Goal: Task Accomplishment & Management: Manage account settings

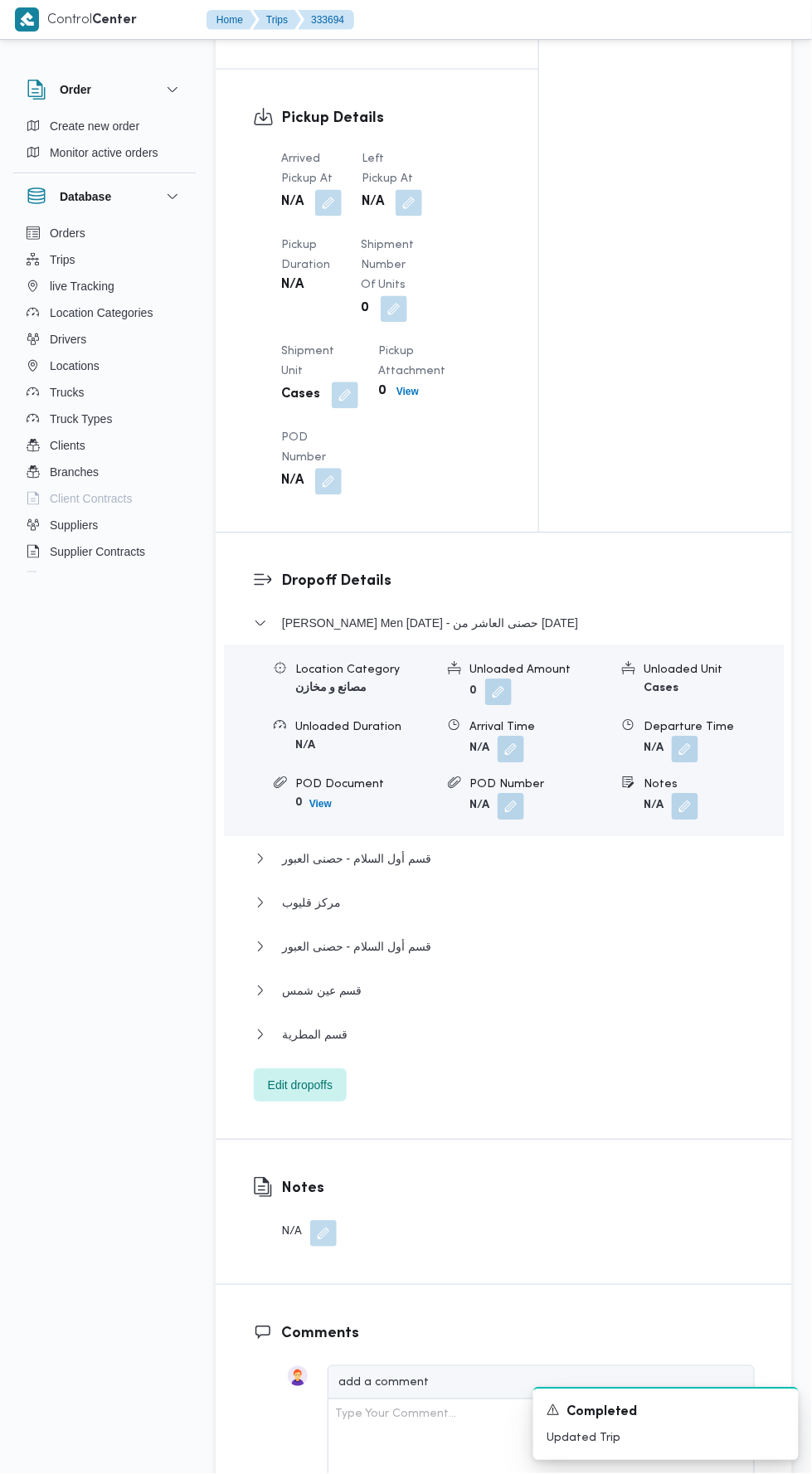
scroll to position [1699, 0]
click at [331, 217] on button "button" at bounding box center [328, 203] width 27 height 27
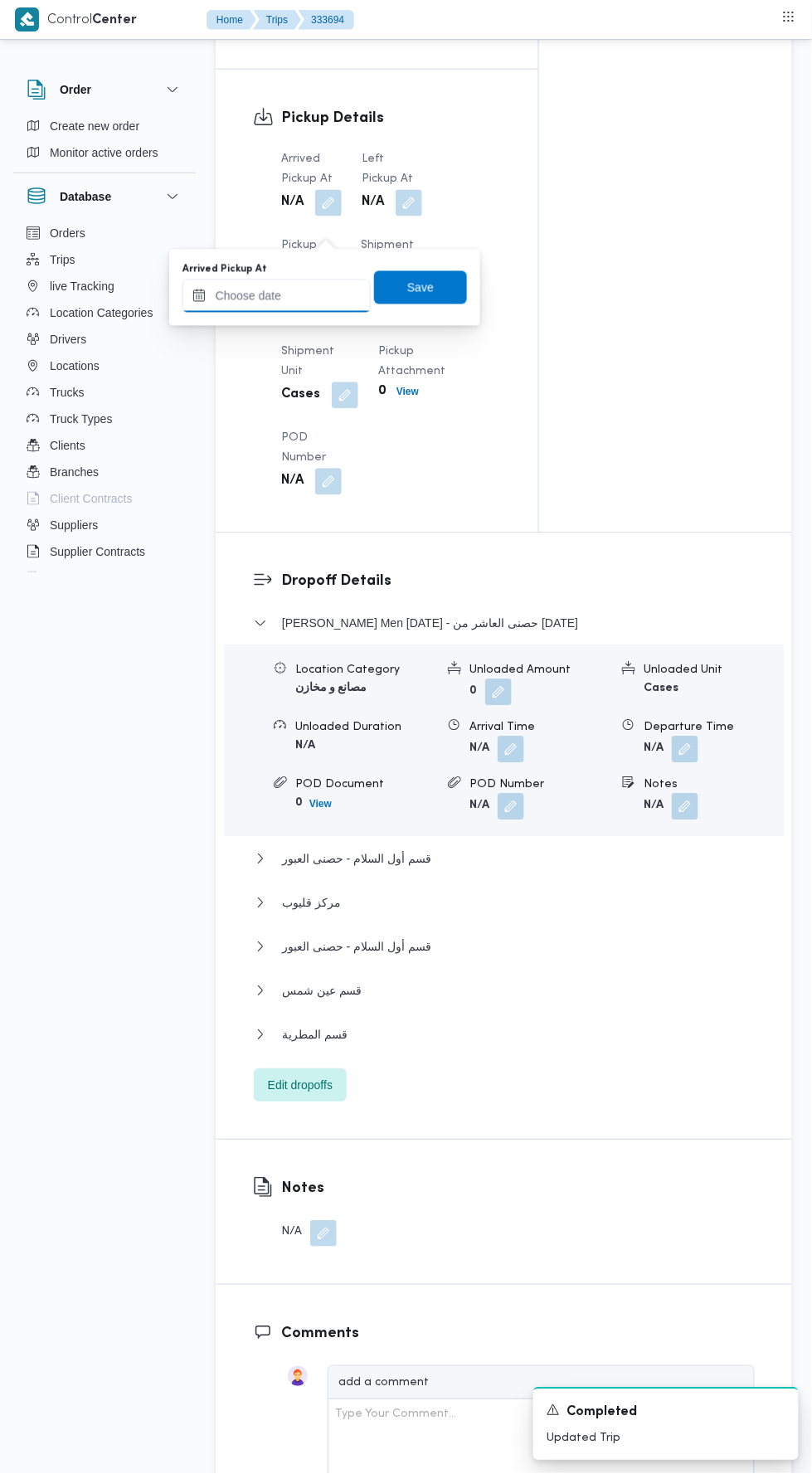
click at [322, 295] on input "Arrived Pickup At" at bounding box center [276, 296] width 188 height 33
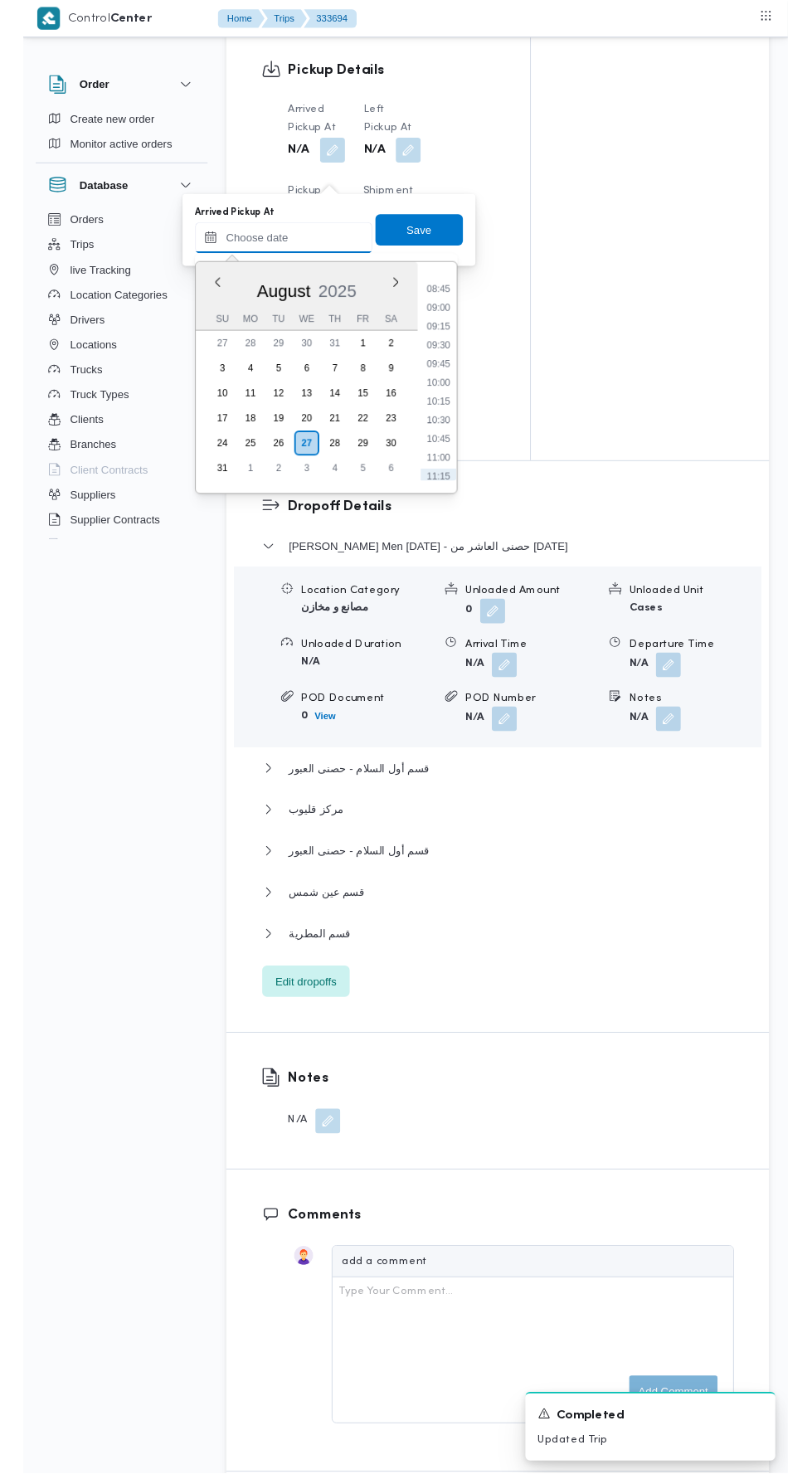
scroll to position [689, 0]
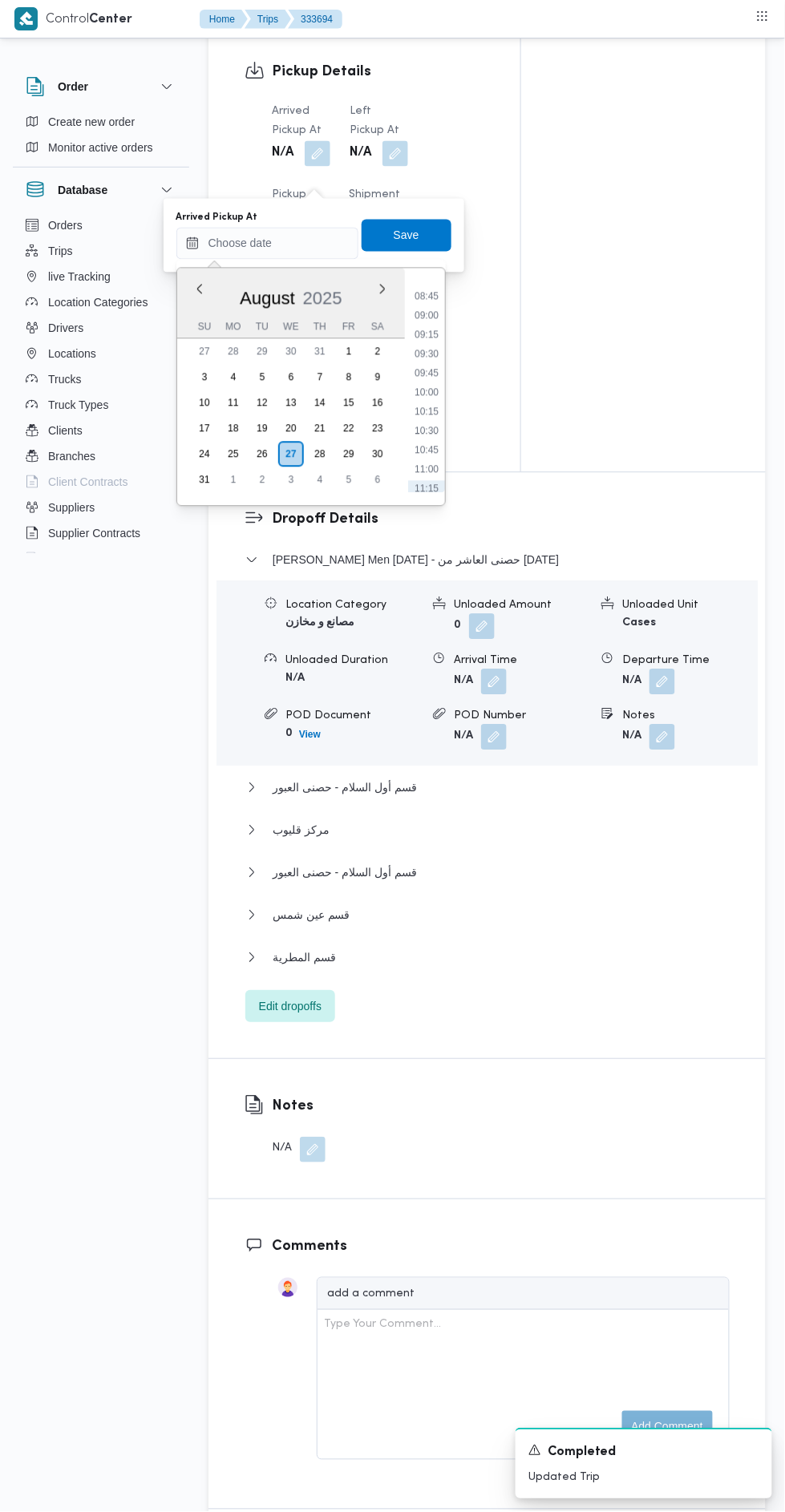
click at [429, 314] on li "09:00" at bounding box center [427, 315] width 37 height 16
type input "[DATE] 09:00"
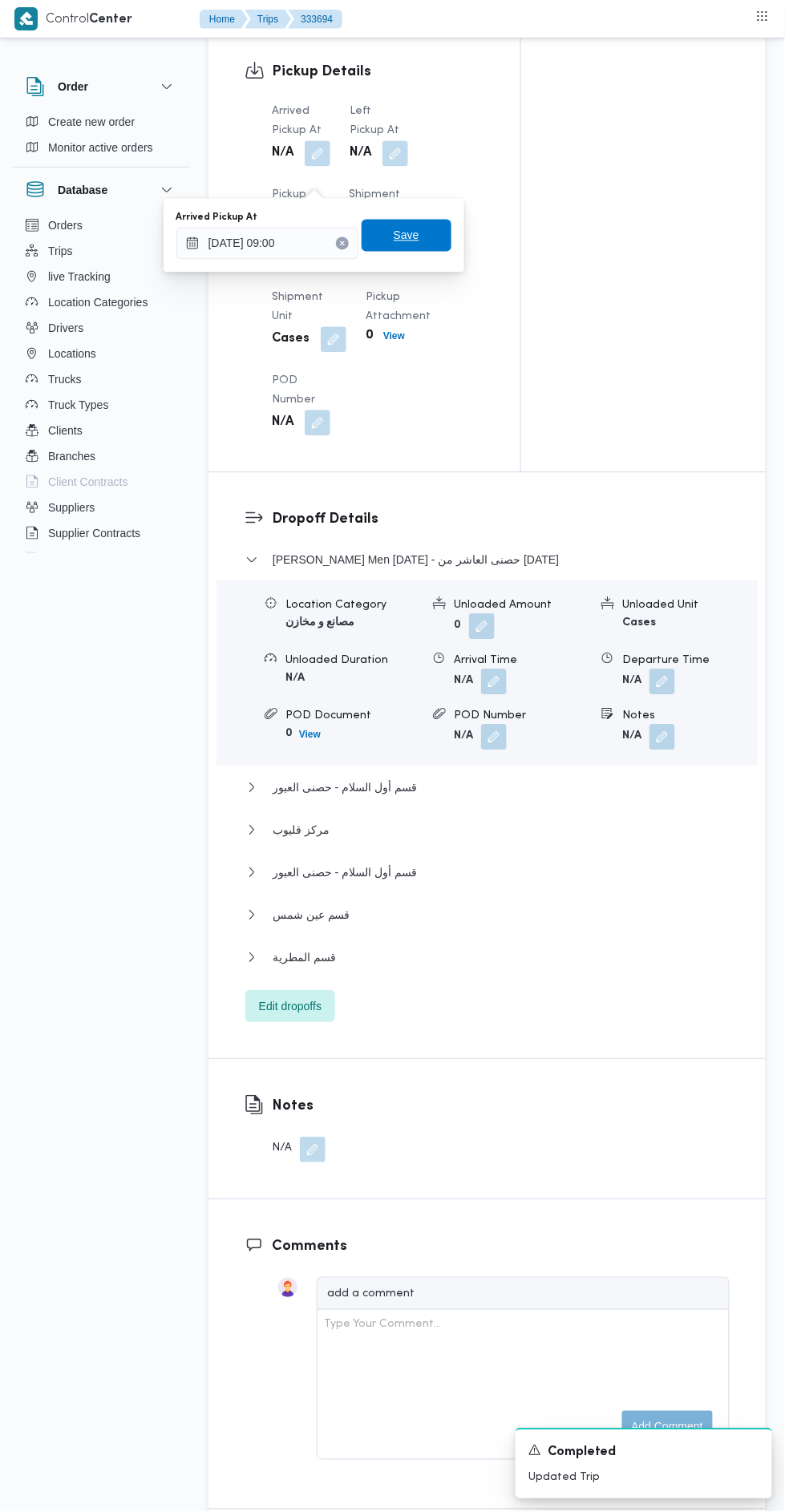
click at [440, 224] on span "Save" at bounding box center [406, 236] width 90 height 32
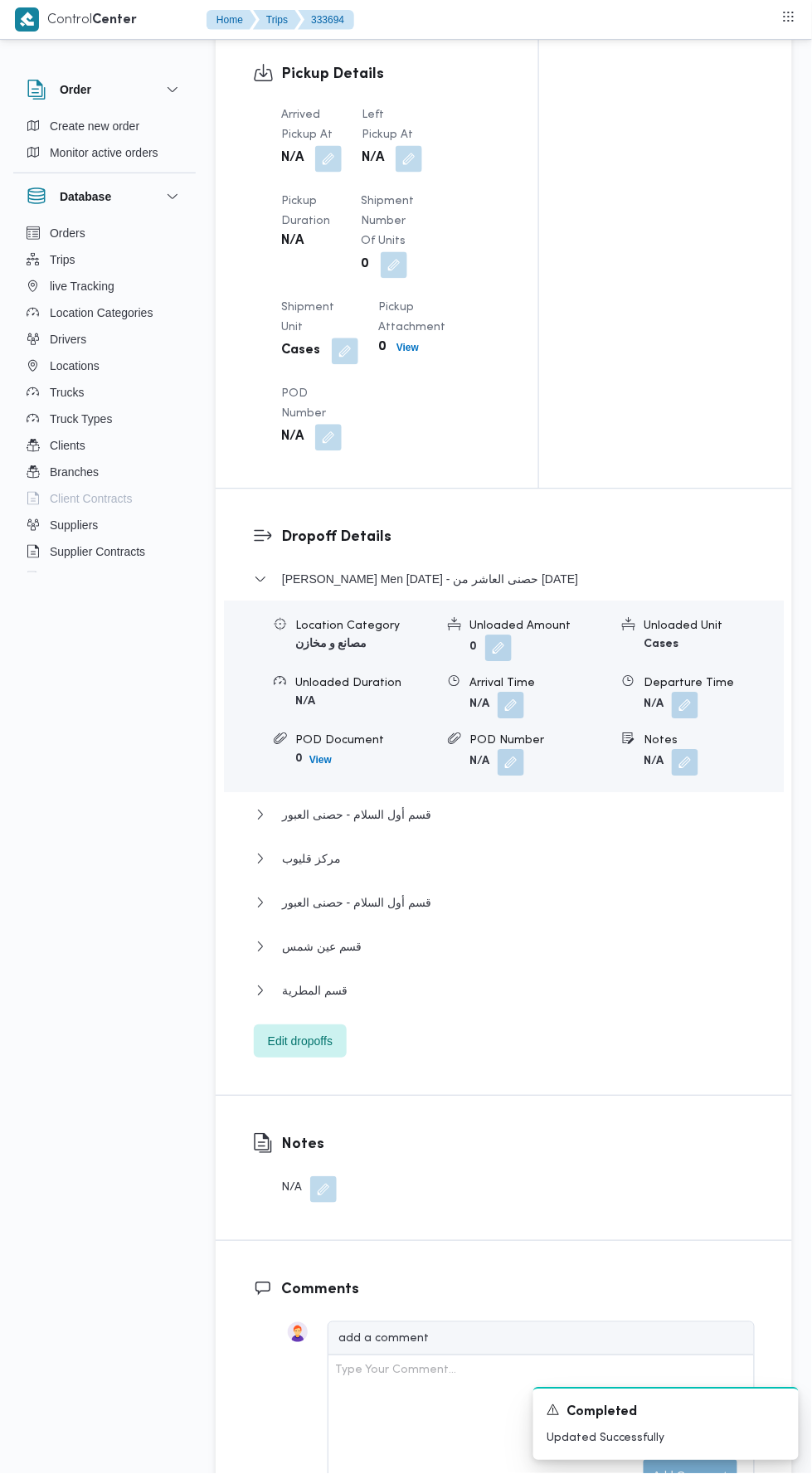
click at [411, 173] on button "button" at bounding box center [409, 159] width 27 height 27
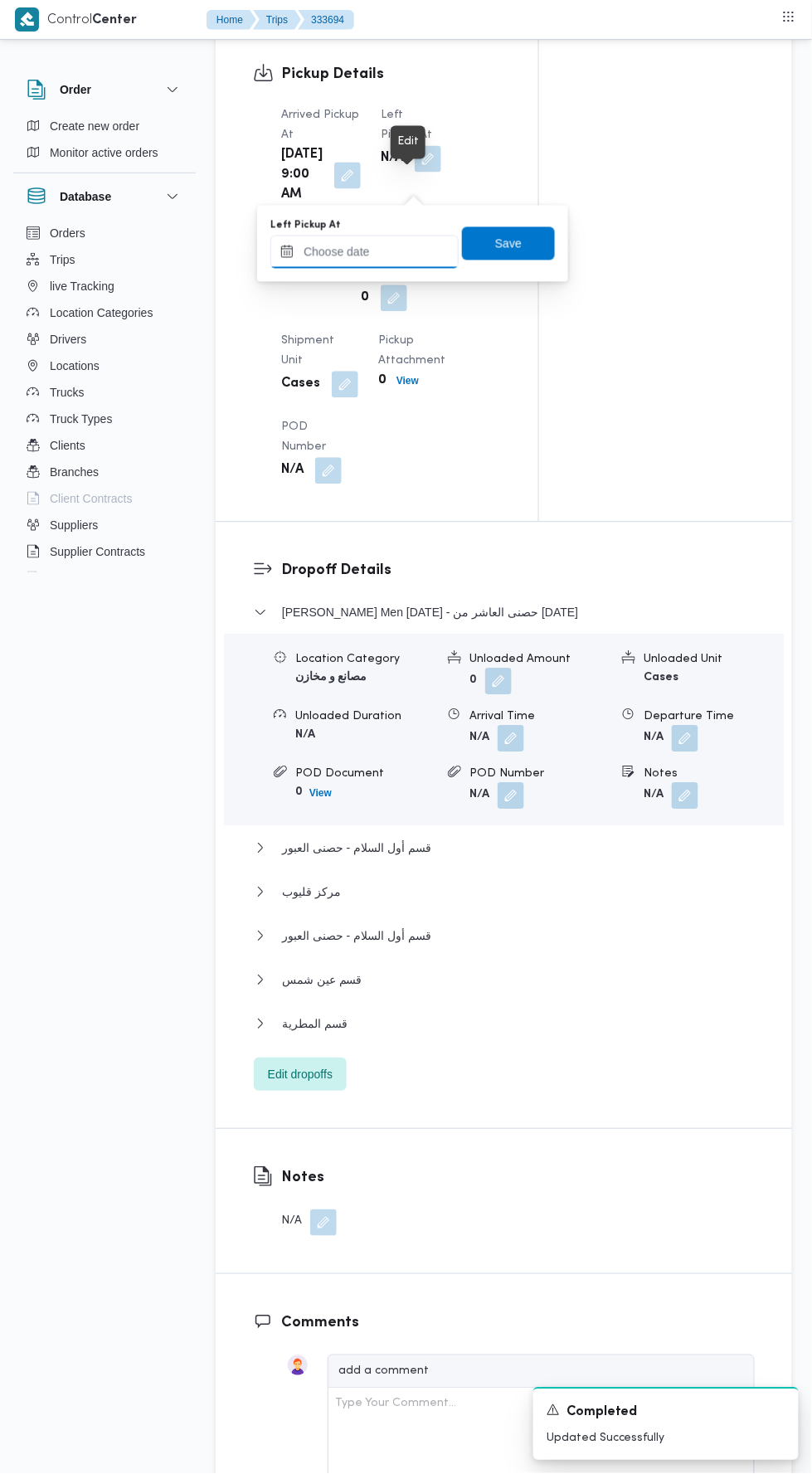
click at [404, 246] on input "Left Pickup At" at bounding box center [364, 252] width 188 height 33
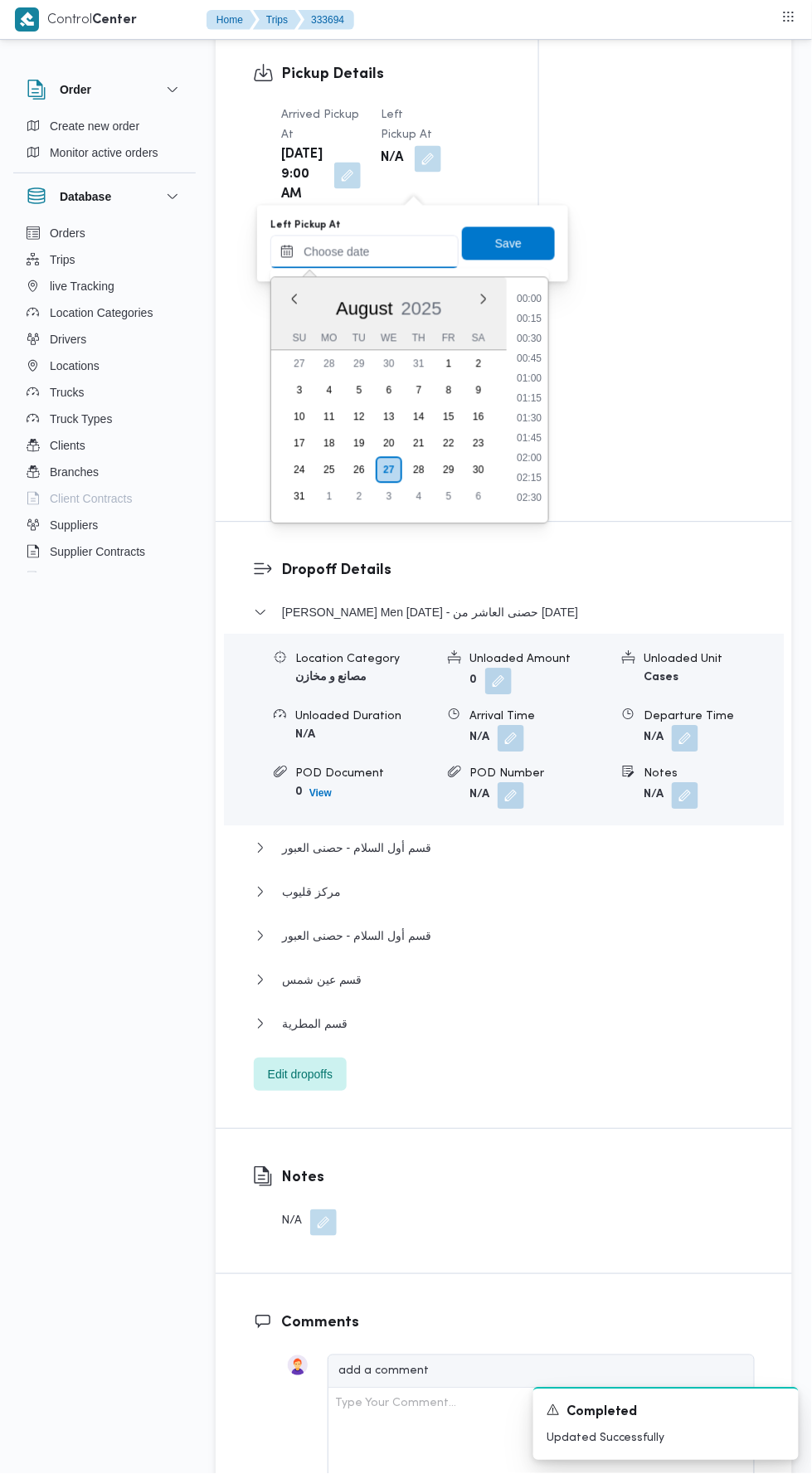
scroll to position [782, 0]
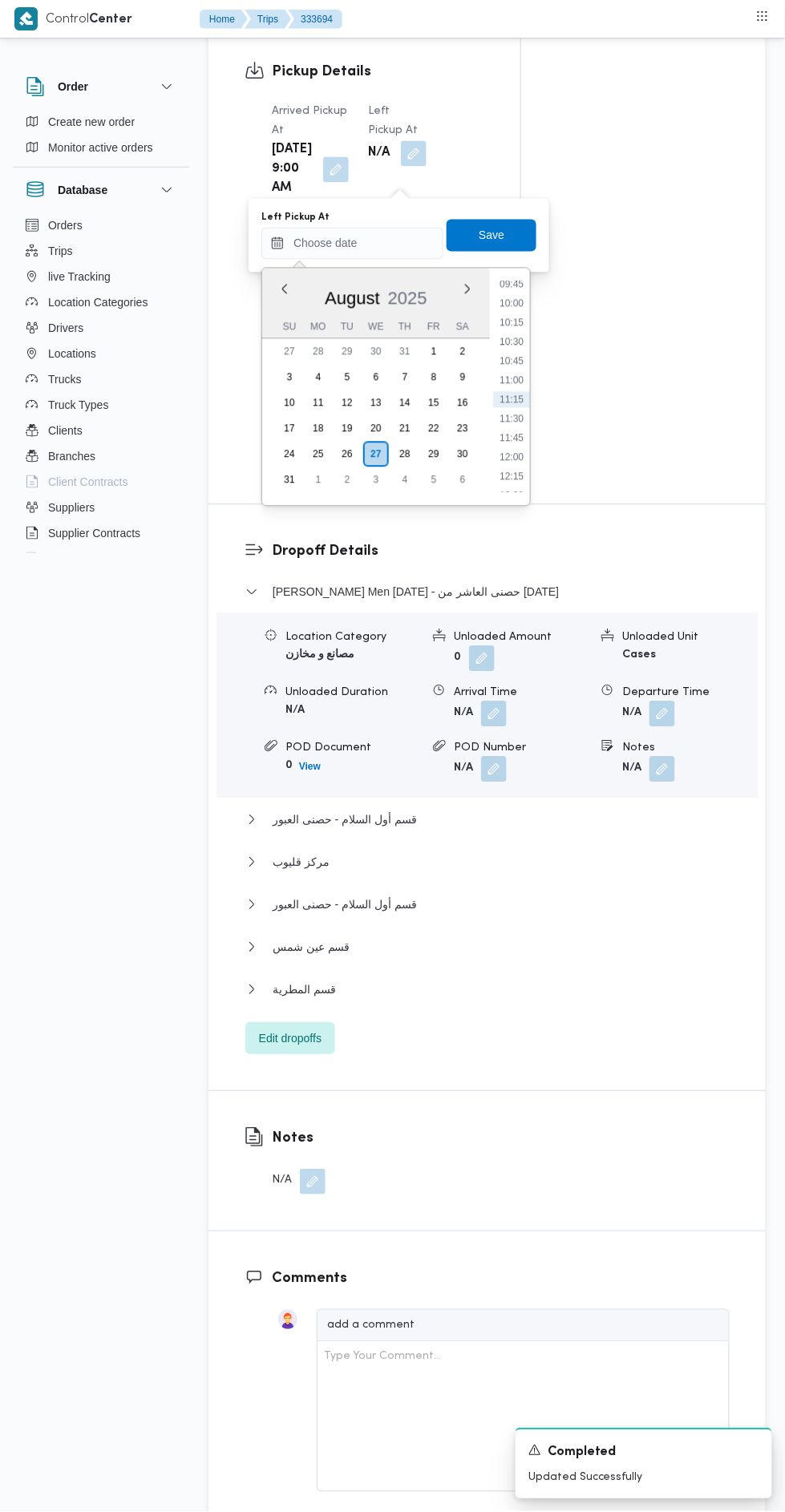
click at [512, 302] on li "10:00" at bounding box center [512, 304] width 37 height 16
type input "27/08/2025 10:00"
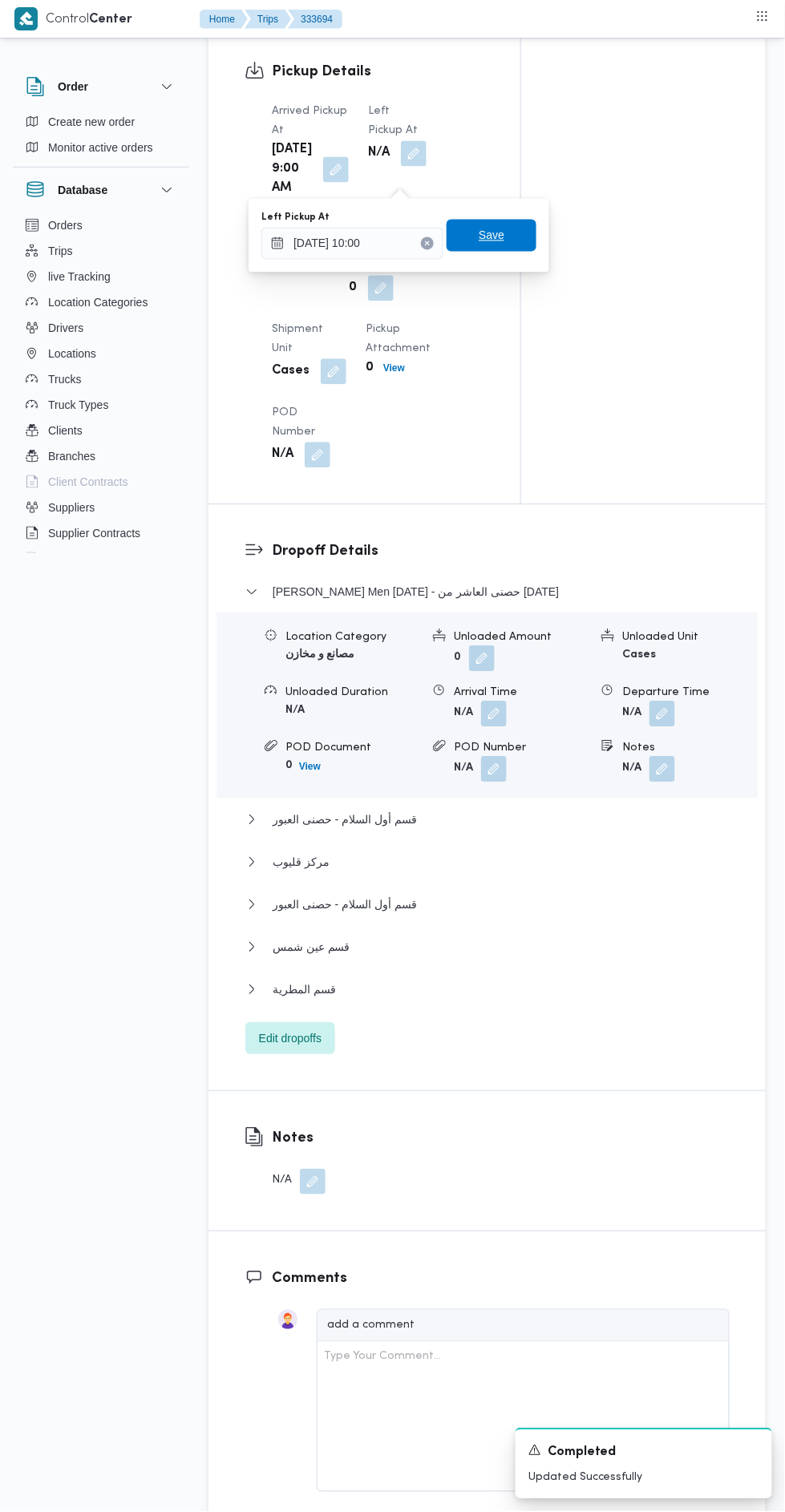
click at [527, 238] on span "Save" at bounding box center [491, 236] width 90 height 32
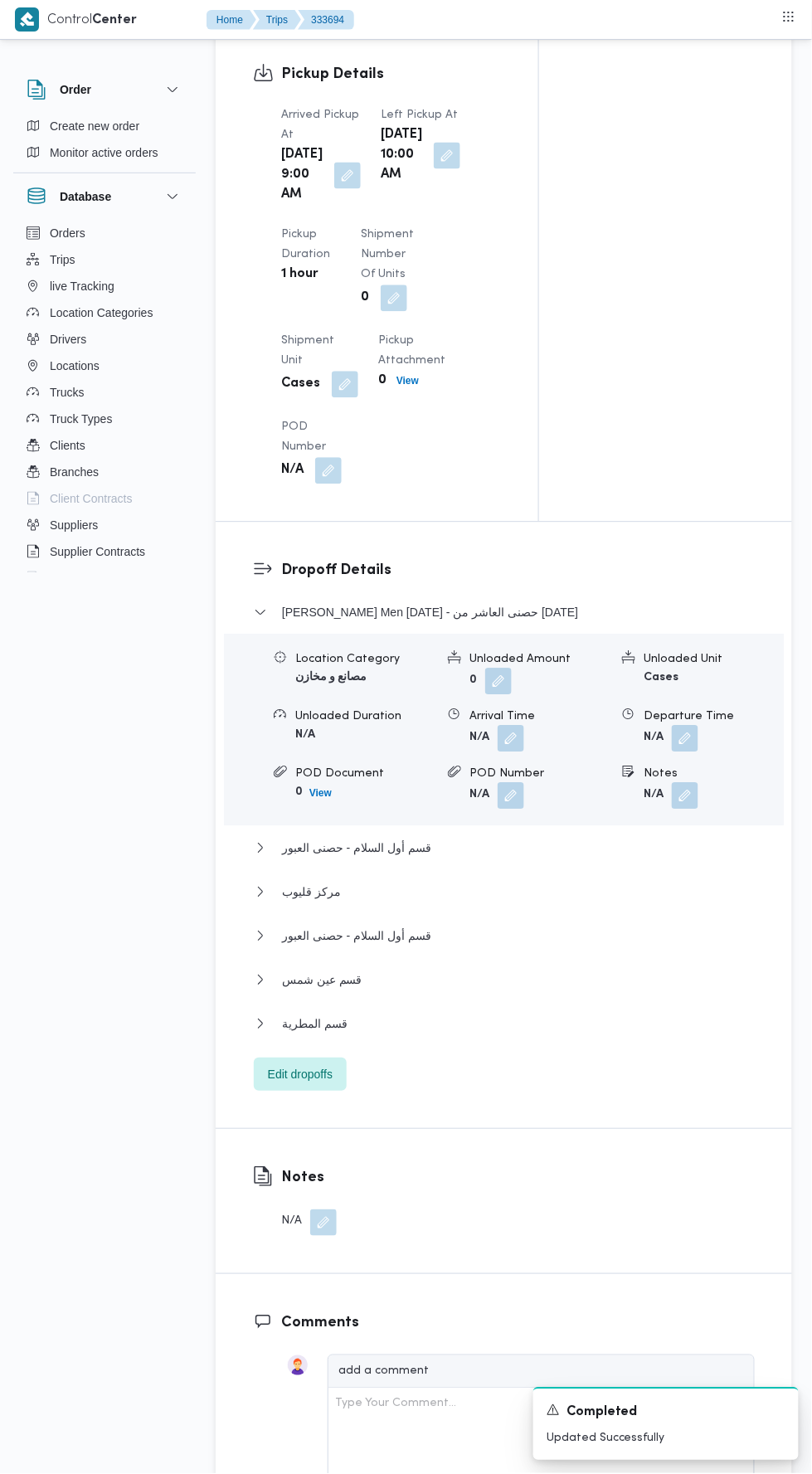
scroll to position [0, 0]
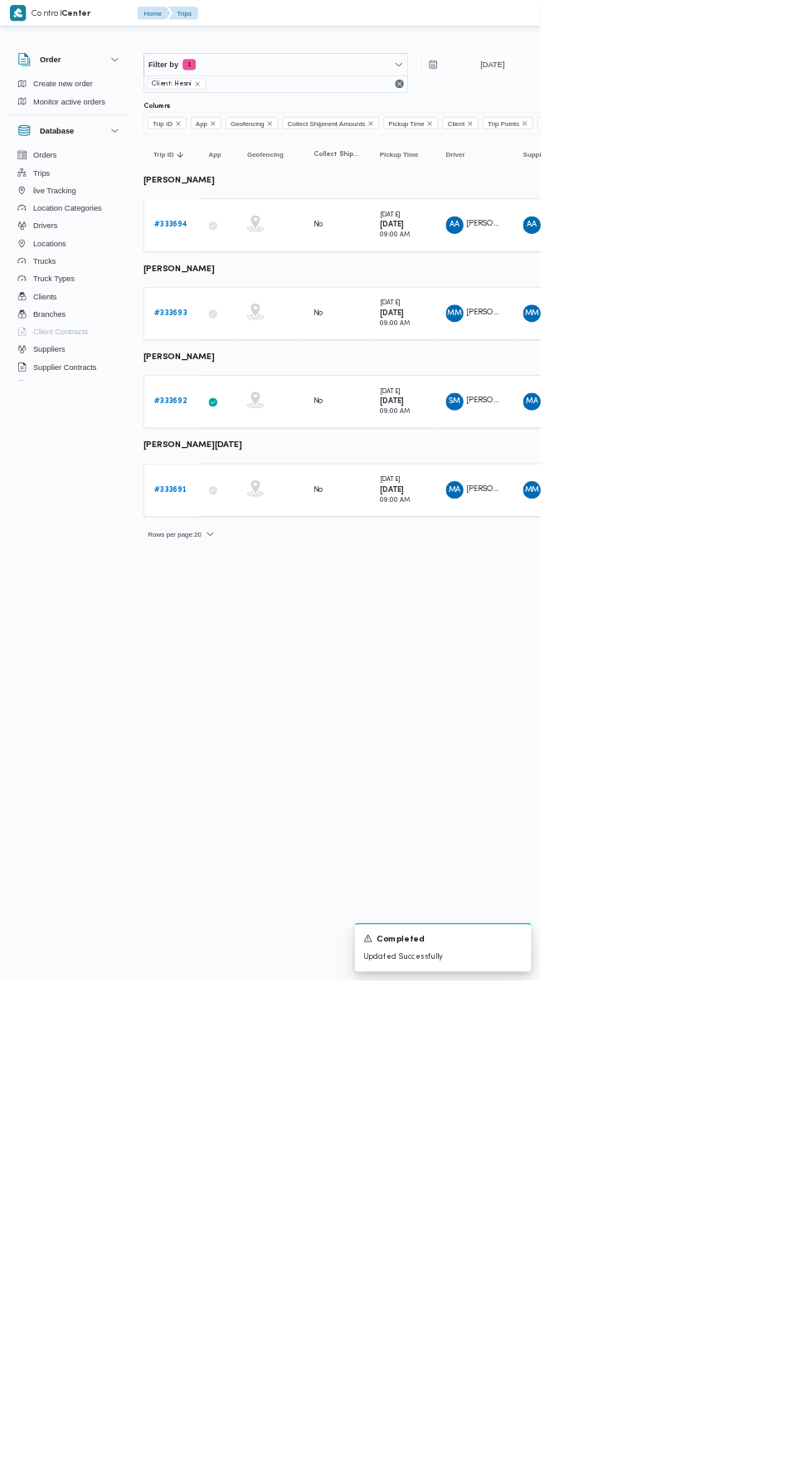
click at [272, 467] on b "# 333693" at bounding box center [256, 470] width 49 height 10
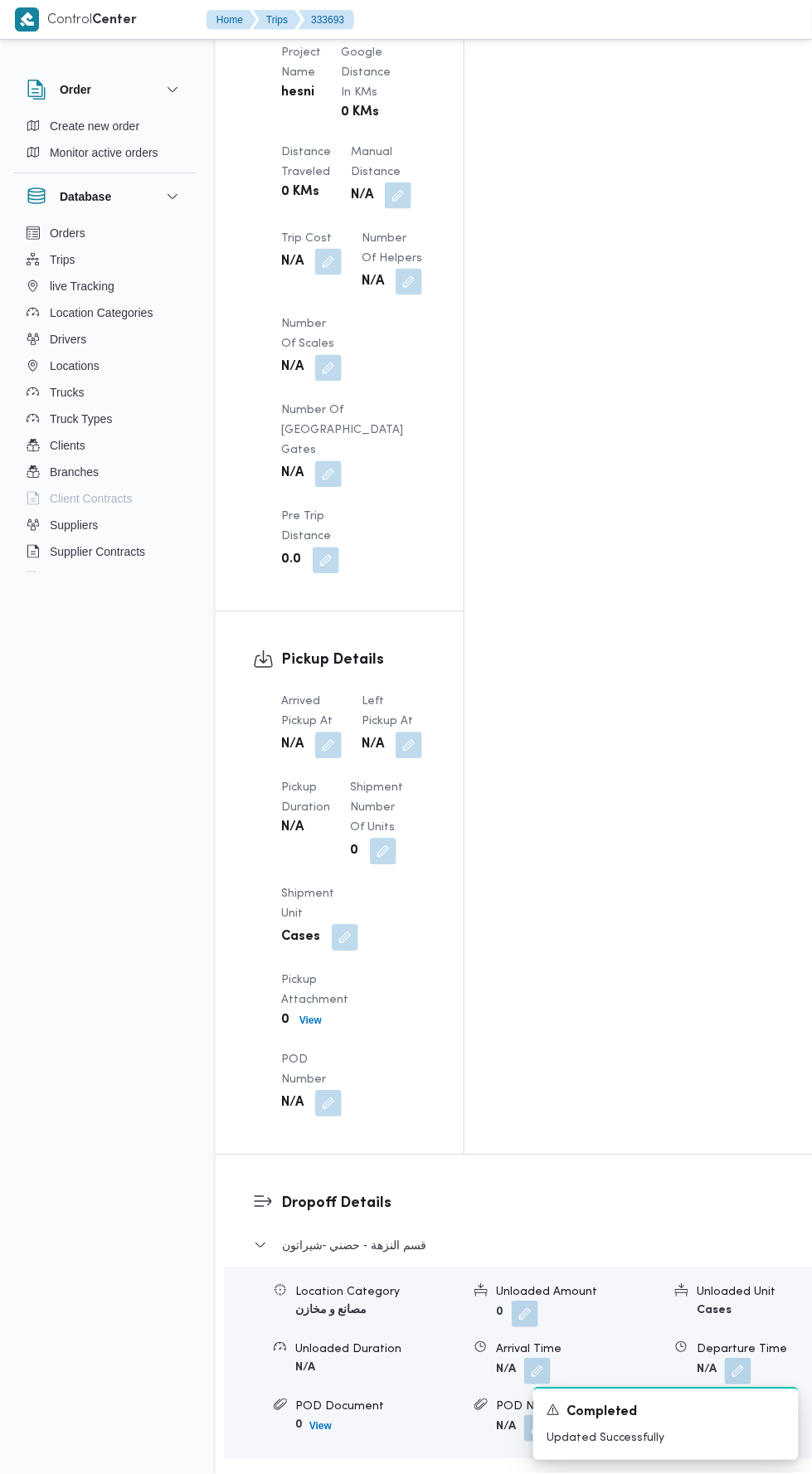
scroll to position [1535, 0]
click at [330, 732] on button "button" at bounding box center [328, 745] width 27 height 27
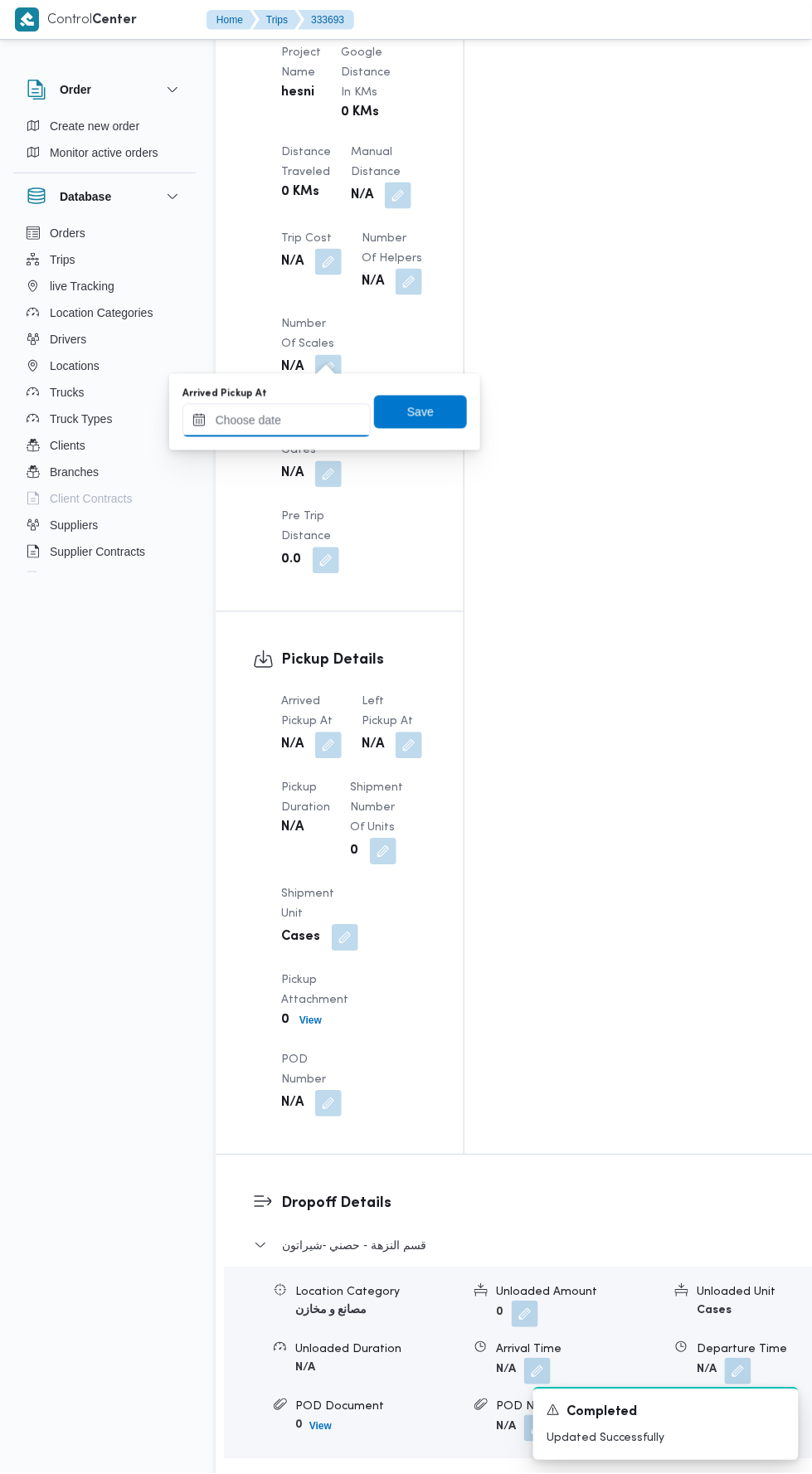
click at [342, 419] on input "Arrived Pickup At" at bounding box center [276, 421] width 188 height 33
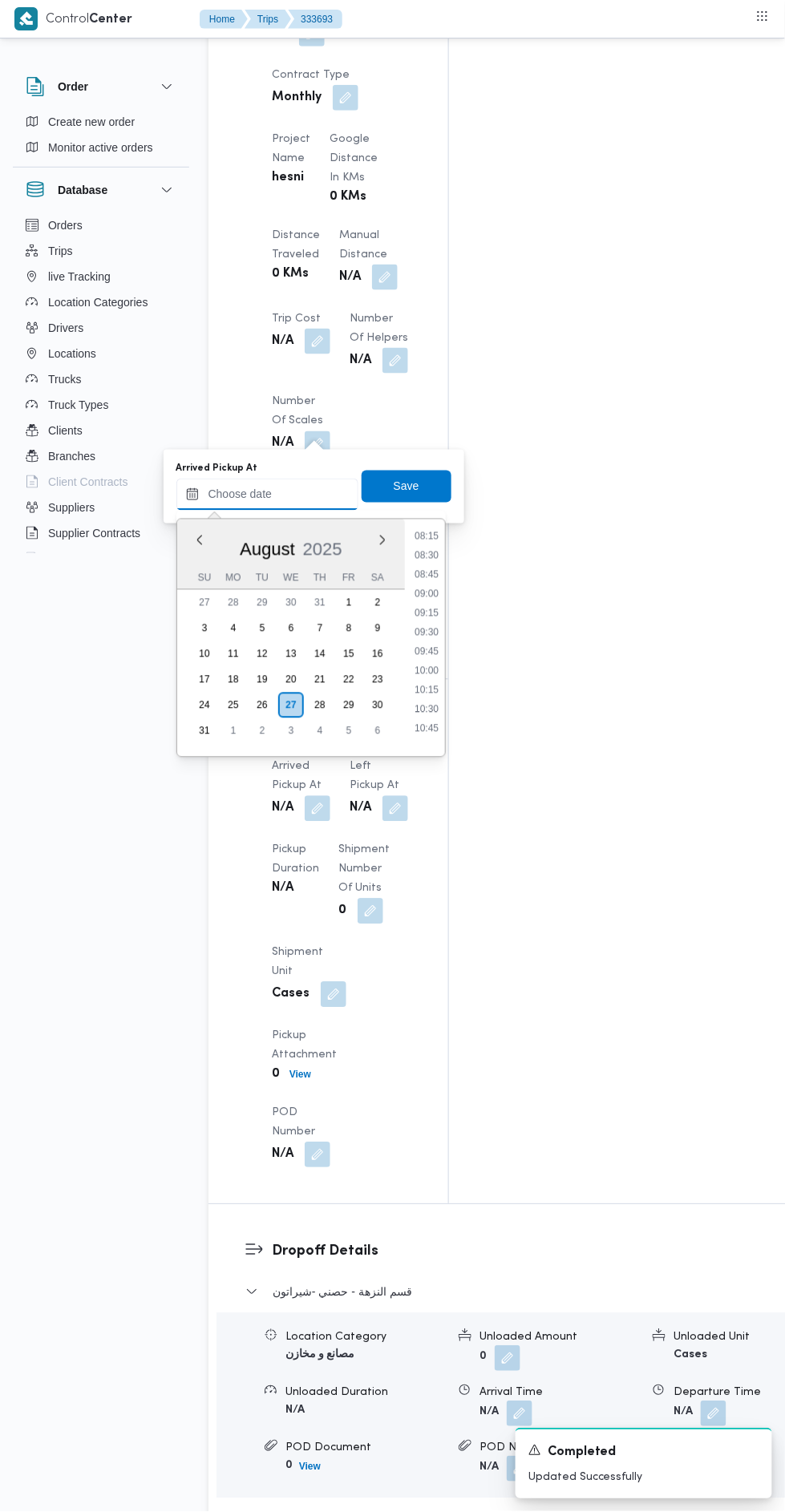
scroll to position [638, 0]
click at [426, 593] on li "09:00" at bounding box center [427, 595] width 37 height 16
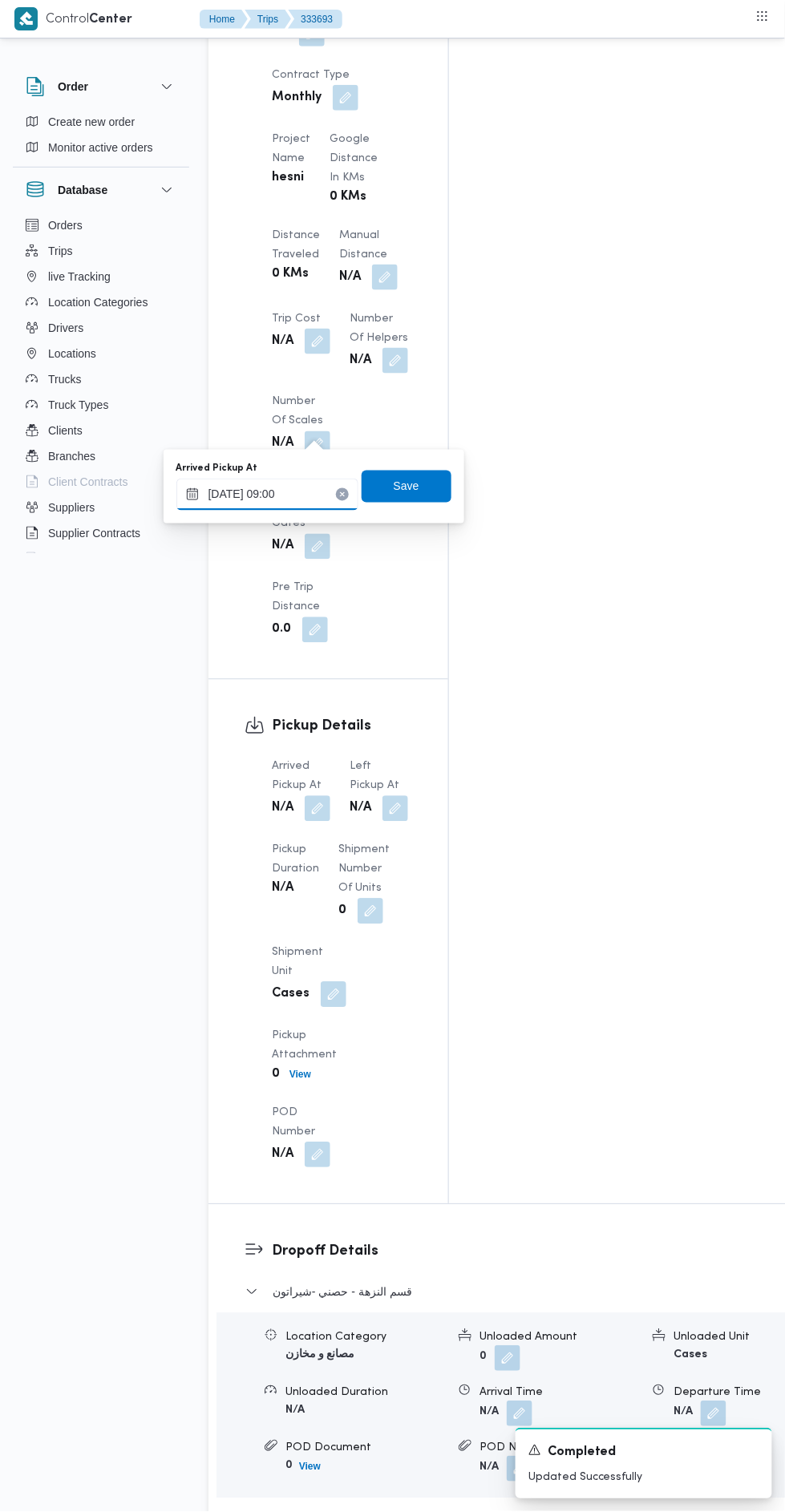
click at [318, 494] on input "[DATE] 09:00" at bounding box center [267, 495] width 182 height 32
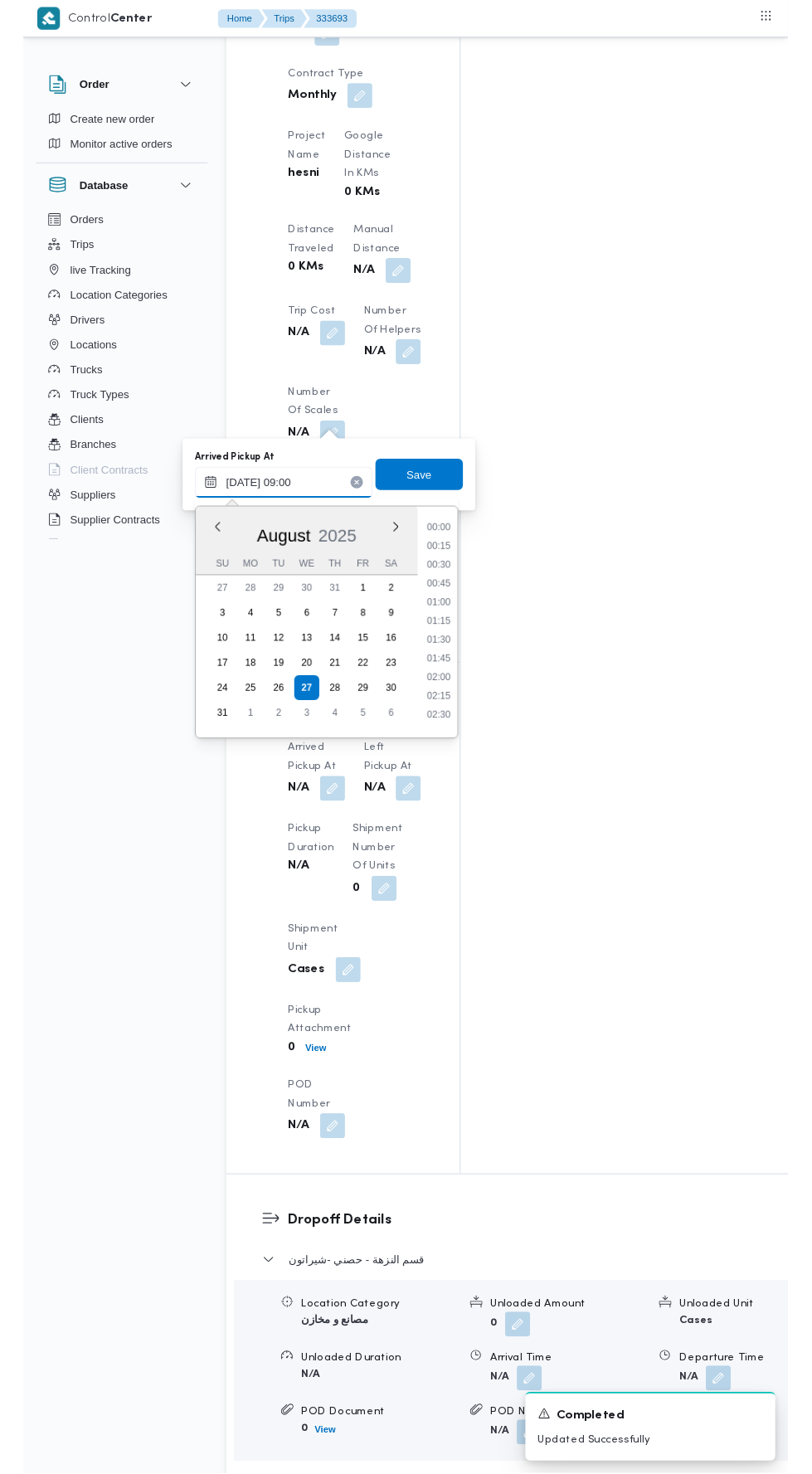
scroll to position [602, 0]
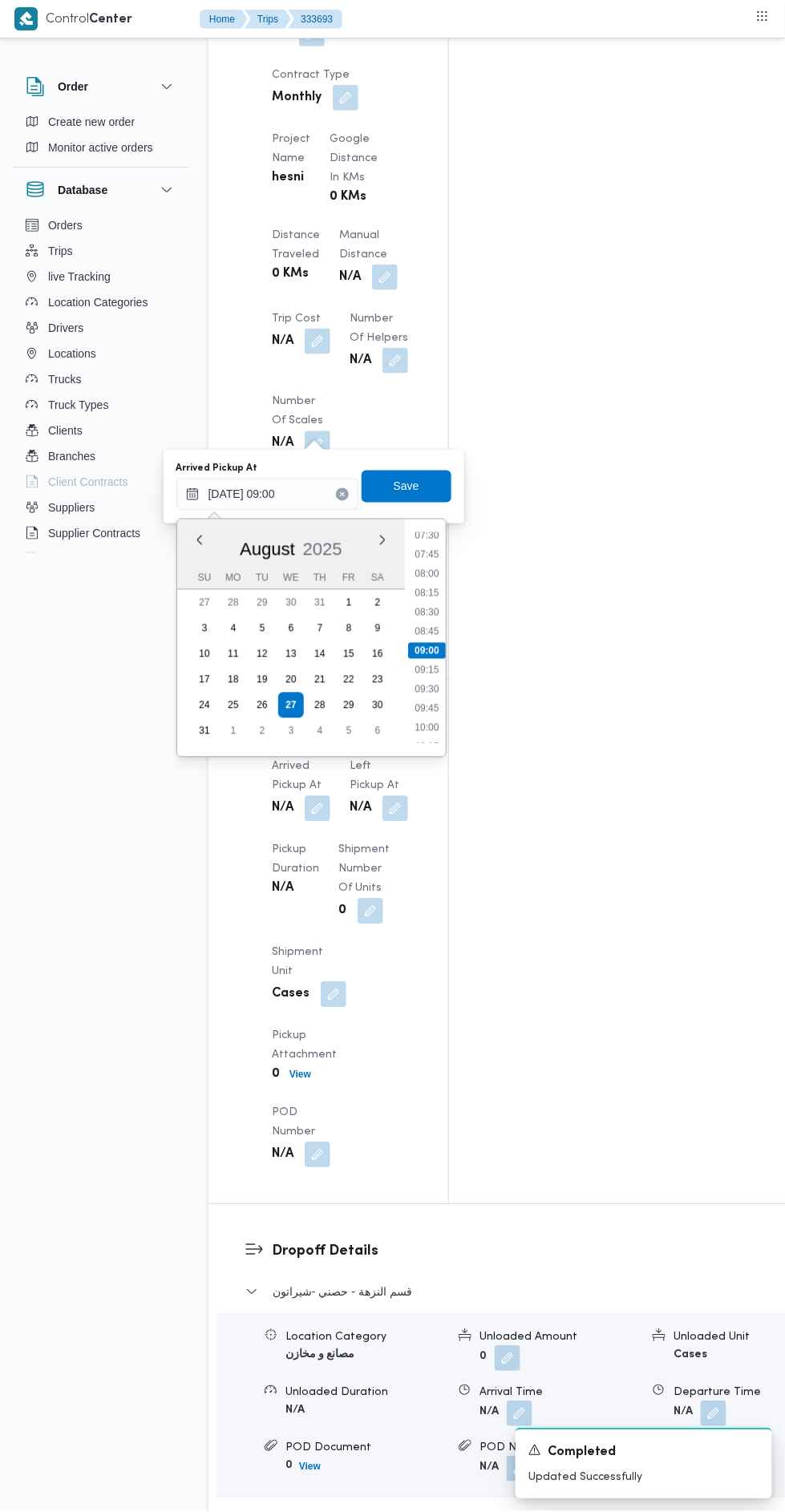
click at [437, 666] on li "09:15" at bounding box center [427, 670] width 37 height 16
type input "27/08/2025 09:15"
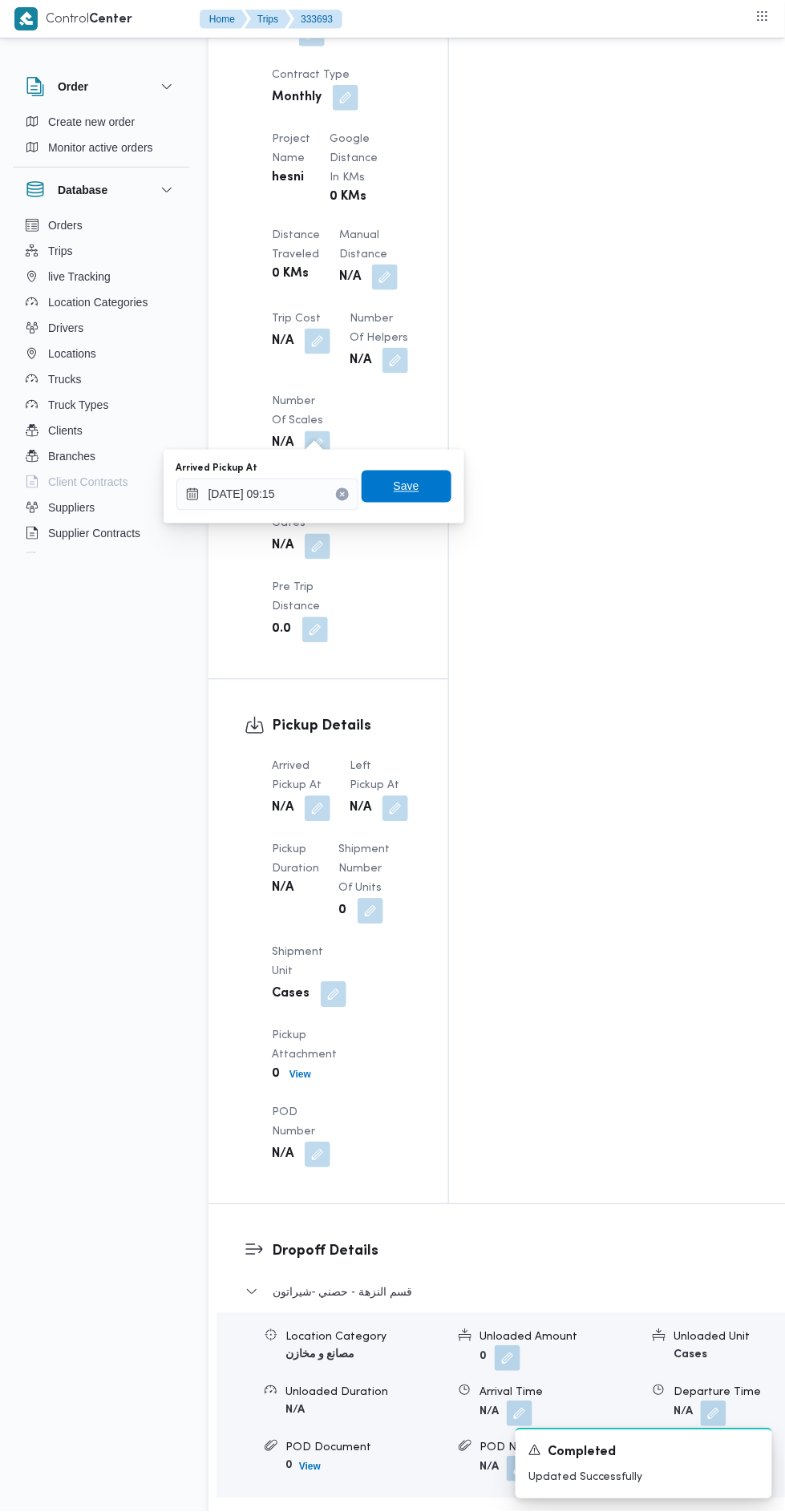
click at [440, 470] on span "Save" at bounding box center [406, 486] width 90 height 32
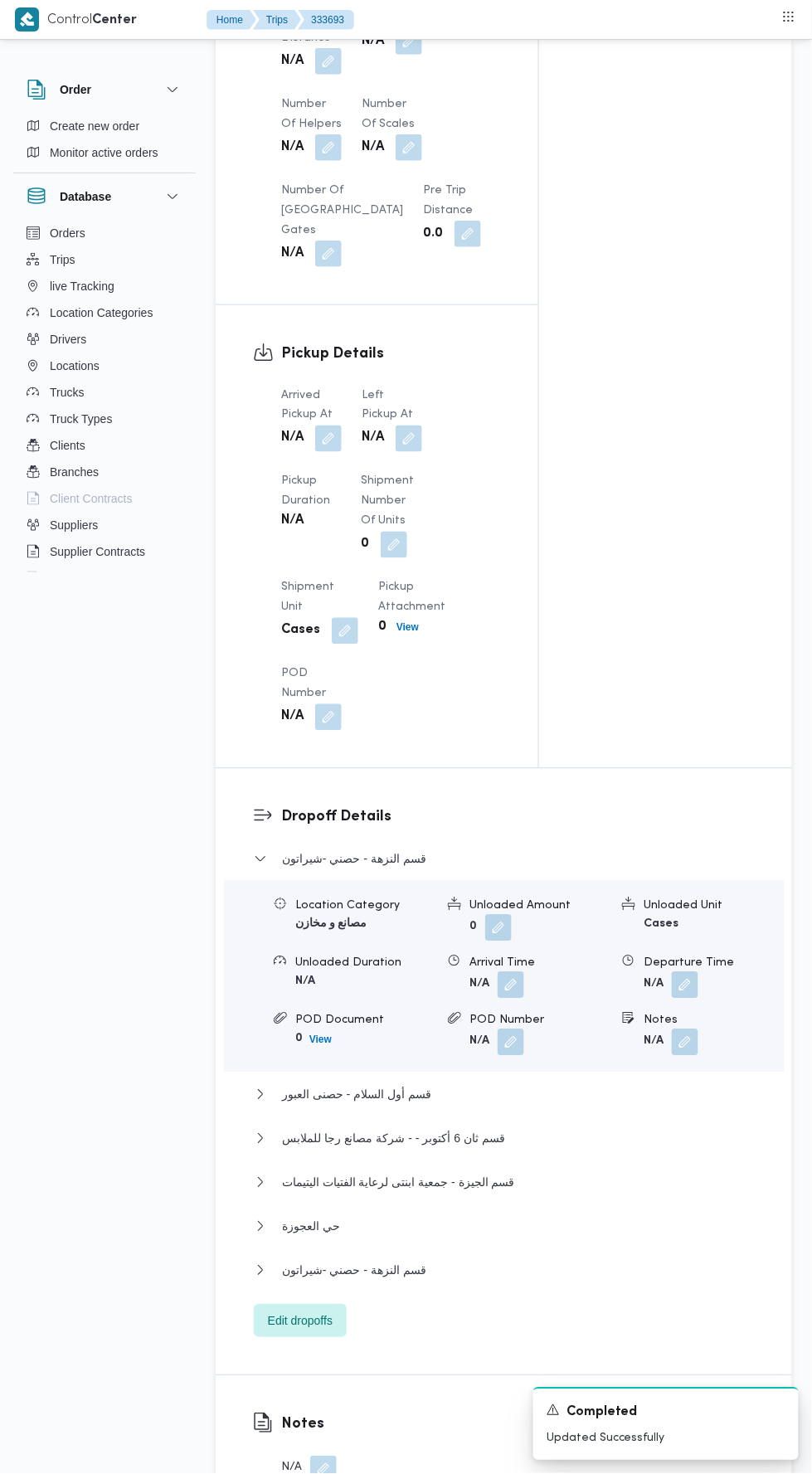
click at [410, 436] on button "button" at bounding box center [409, 438] width 27 height 27
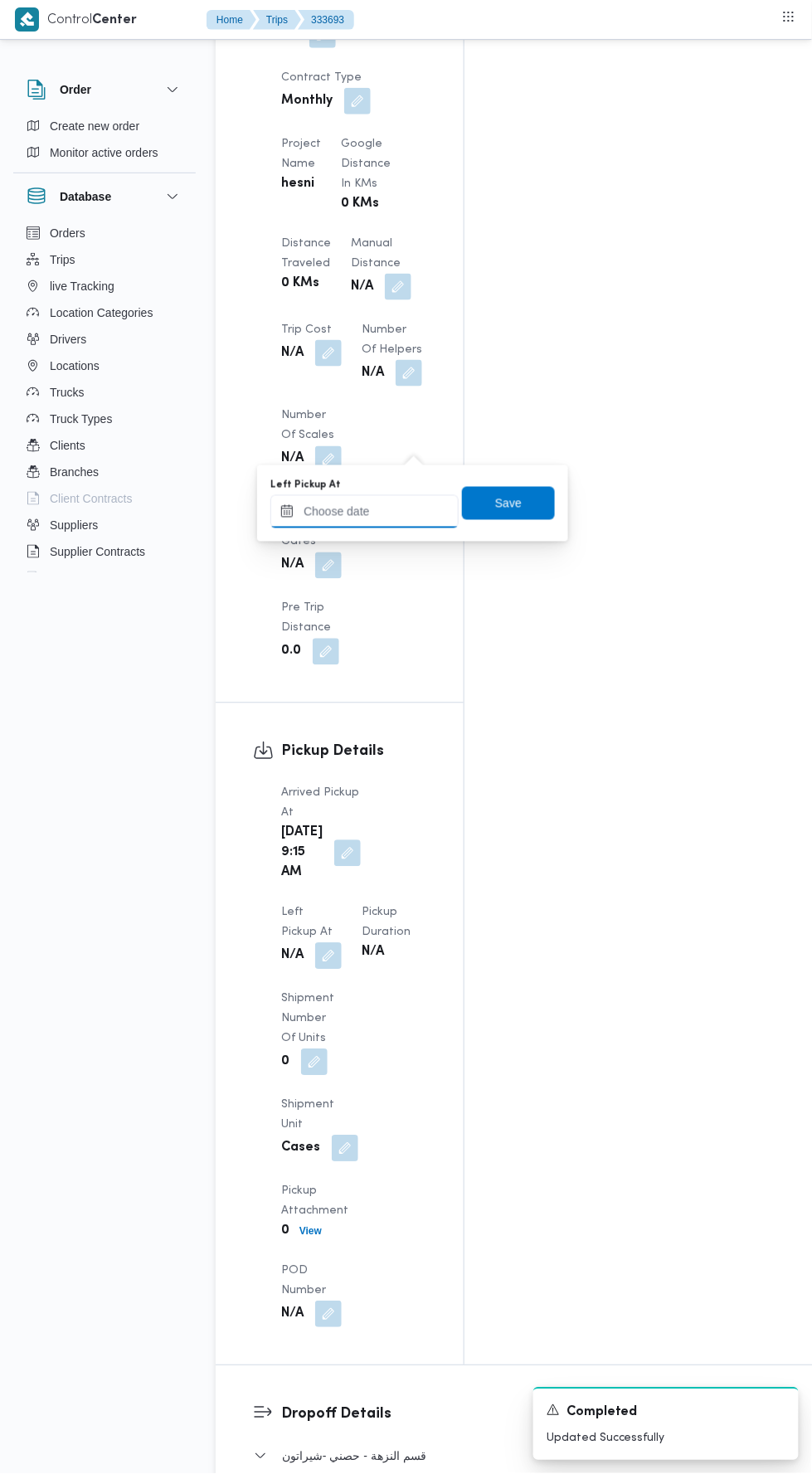
click at [391, 513] on input "Left Pickup At" at bounding box center [364, 512] width 188 height 33
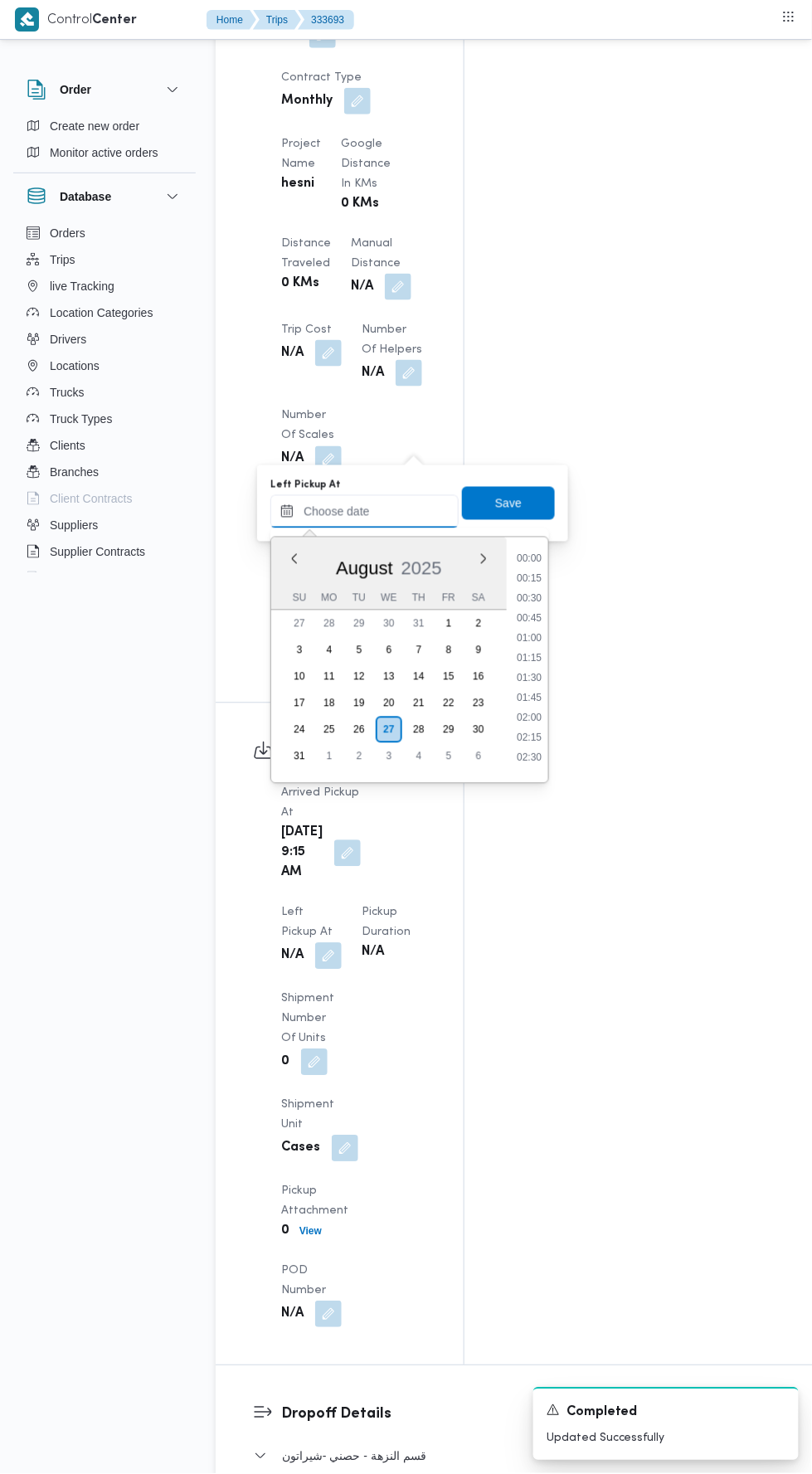
scroll to position [782, 0]
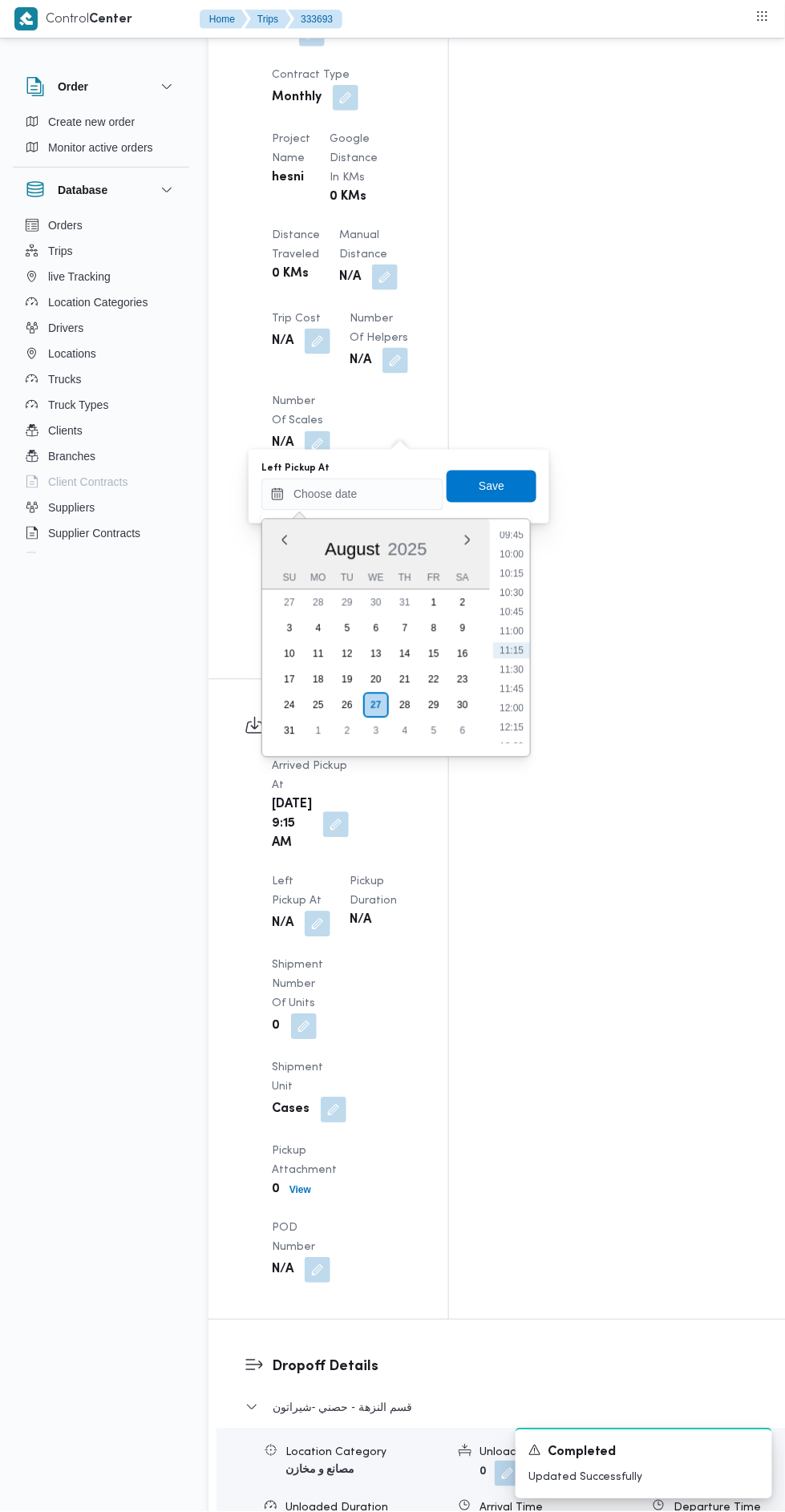
click at [512, 586] on li "10:30" at bounding box center [512, 593] width 37 height 16
type input "27/08/2025 10:30"
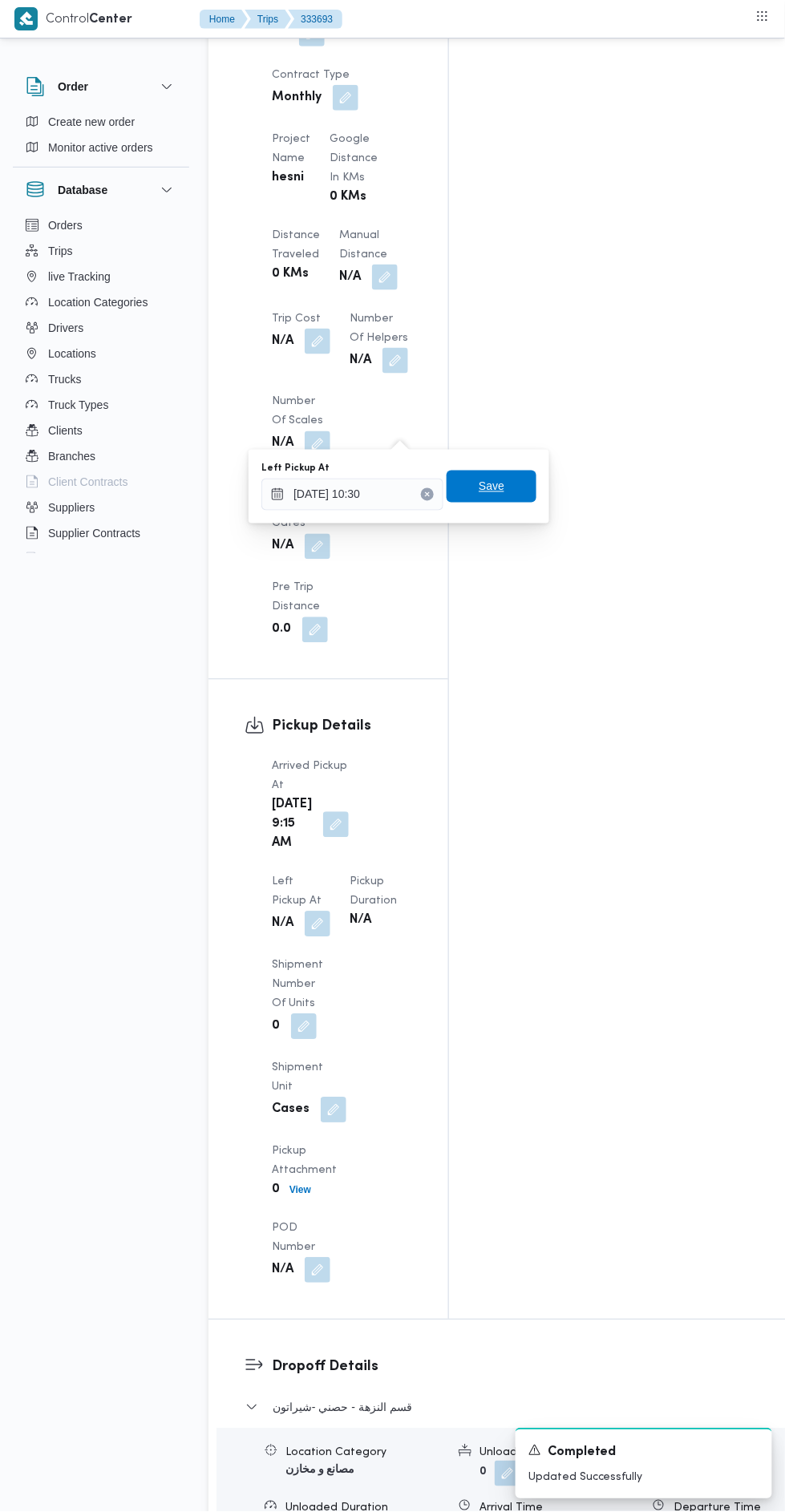
click at [514, 475] on span "Save" at bounding box center [491, 486] width 90 height 32
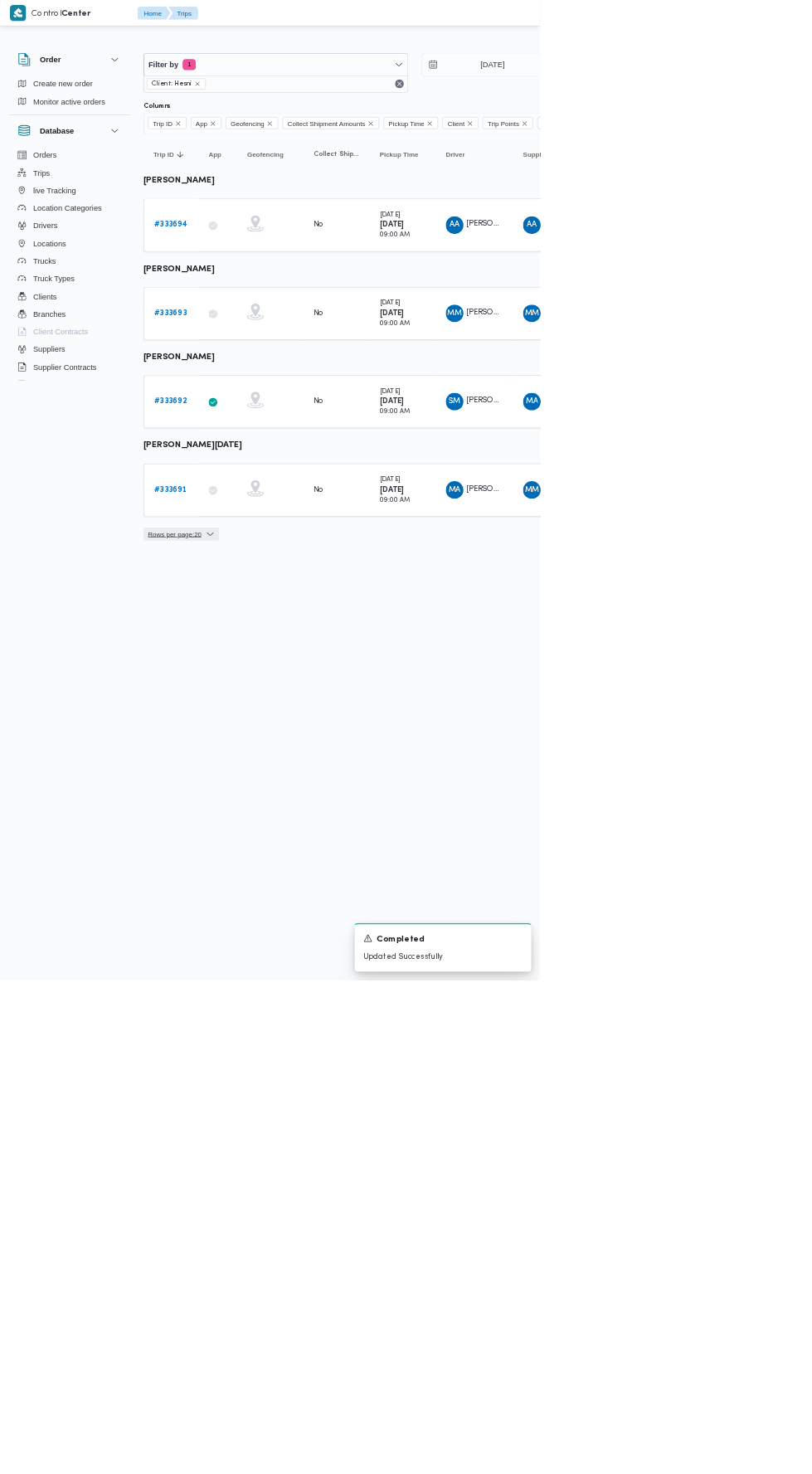
click at [295, 793] on span "Rows per page : 20" at bounding box center [262, 803] width 81 height 20
click at [605, 966] on html "Control Center Home Trips English عربي Dark mode Logout Order Create new order …" at bounding box center [406, 737] width 812 height 1474
click at [262, 726] on link "# 333691" at bounding box center [256, 736] width 49 height 20
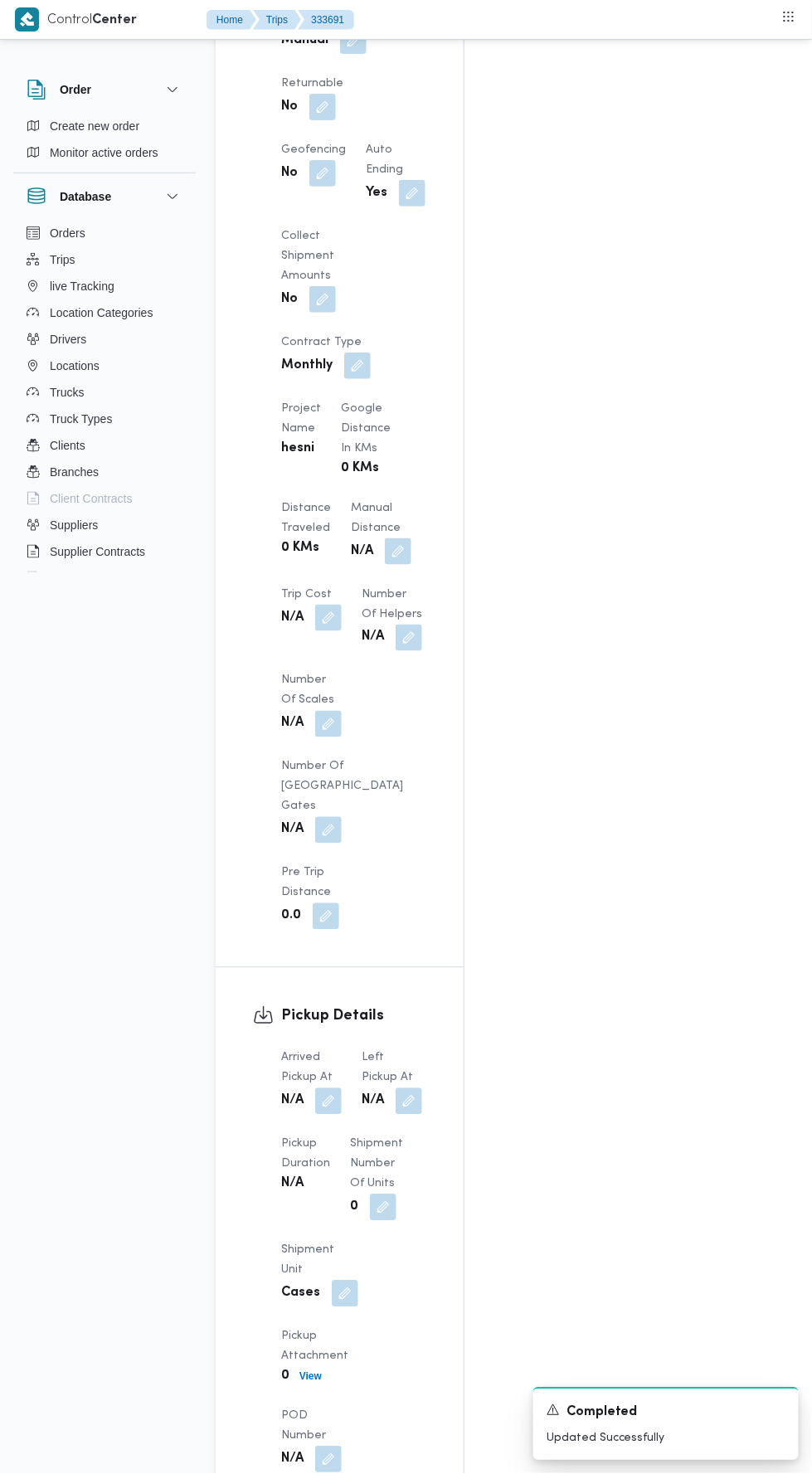
scroll to position [1222, 0]
click at [336, 1085] on button "button" at bounding box center [328, 1098] width 27 height 27
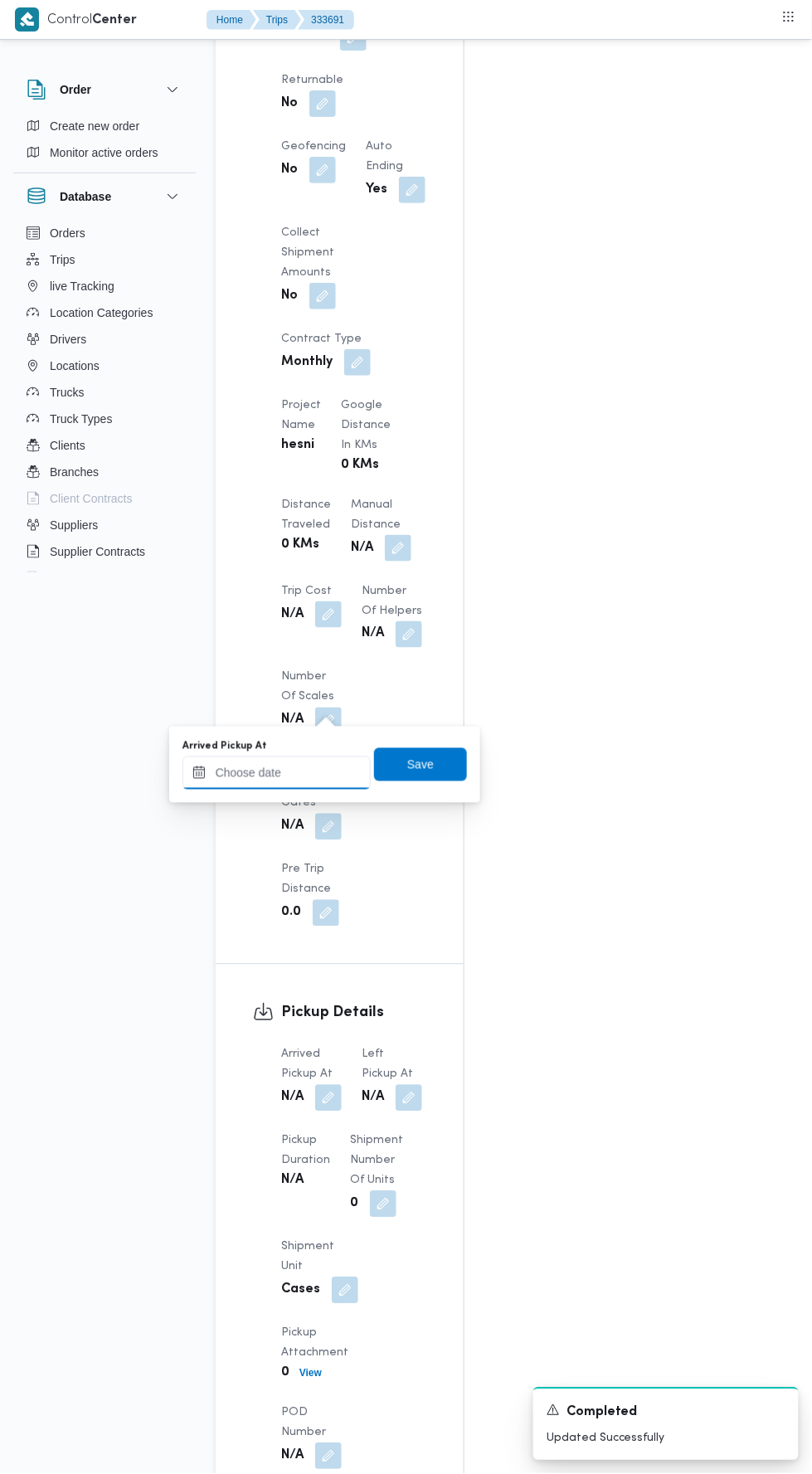
click at [342, 770] on input "Arrived Pickup At" at bounding box center [276, 773] width 188 height 33
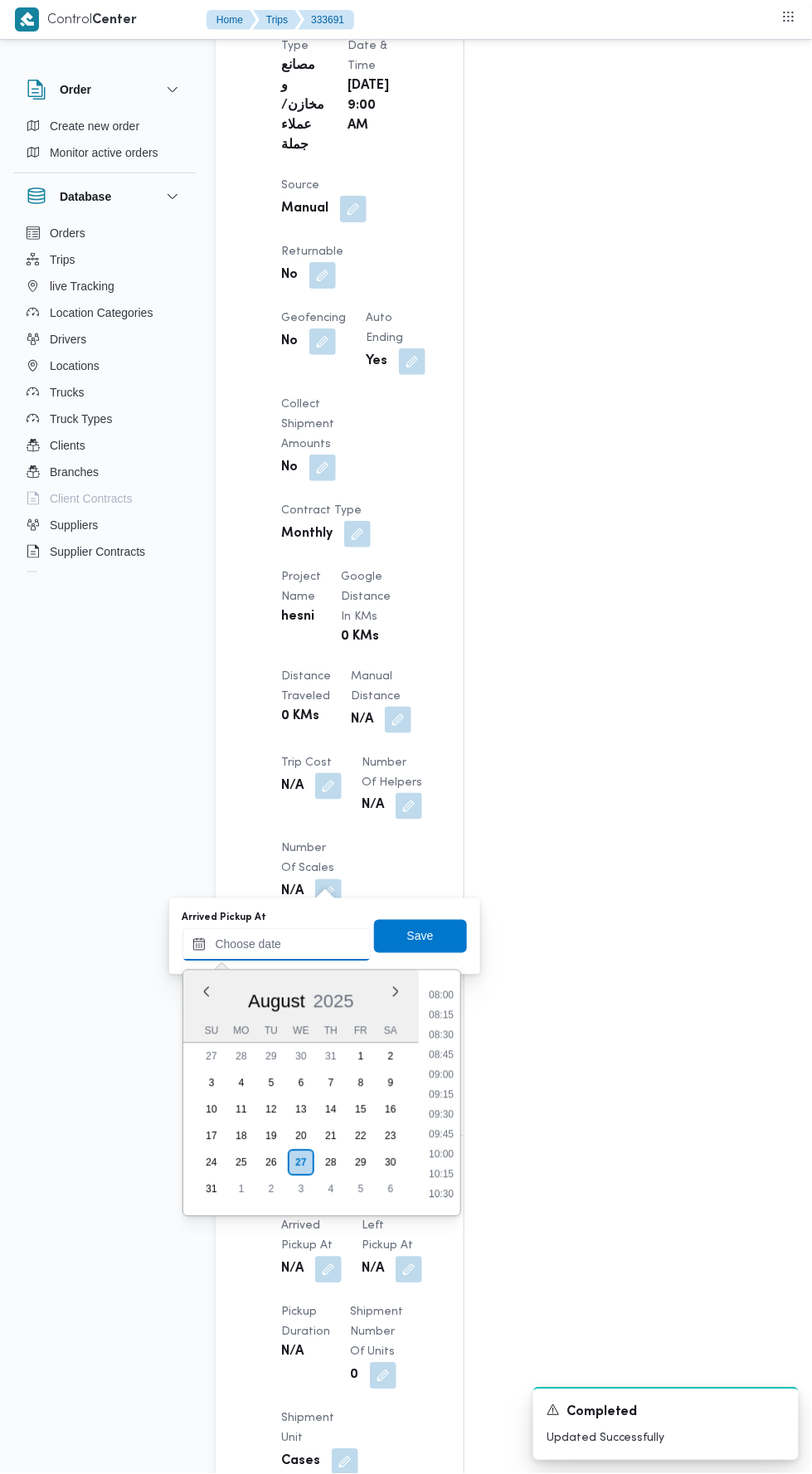
scroll to position [632, 0]
click at [443, 1075] on li "09:00" at bounding box center [442, 1075] width 38 height 16
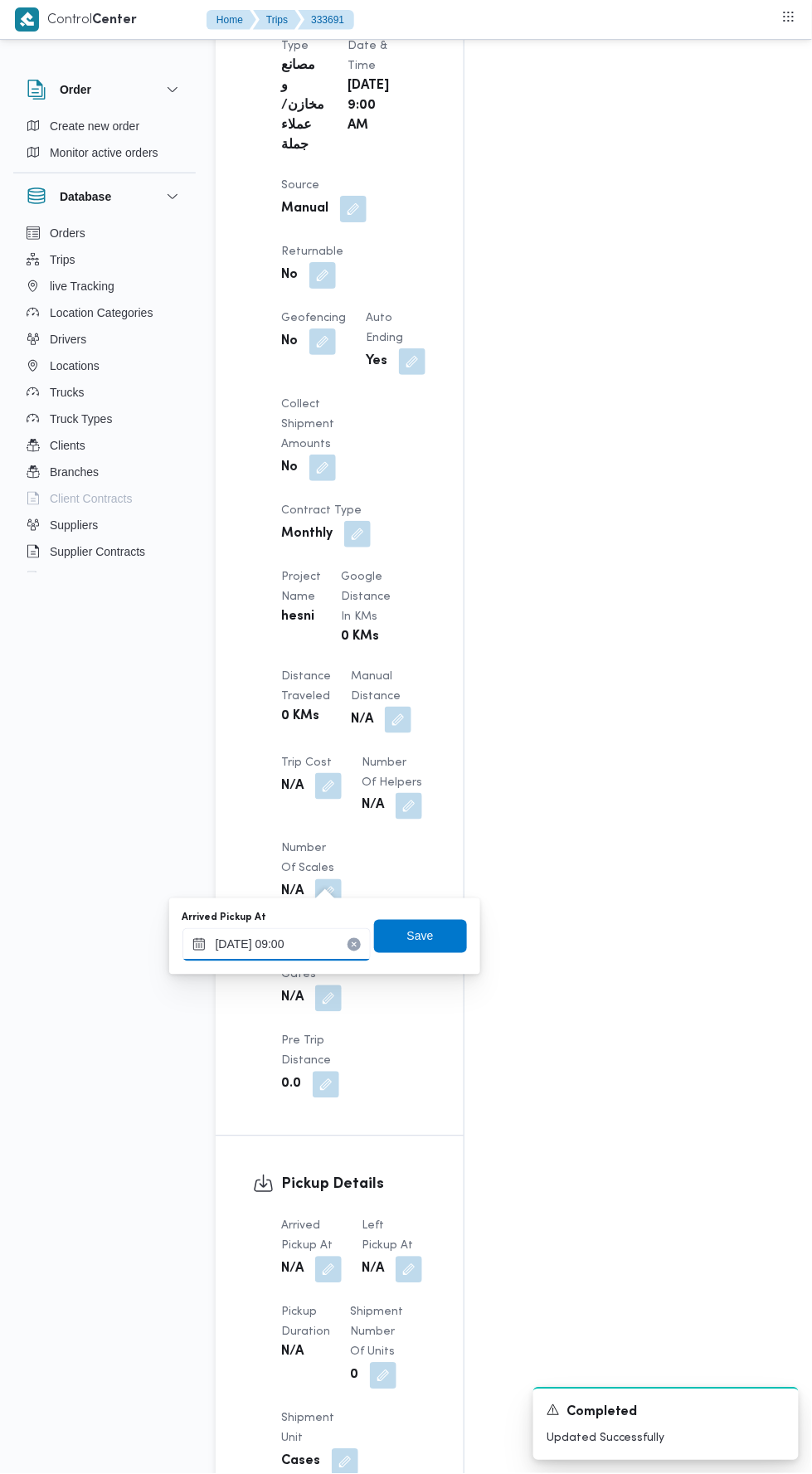
type input "[DATE] 09:00"
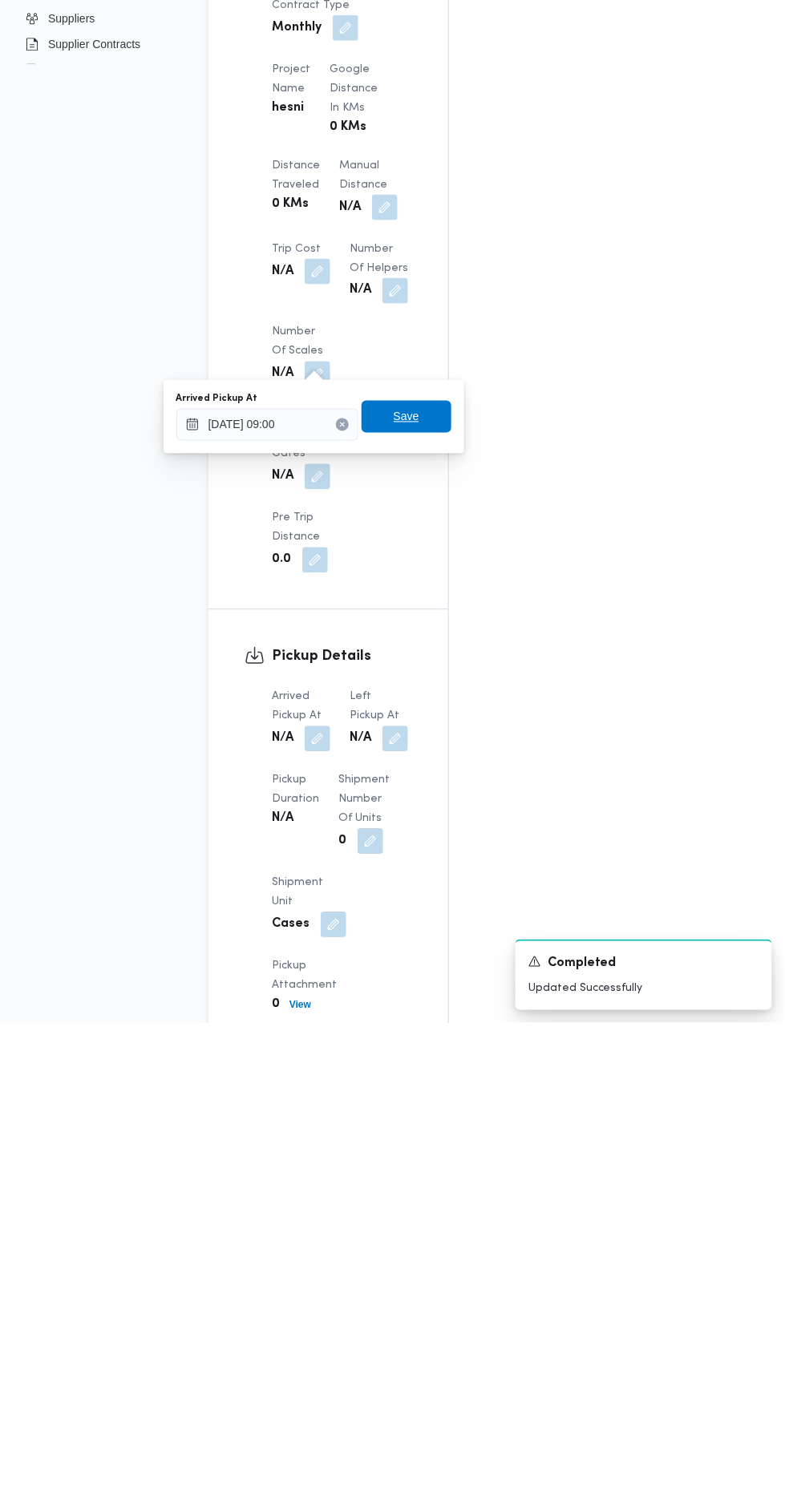
click at [429, 900] on span "Save" at bounding box center [406, 905] width 90 height 32
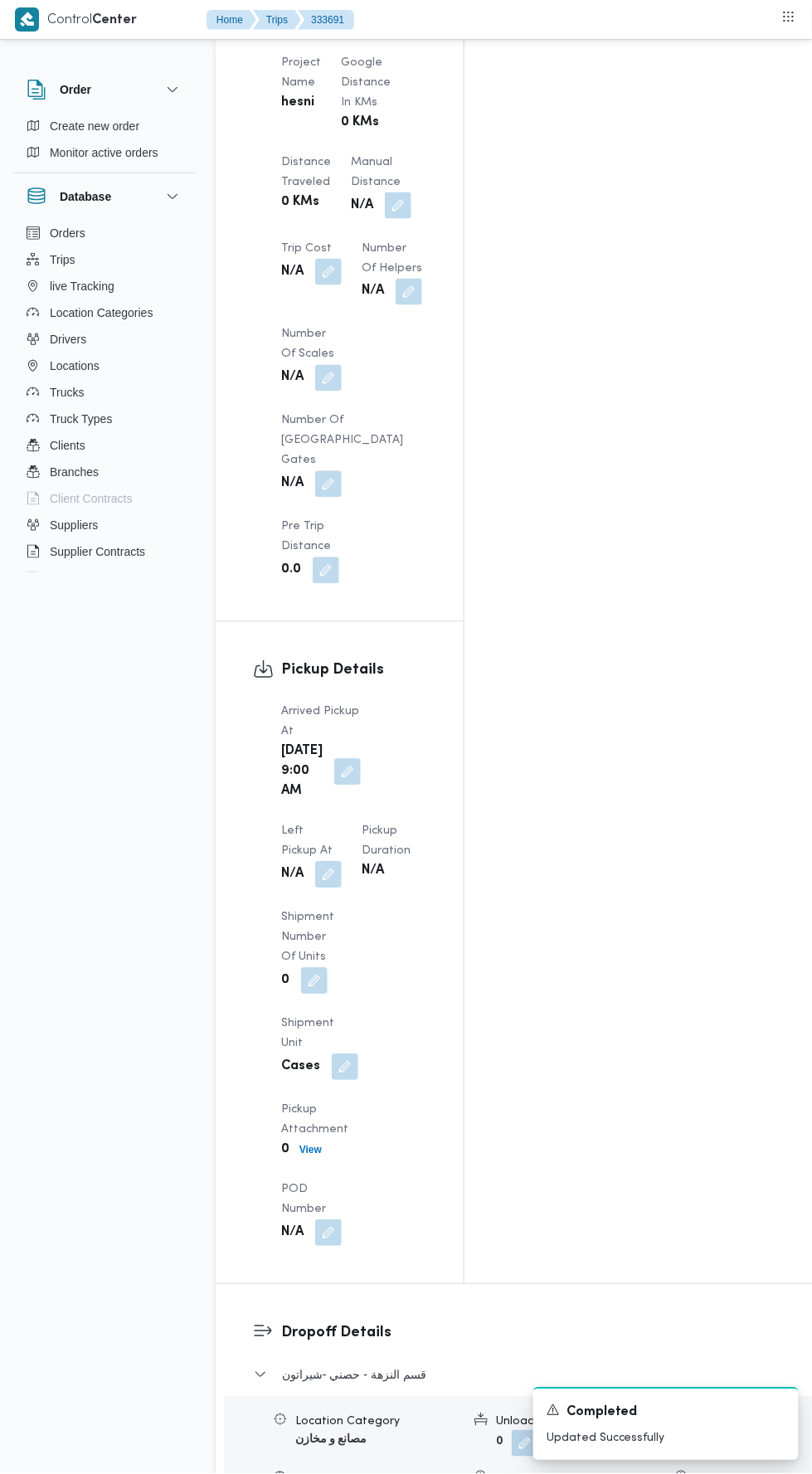
scroll to position [1563, 0]
click at [342, 862] on button "button" at bounding box center [328, 875] width 27 height 27
click at [396, 428] on input "Left Pickup At" at bounding box center [364, 431] width 188 height 33
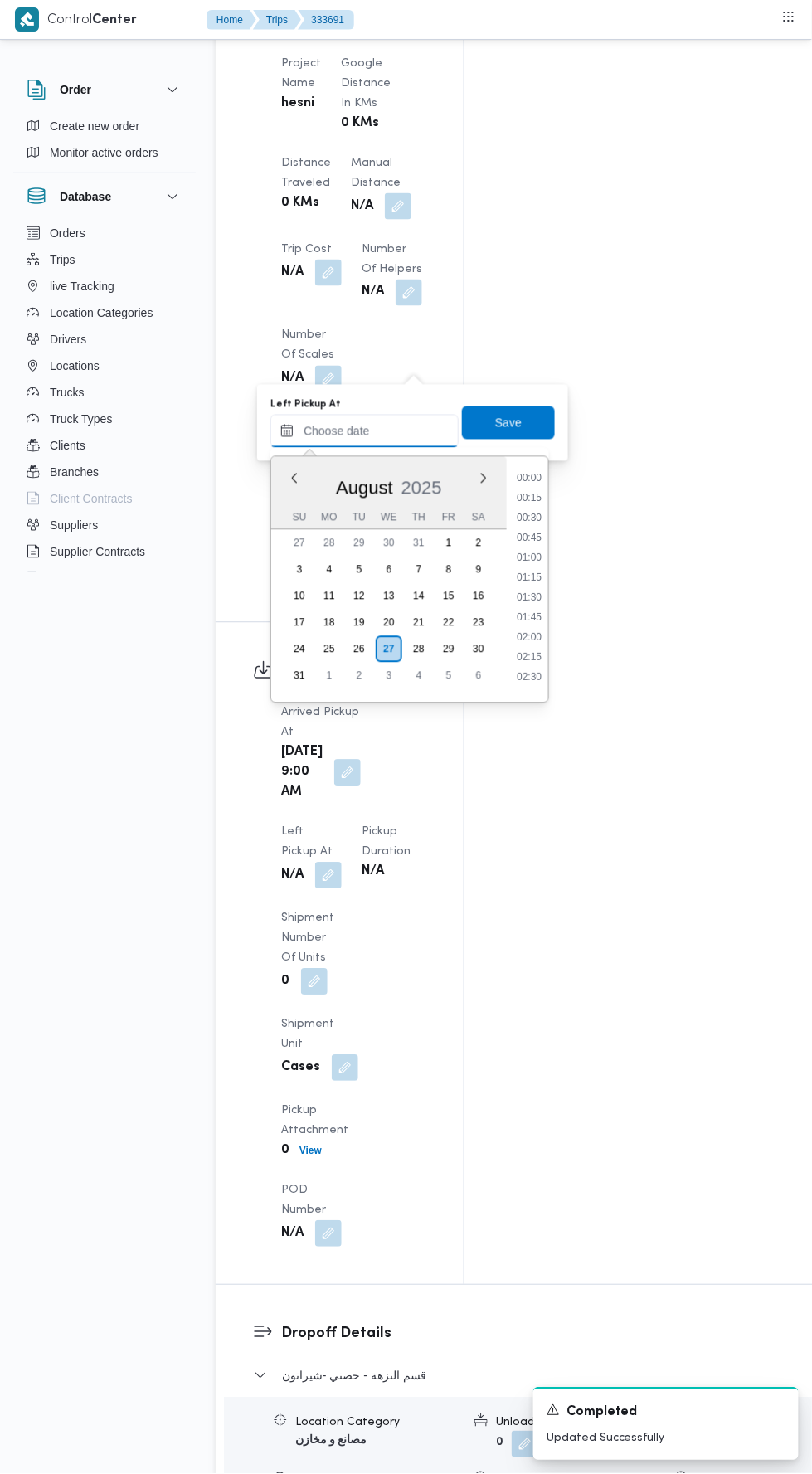
scroll to position [782, 0]
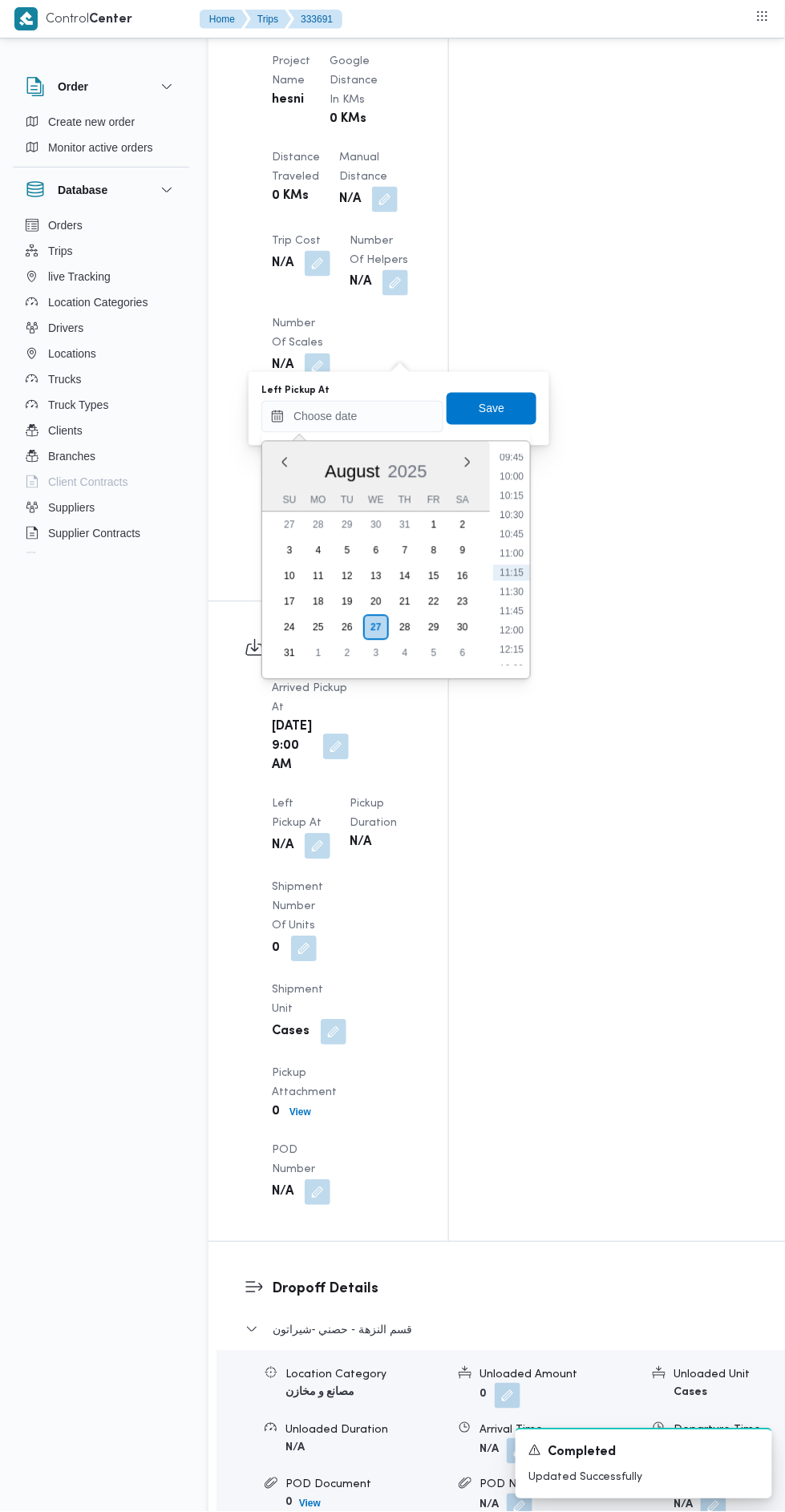
click at [527, 495] on li "10:15" at bounding box center [512, 496] width 37 height 16
type input "[DATE] 10:15"
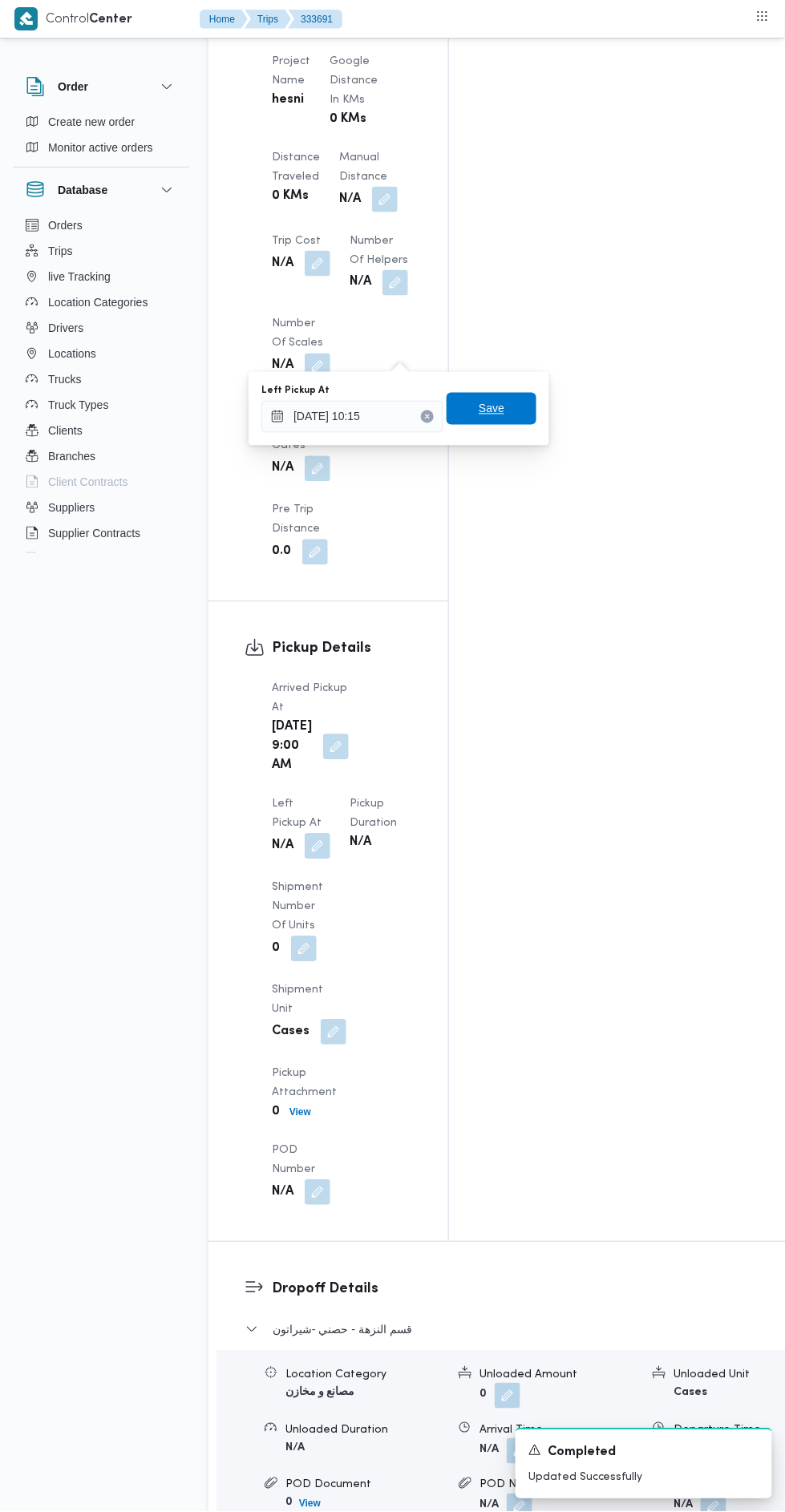
click at [530, 408] on span "Save" at bounding box center [491, 408] width 90 height 32
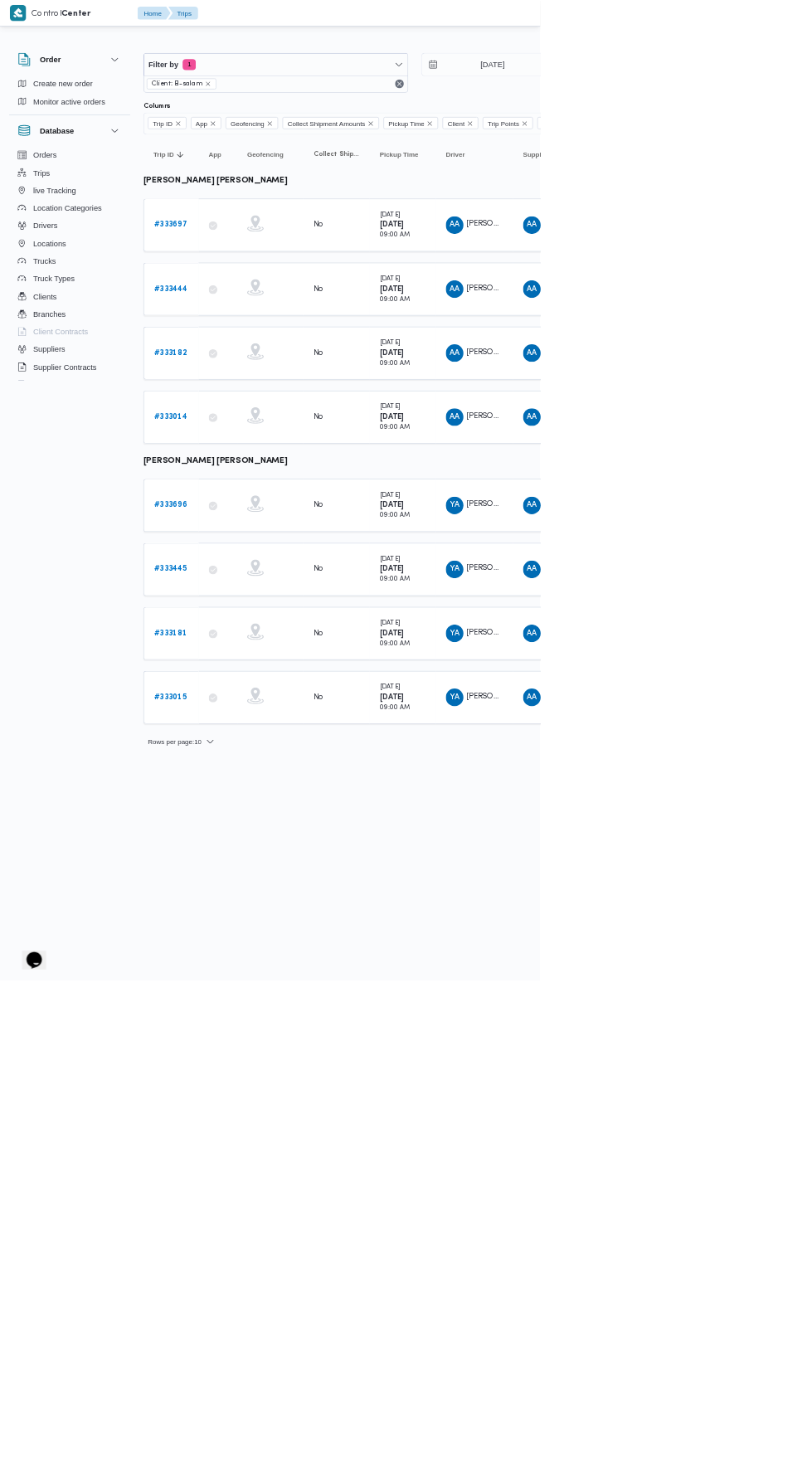
click at [270, 336] on b "# 333697" at bounding box center [256, 337] width 49 height 10
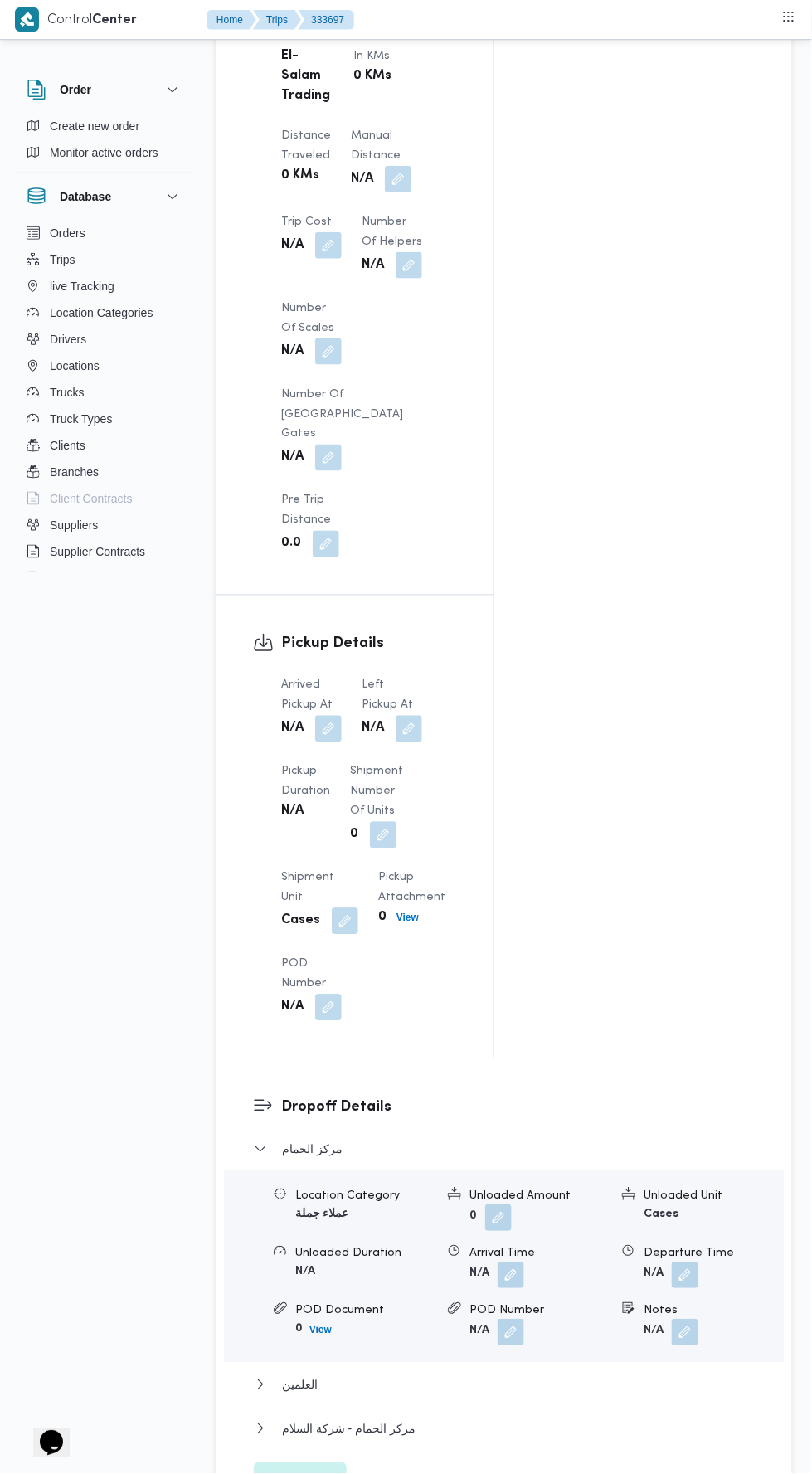
scroll to position [1437, 0]
click at [331, 717] on button "button" at bounding box center [328, 730] width 27 height 27
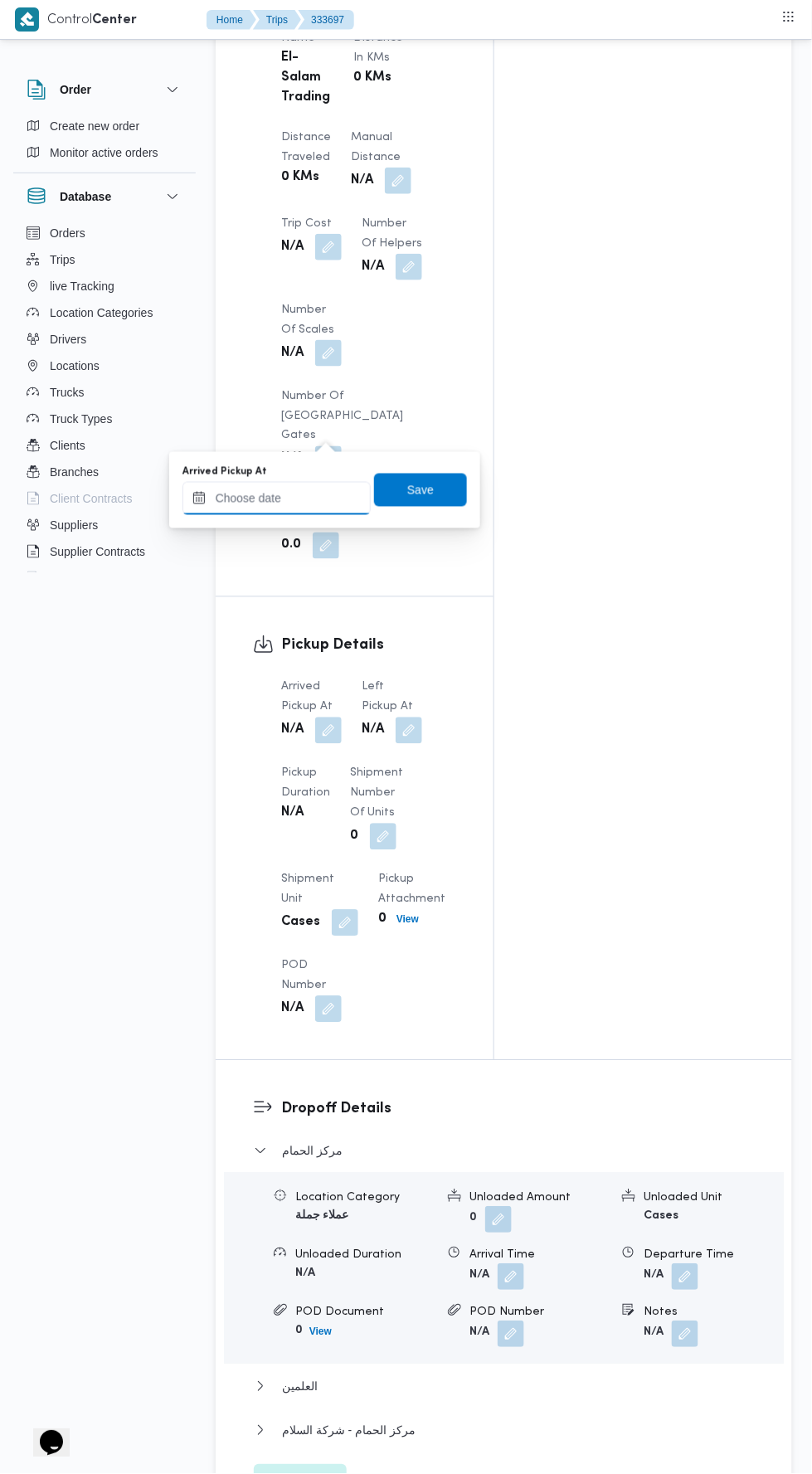
click at [329, 485] on input "Arrived Pickup At" at bounding box center [276, 498] width 188 height 33
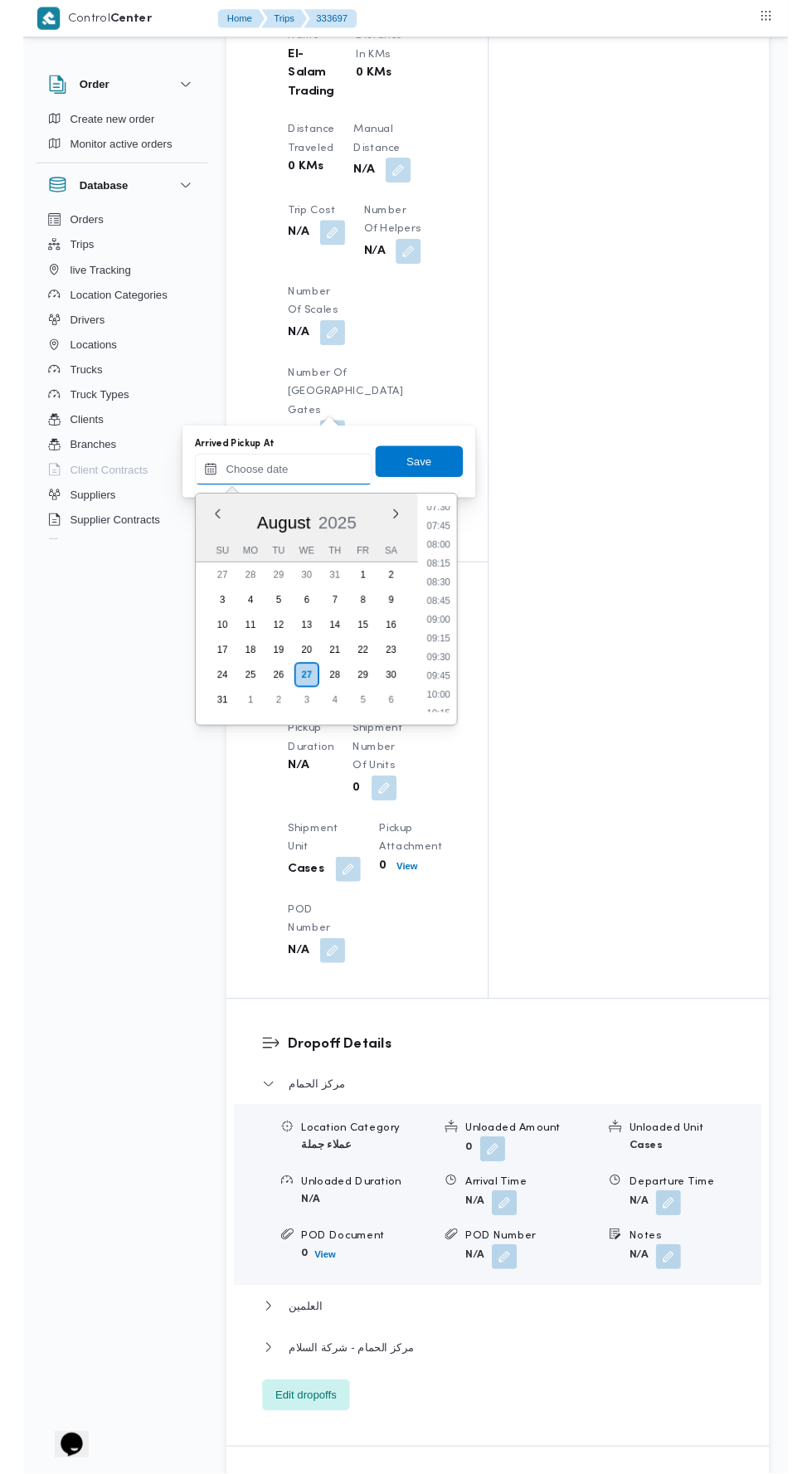
scroll to position [604, 0]
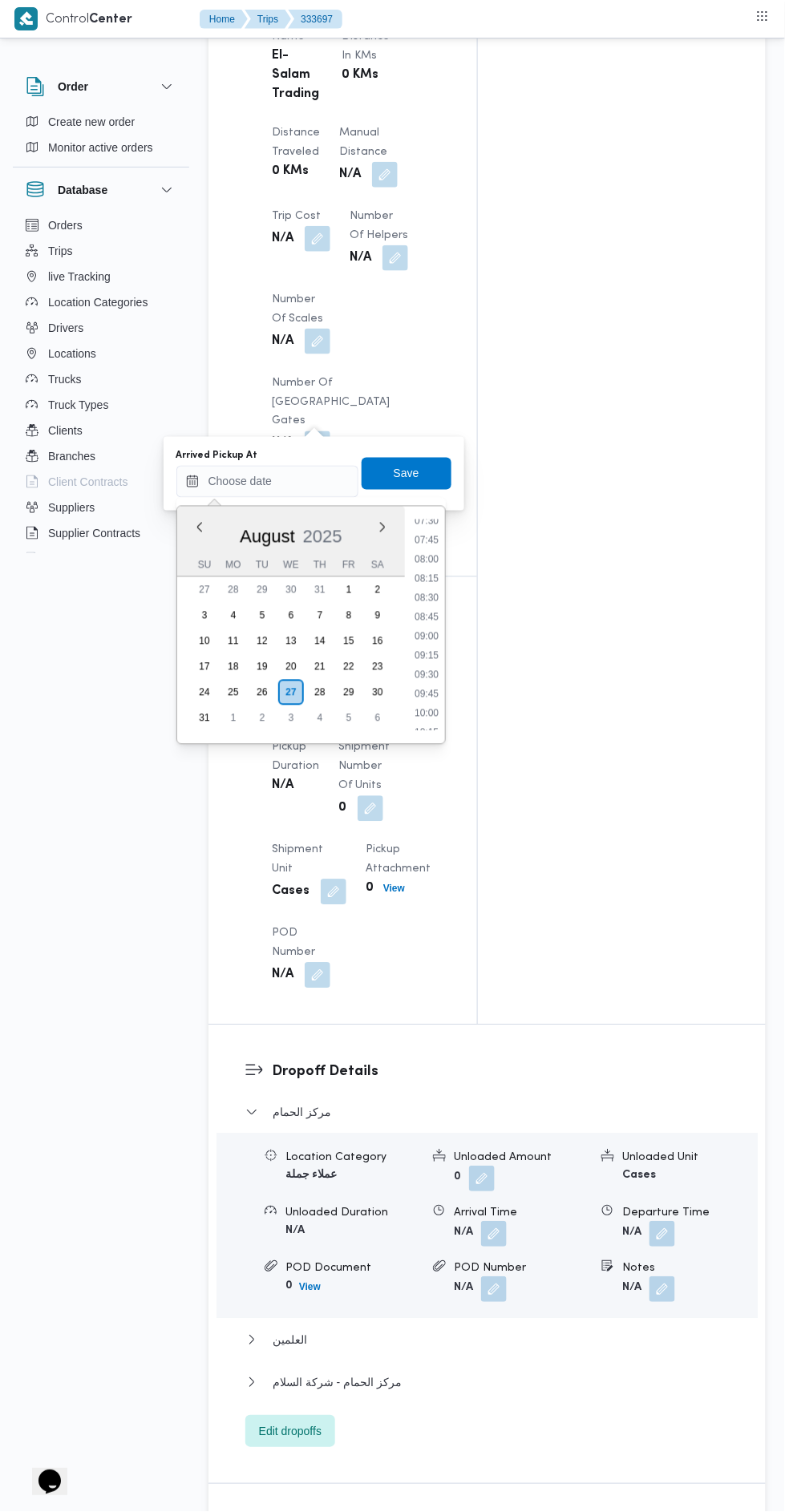
click at [429, 629] on li "09:00" at bounding box center [427, 636] width 37 height 16
type input "[DATE] 09:00"
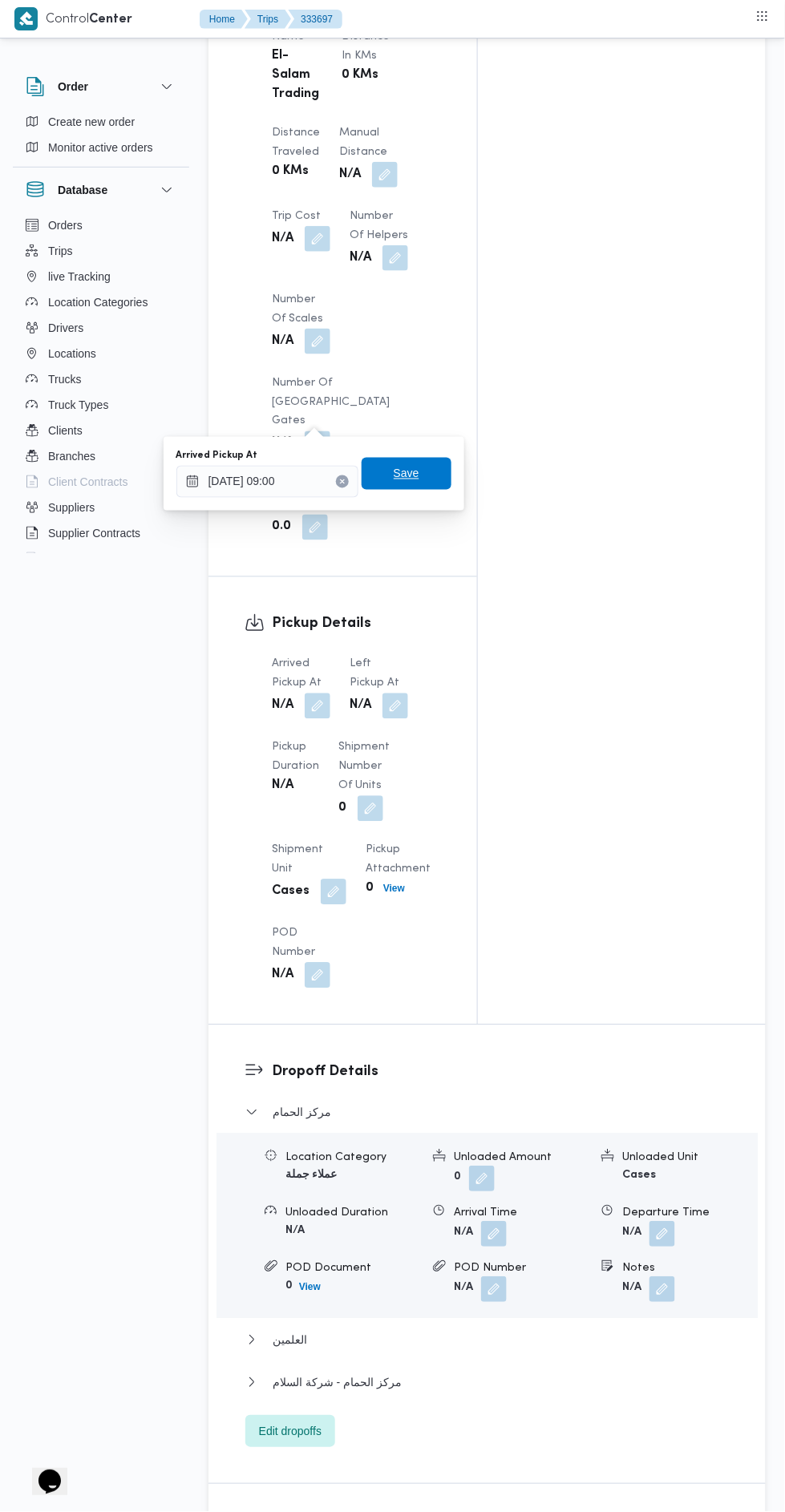
click at [430, 465] on span "Save" at bounding box center [406, 474] width 90 height 32
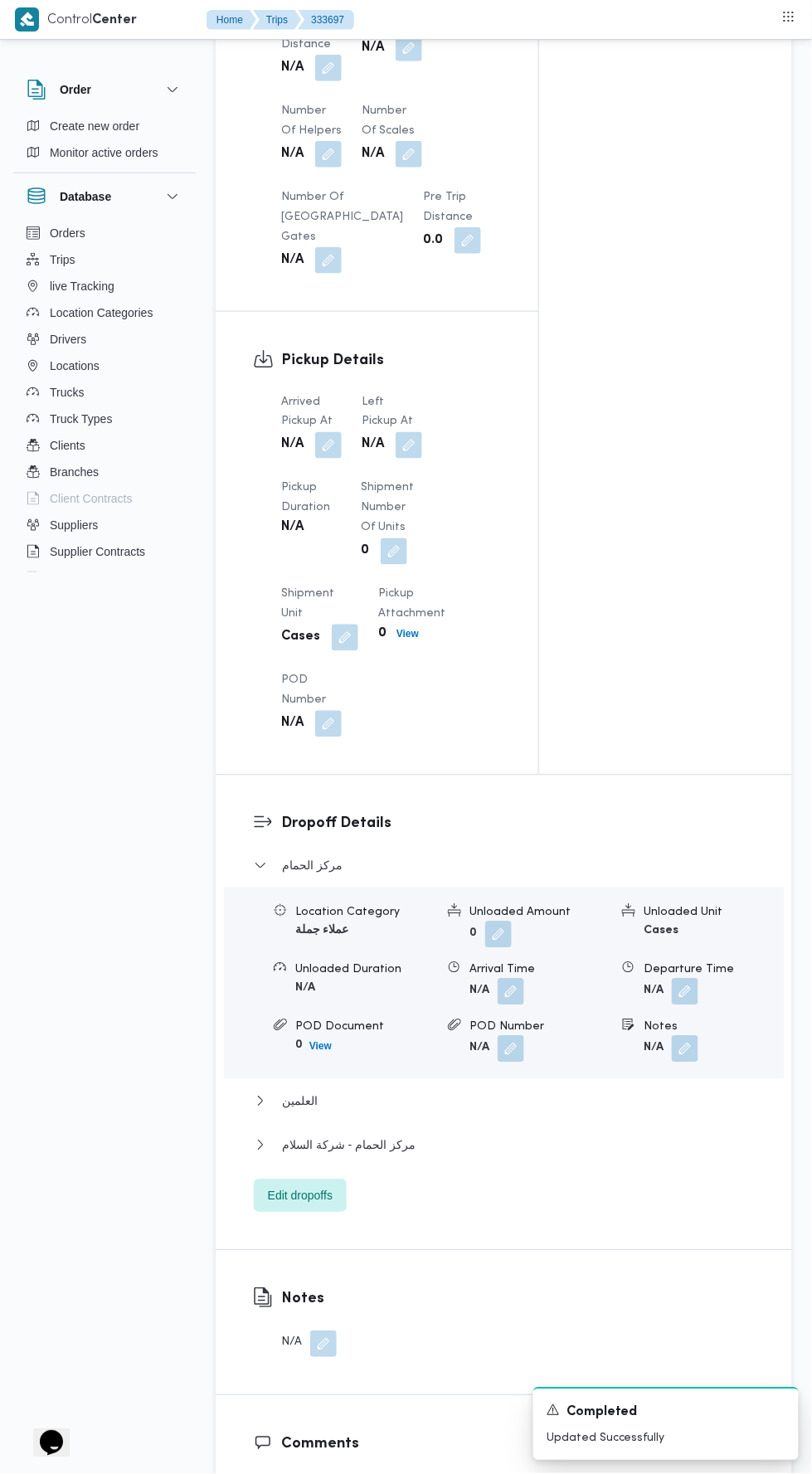
click at [422, 432] on button "button" at bounding box center [409, 445] width 27 height 27
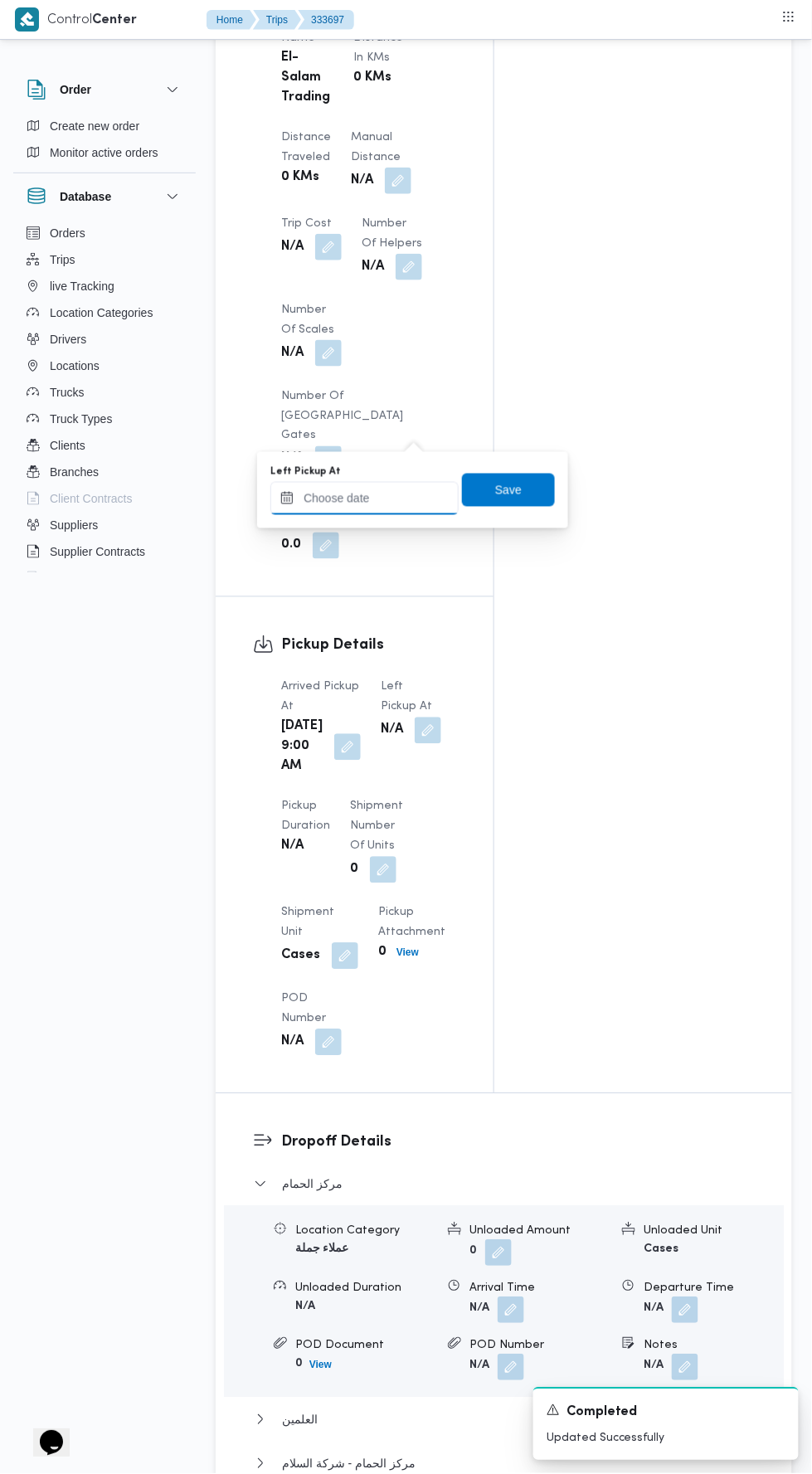
click at [381, 500] on input "Left Pickup At" at bounding box center [364, 498] width 188 height 33
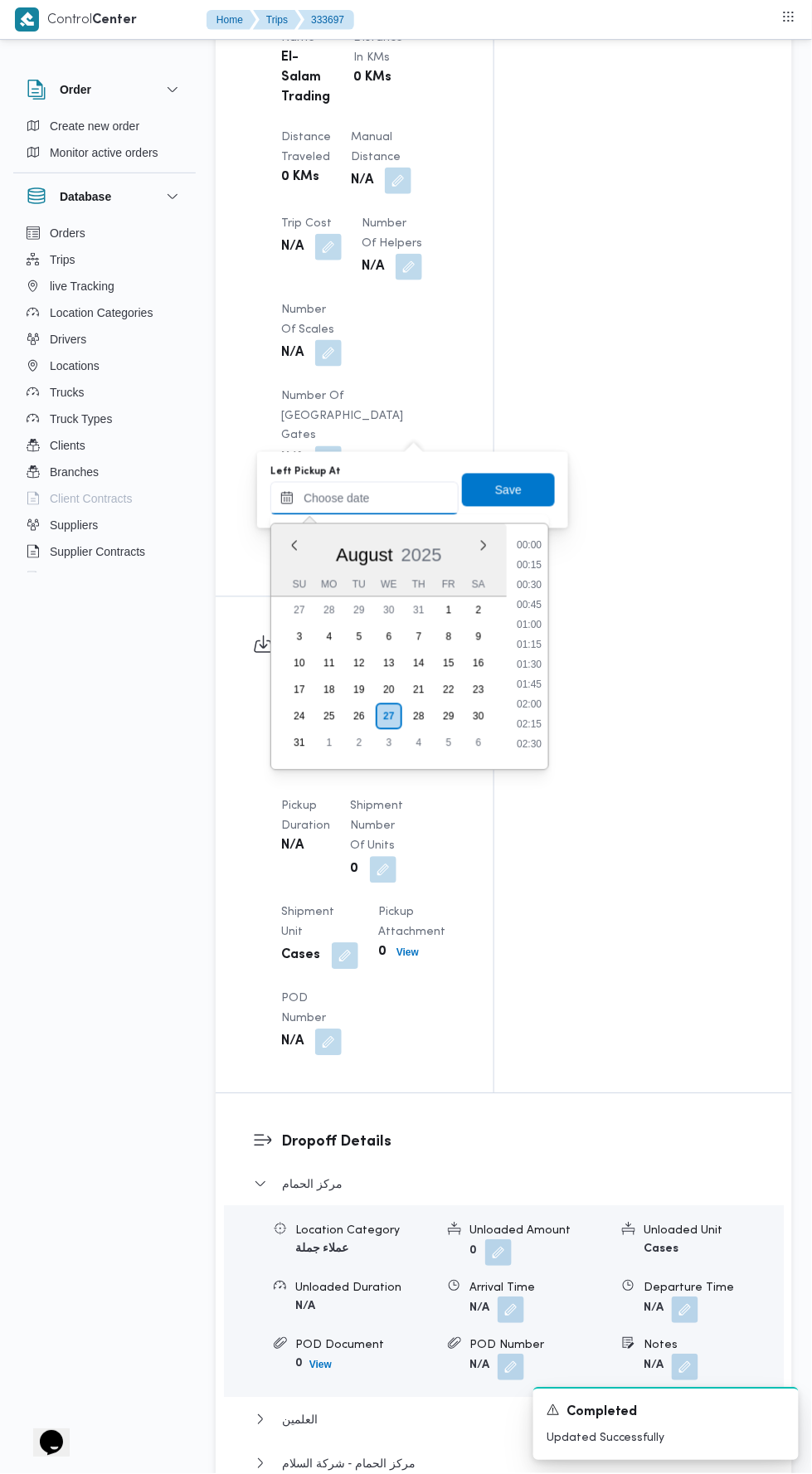
scroll to position [782, 0]
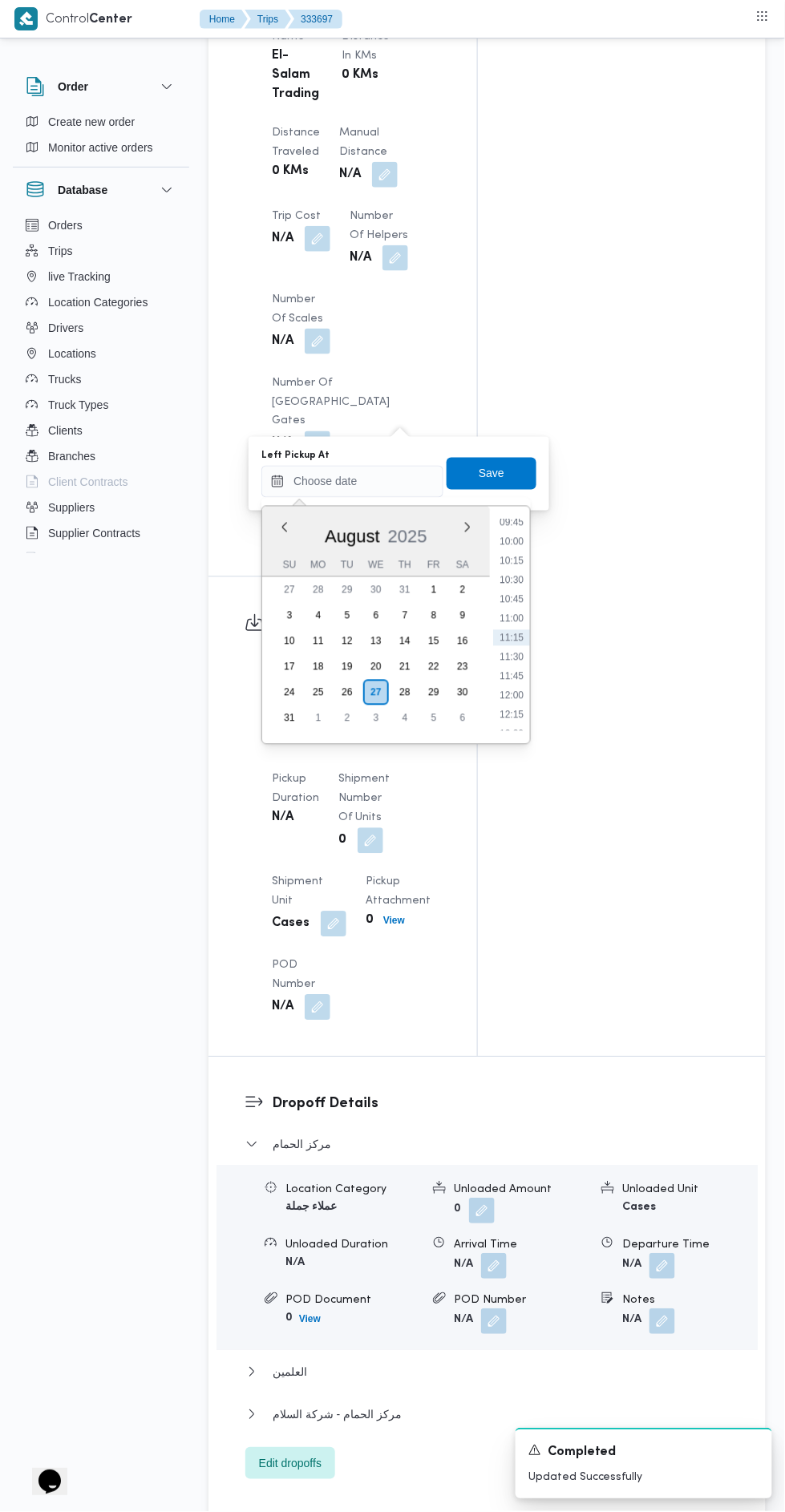
click at [512, 559] on li "10:15" at bounding box center [512, 561] width 37 height 16
type input "[DATE] 10:15"
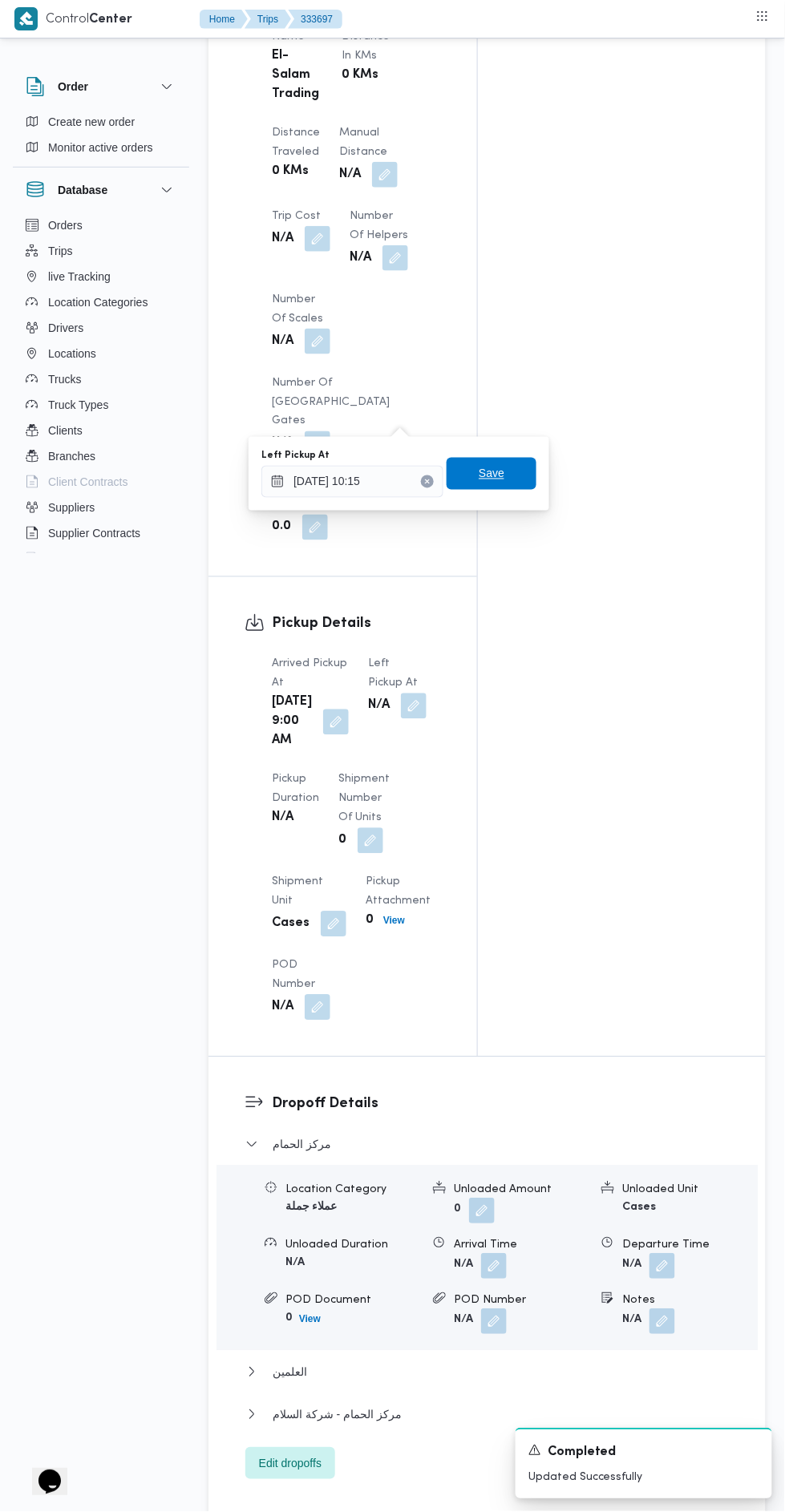
click at [503, 460] on span "Save" at bounding box center [491, 474] width 90 height 32
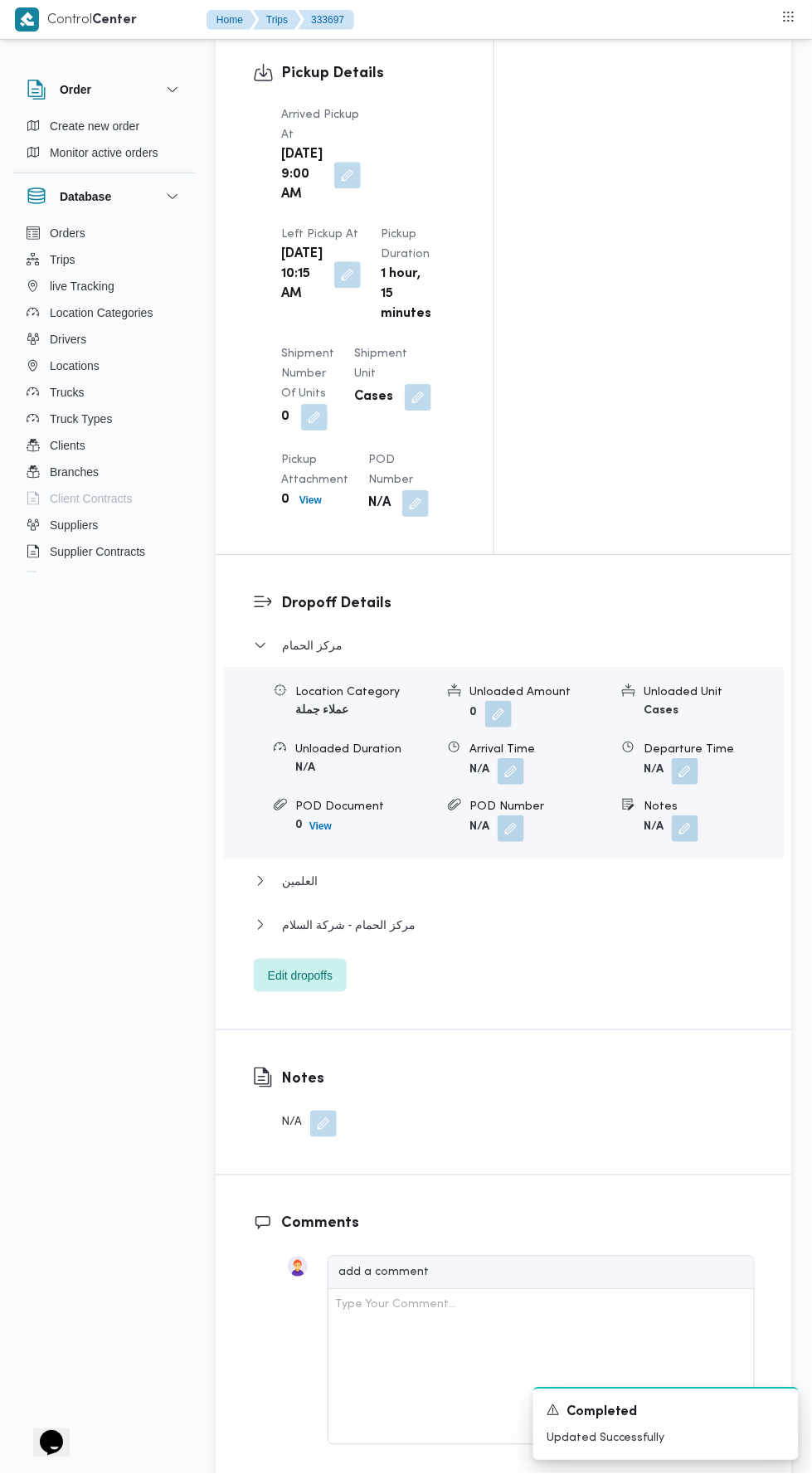
scroll to position [2028, 0]
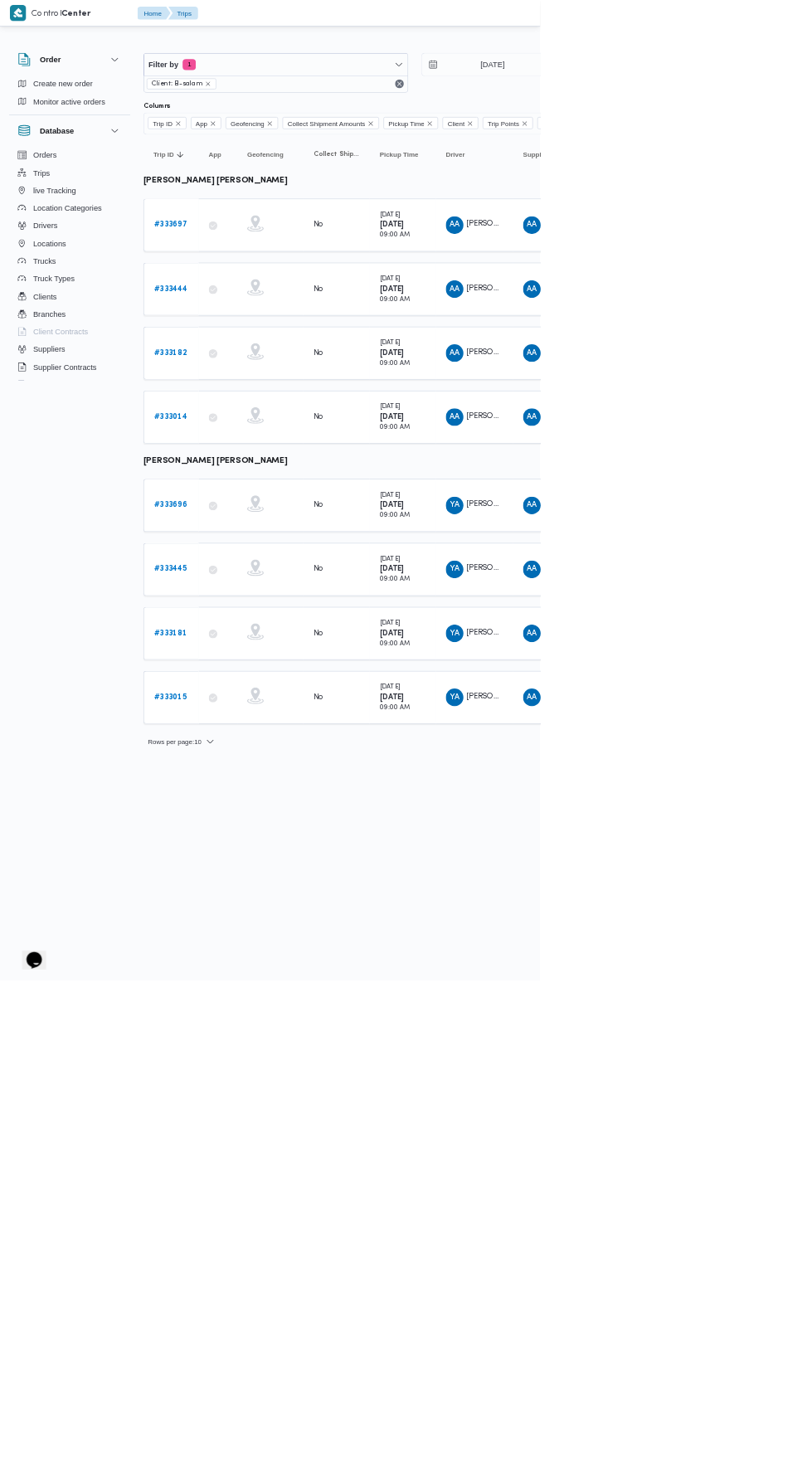
click at [275, 755] on b "# 333696" at bounding box center [256, 759] width 49 height 10
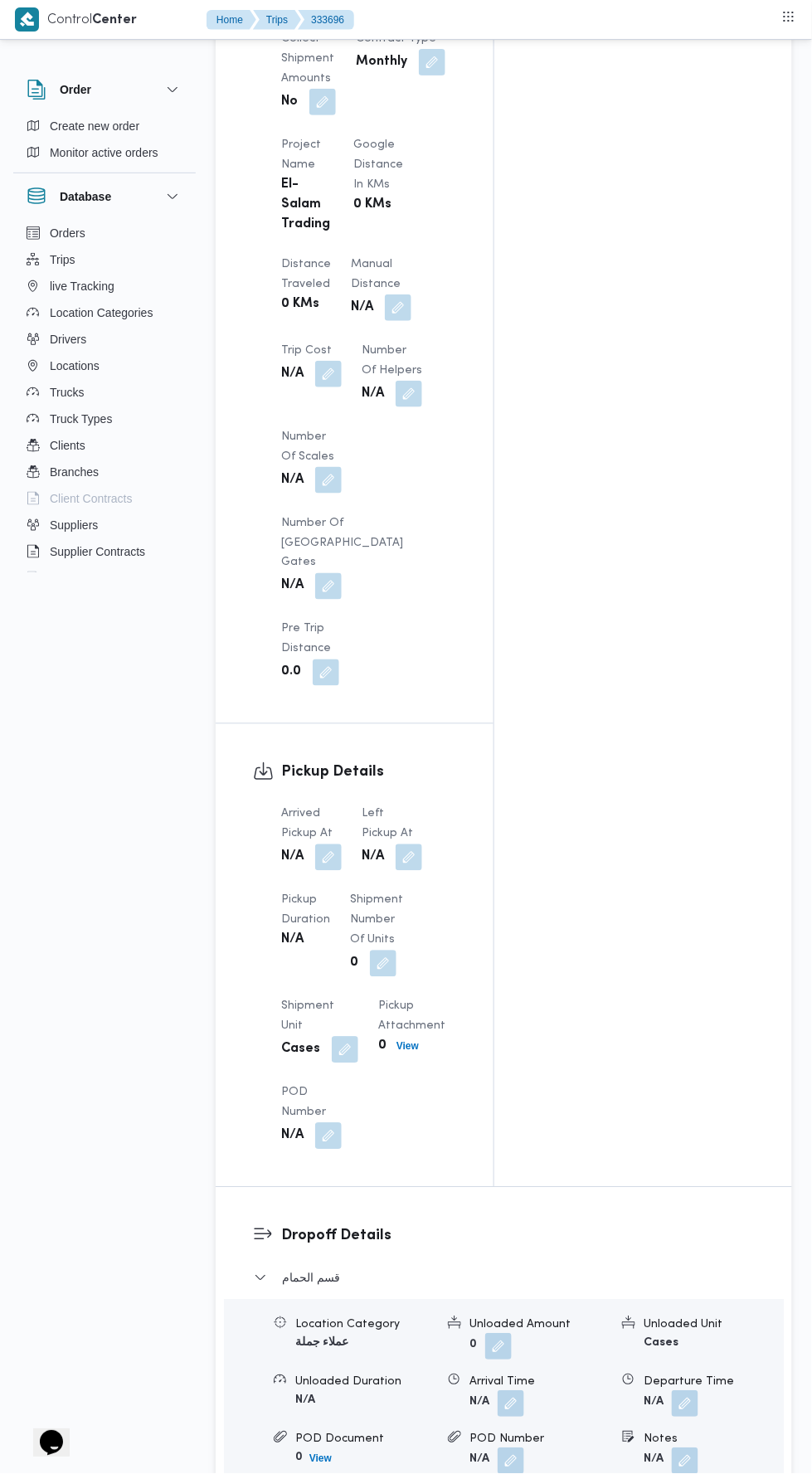
scroll to position [1314, 0]
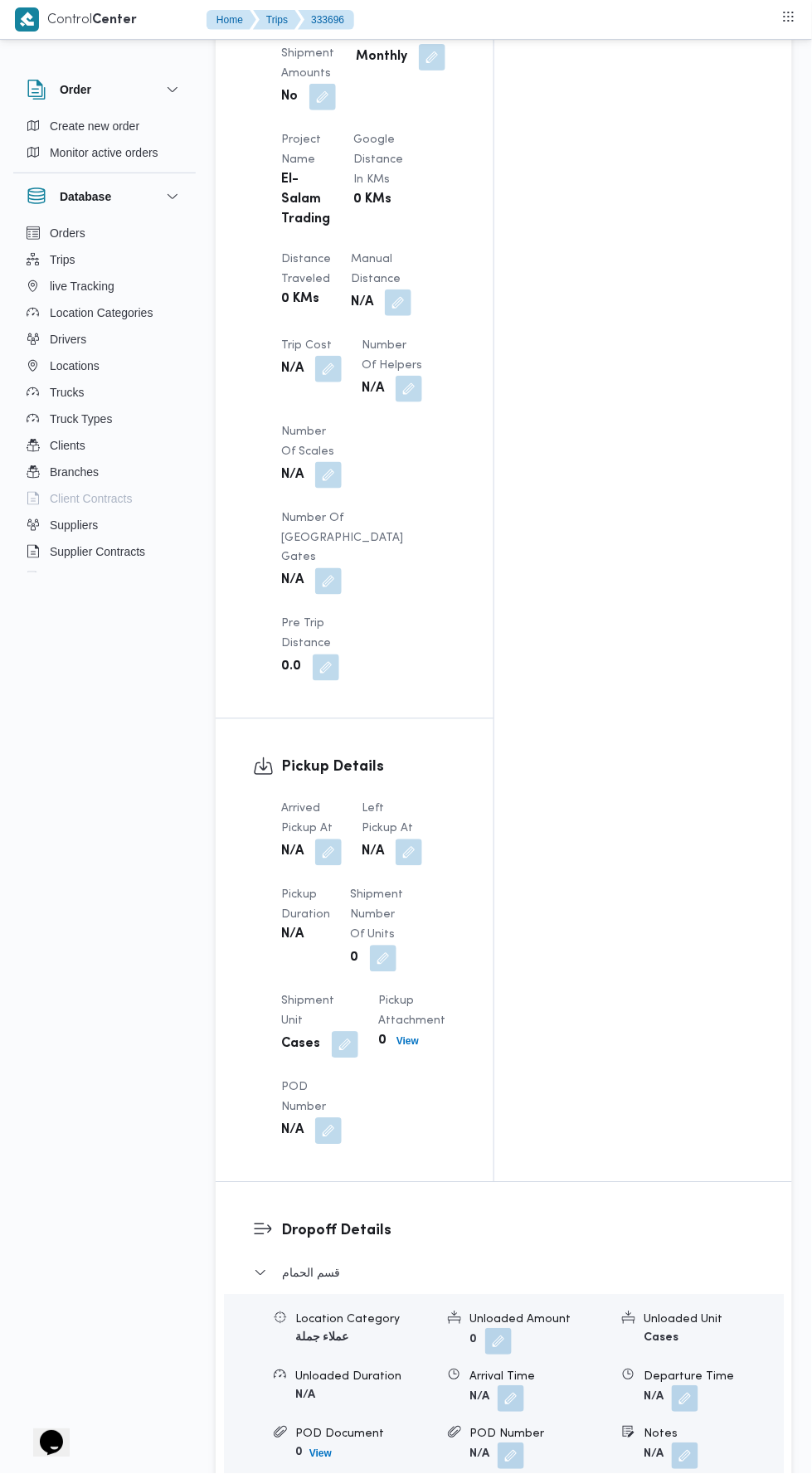
click at [325, 789] on div "Arrived Pickup At N/A Left Pickup At N/A Pickup Duration N/A Shipment Number of…" at bounding box center [369, 972] width 195 height 365
click at [338, 840] on button "button" at bounding box center [328, 853] width 27 height 27
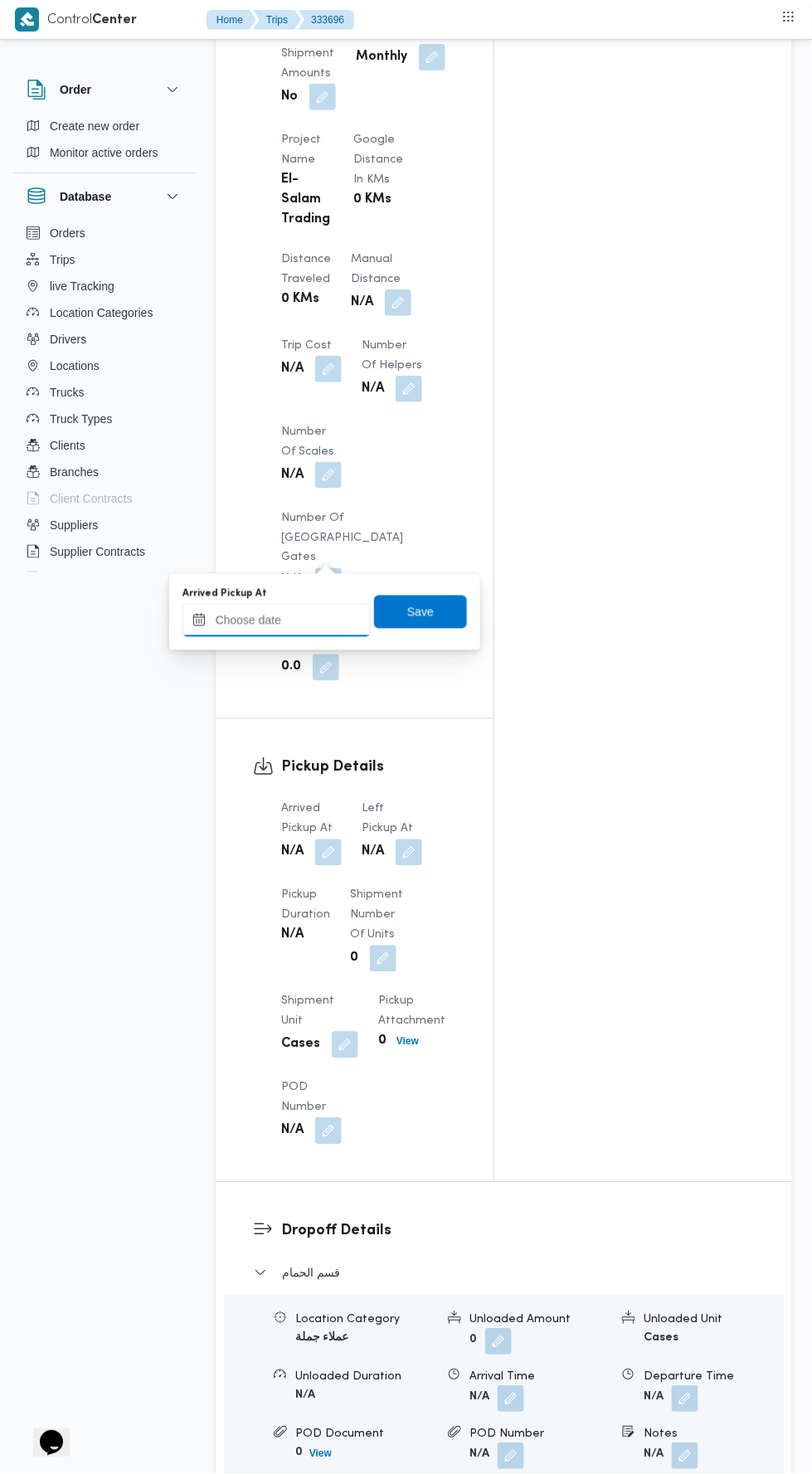
click at [324, 620] on input "Arrived Pickup At" at bounding box center [276, 620] width 188 height 33
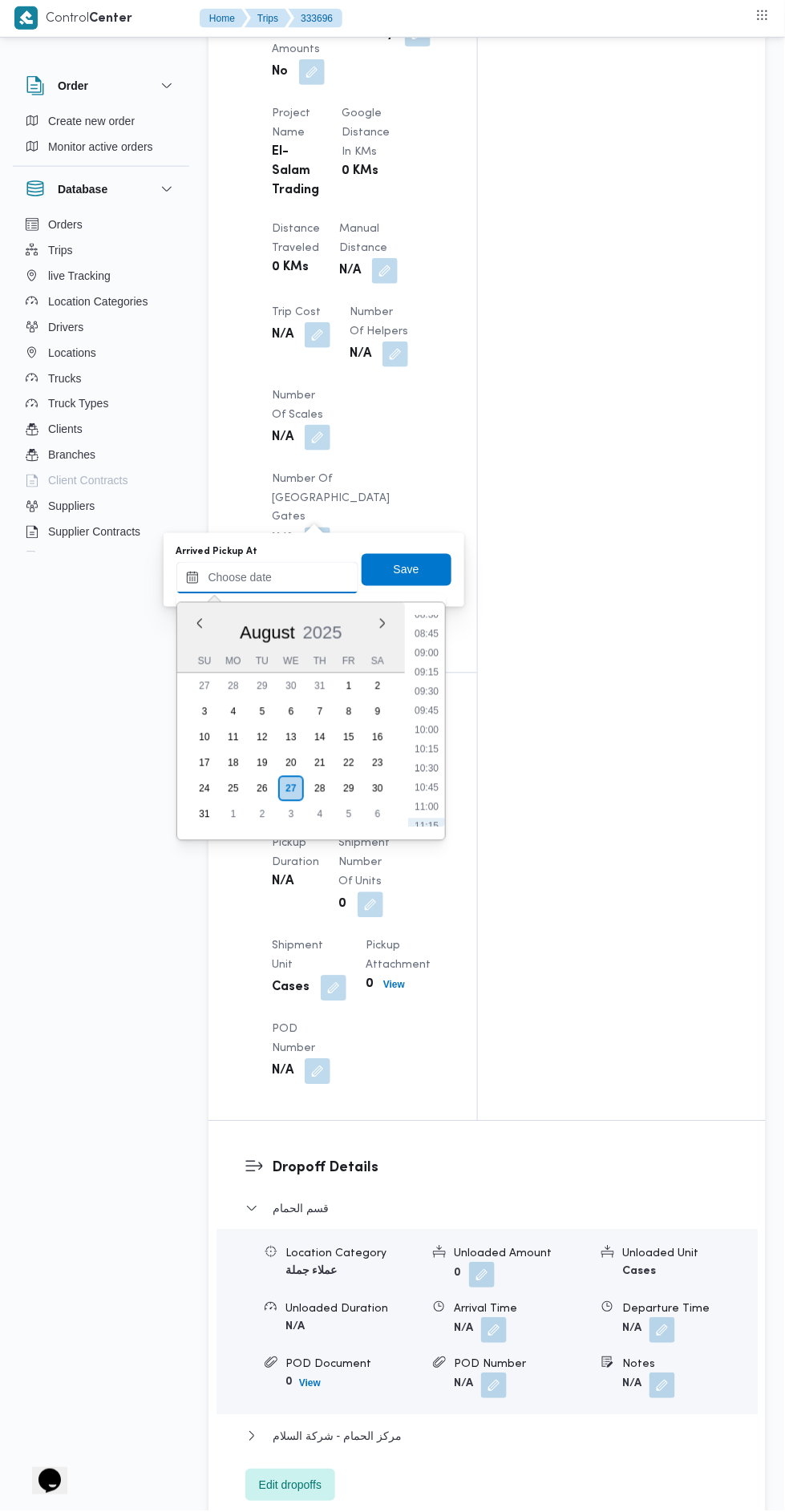
scroll to position [662, 0]
click at [428, 688] on li "09:30" at bounding box center [427, 693] width 37 height 16
type input "[DATE] 09:30"
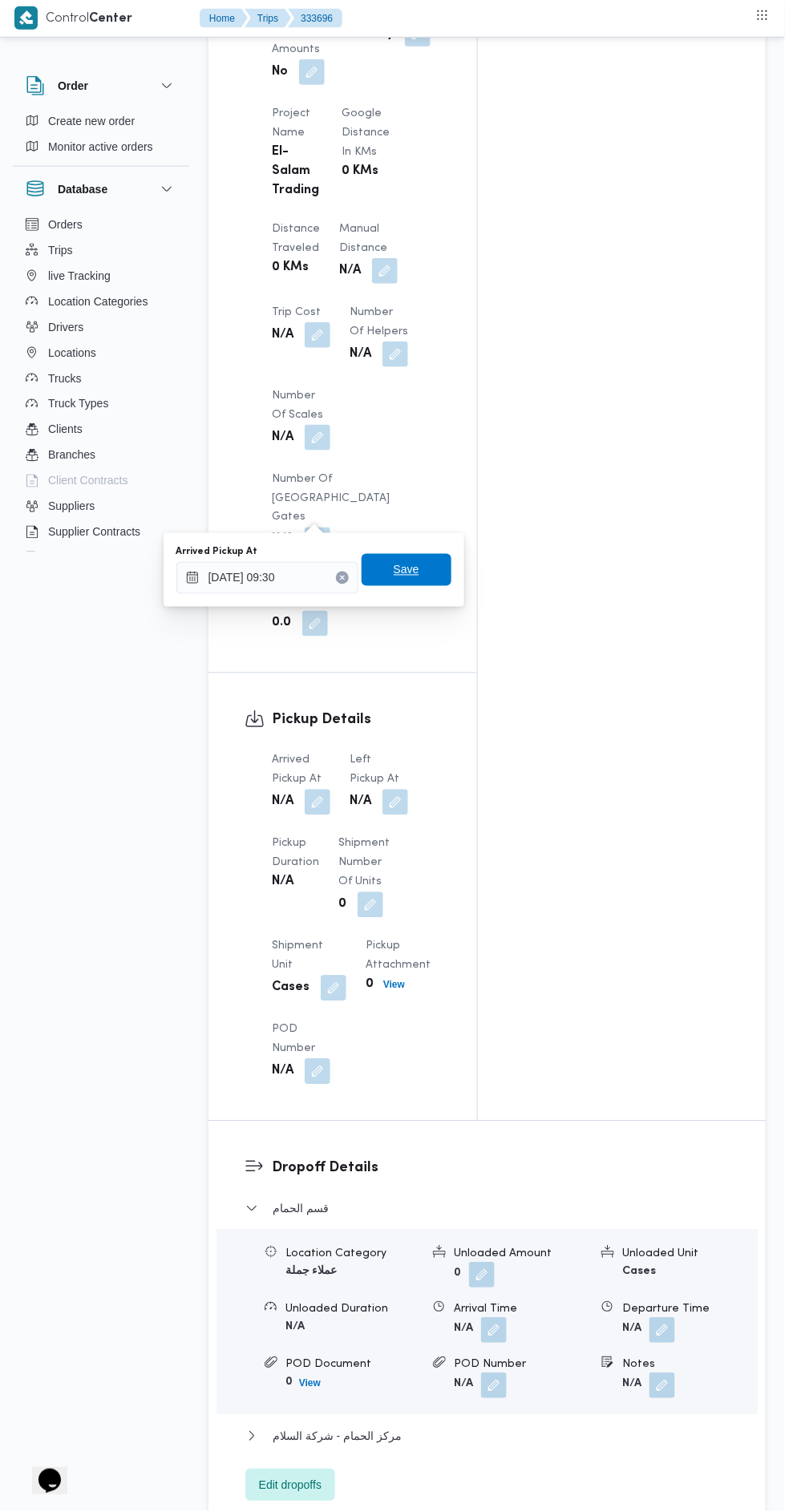
click at [429, 565] on span "Save" at bounding box center [406, 571] width 90 height 32
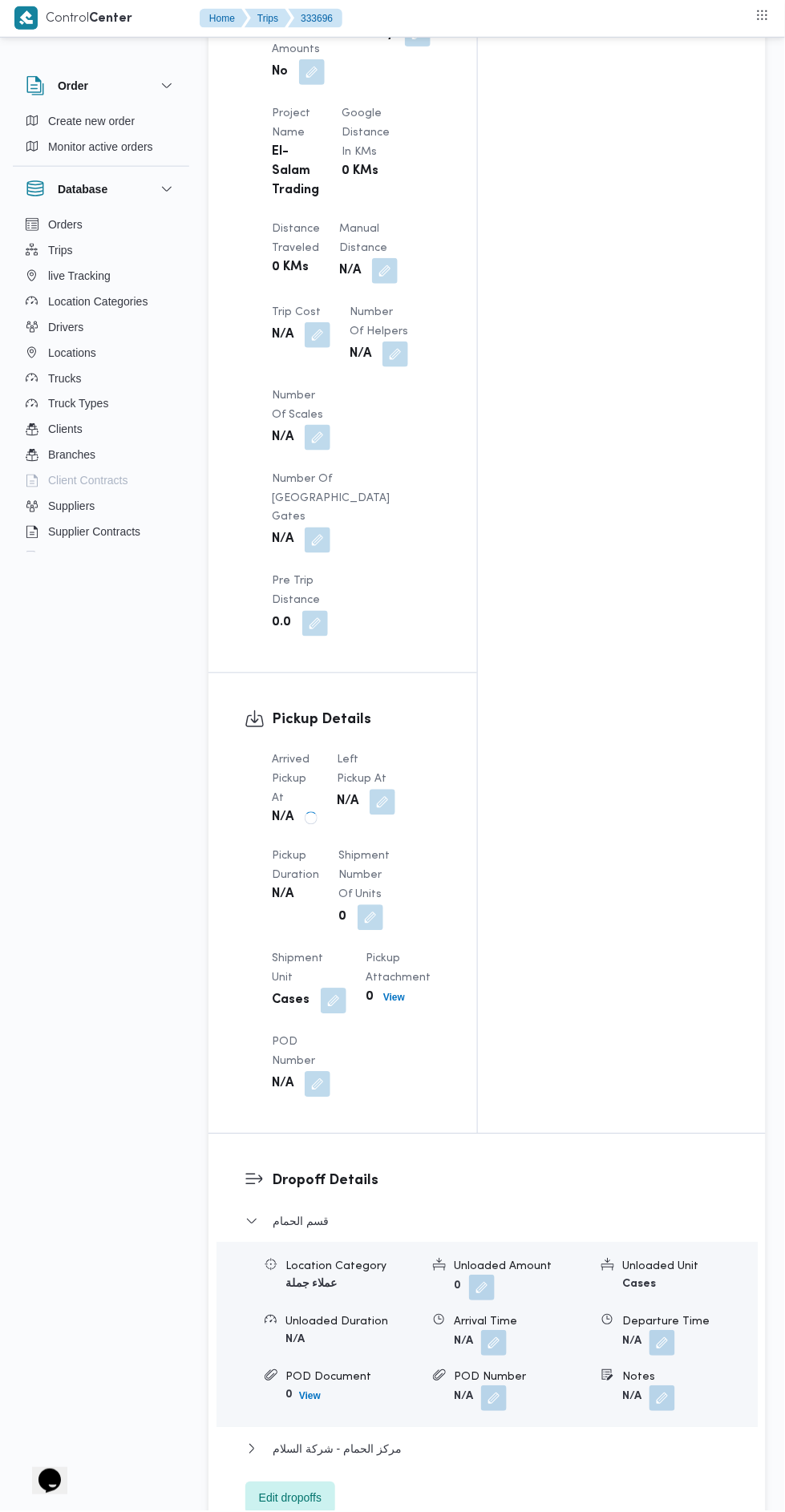
scroll to position [1291, 0]
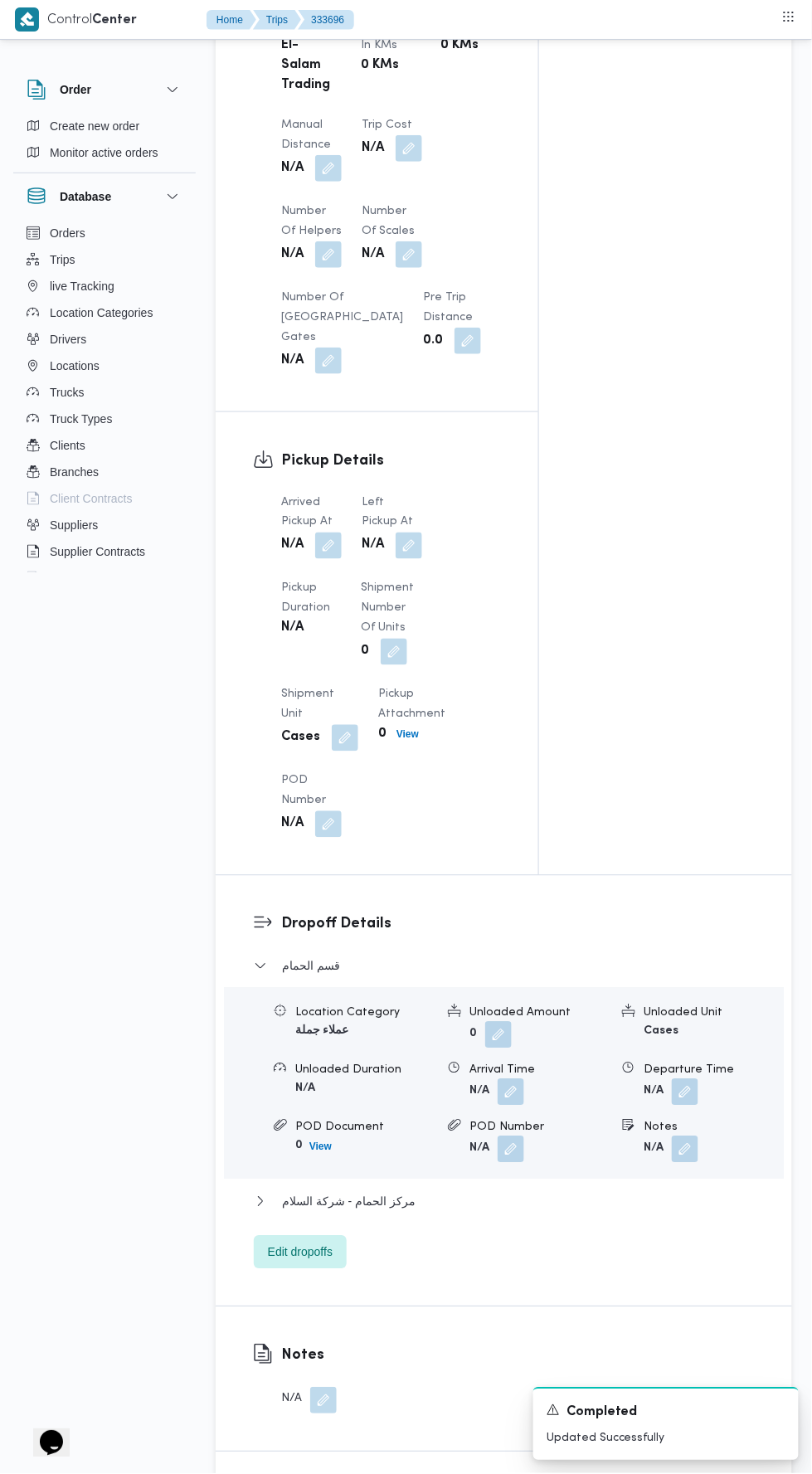
click at [415, 533] on button "button" at bounding box center [409, 546] width 27 height 27
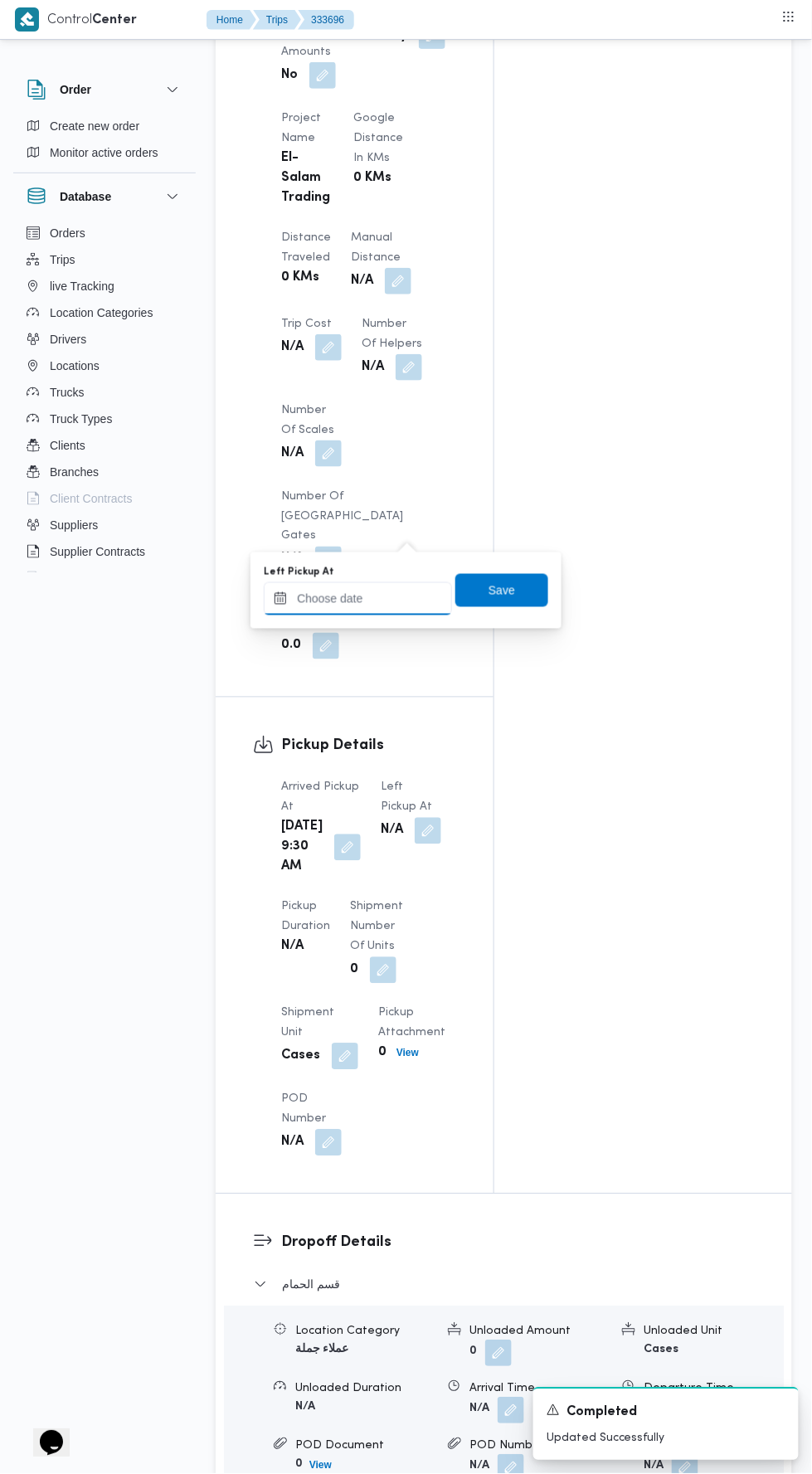
click at [391, 597] on input "Left Pickup At" at bounding box center [357, 599] width 188 height 33
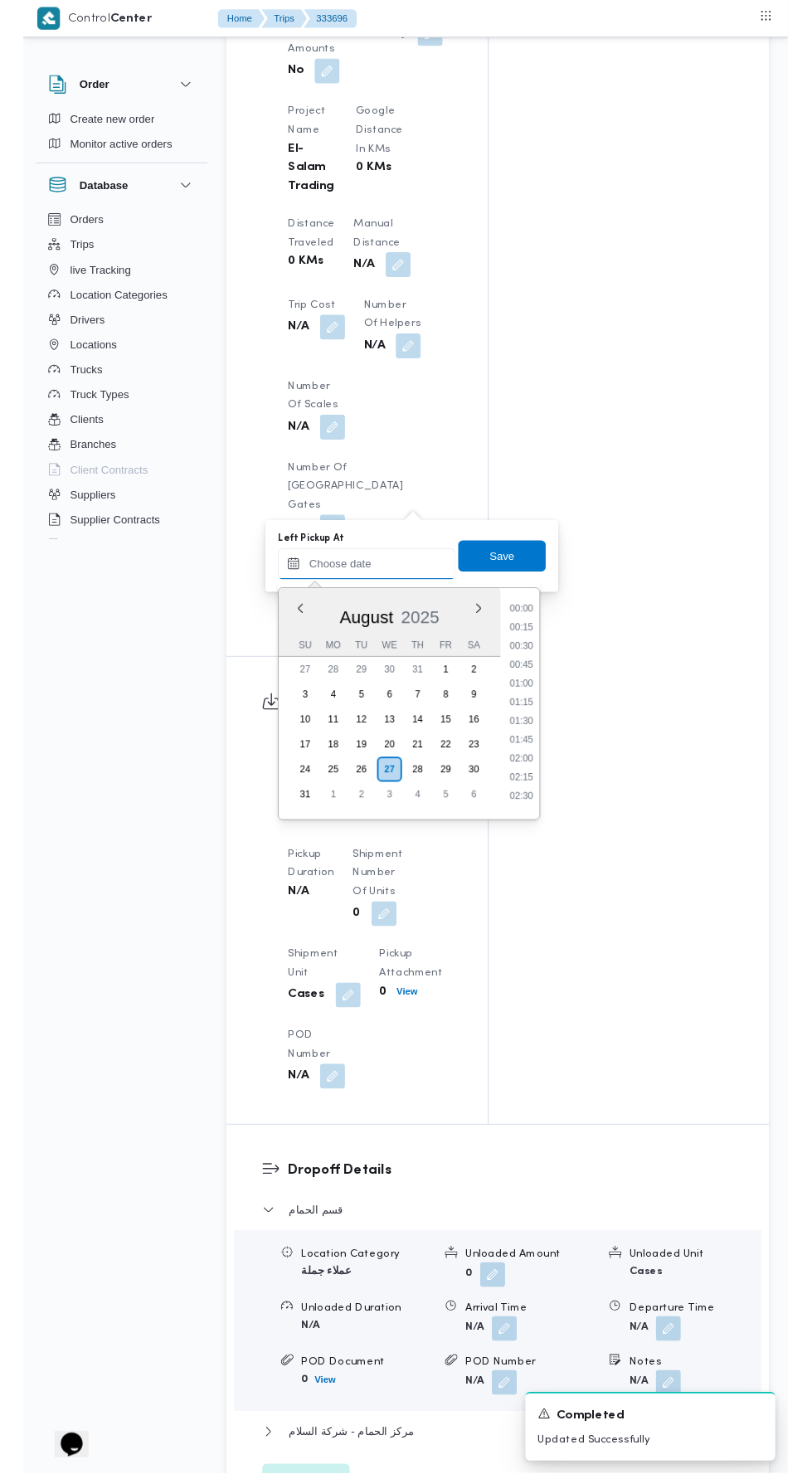
scroll to position [782, 0]
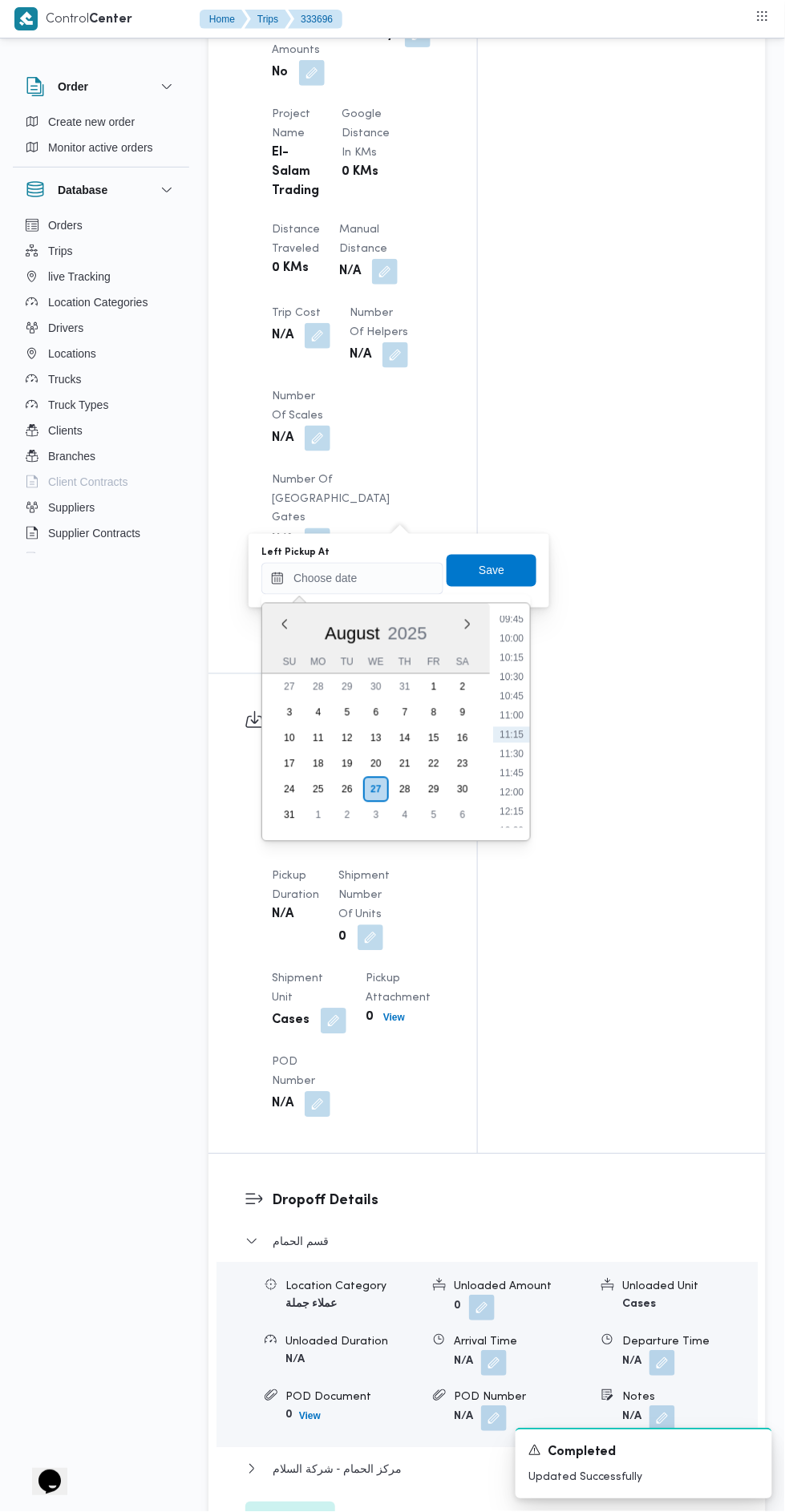
click at [519, 657] on li "10:15" at bounding box center [512, 657] width 37 height 16
type input "[DATE] 10:15"
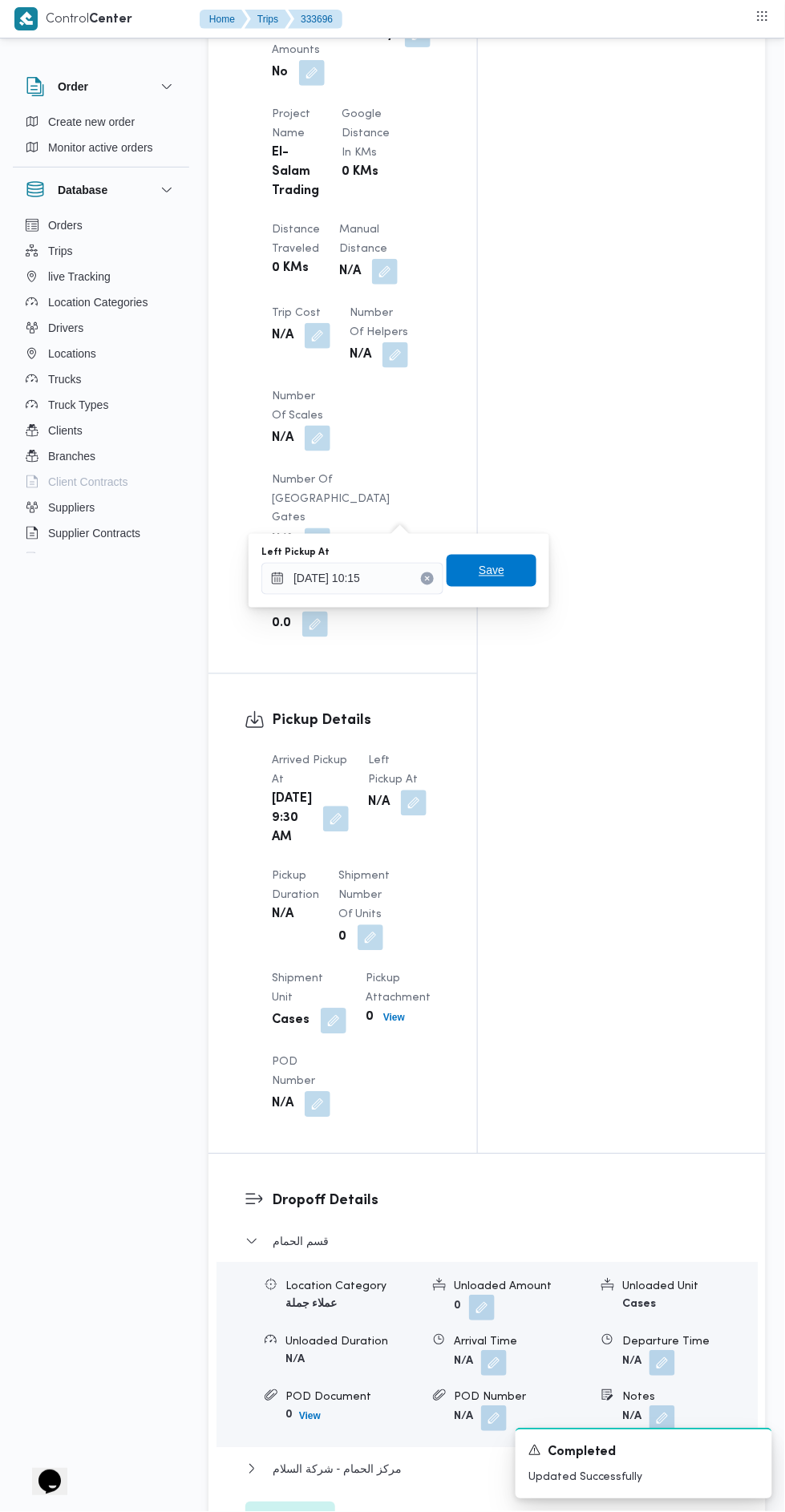
click at [493, 570] on span "Save" at bounding box center [491, 570] width 26 height 19
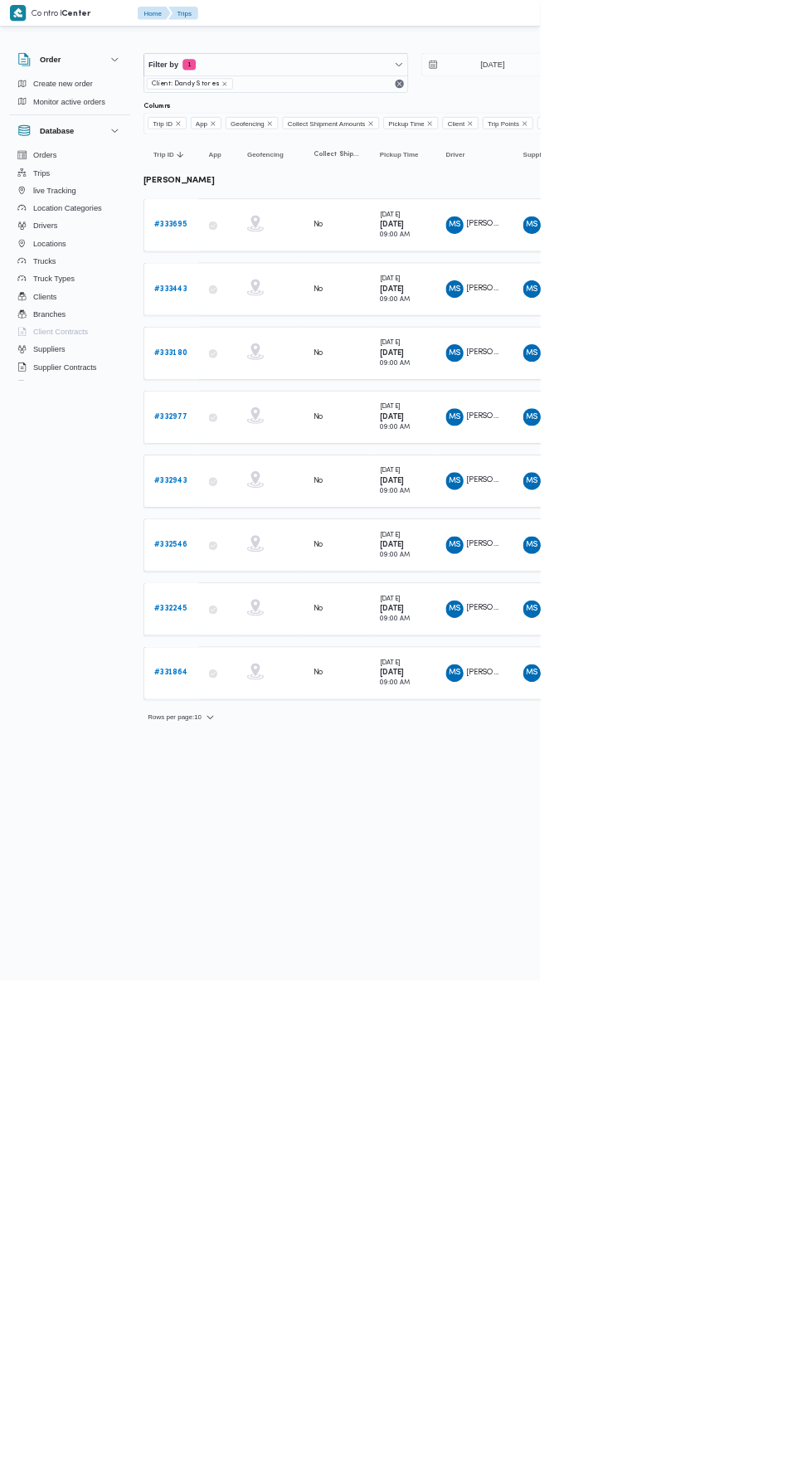
click at [235, 336] on b "# 333695" at bounding box center [256, 337] width 49 height 10
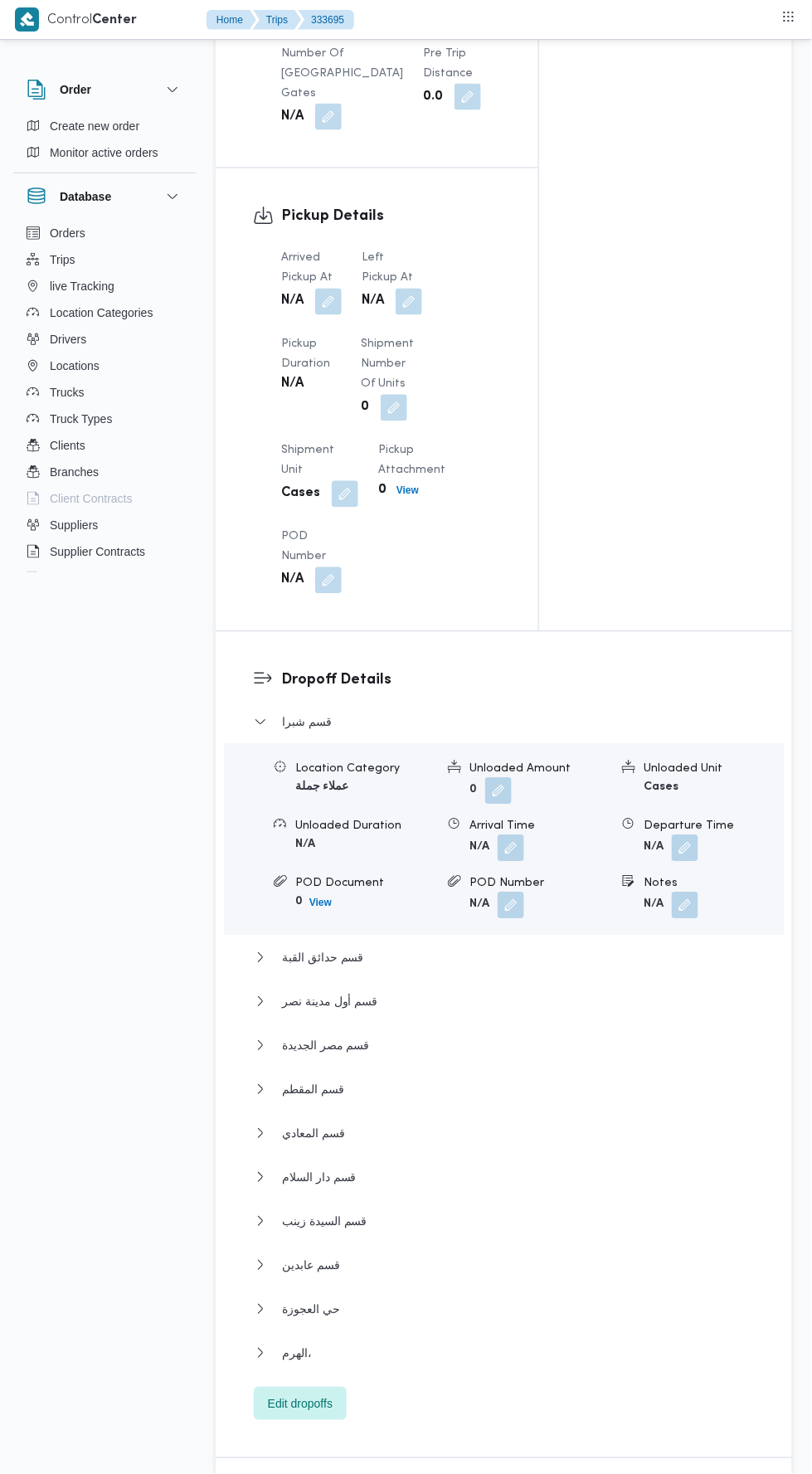
scroll to position [1751, 0]
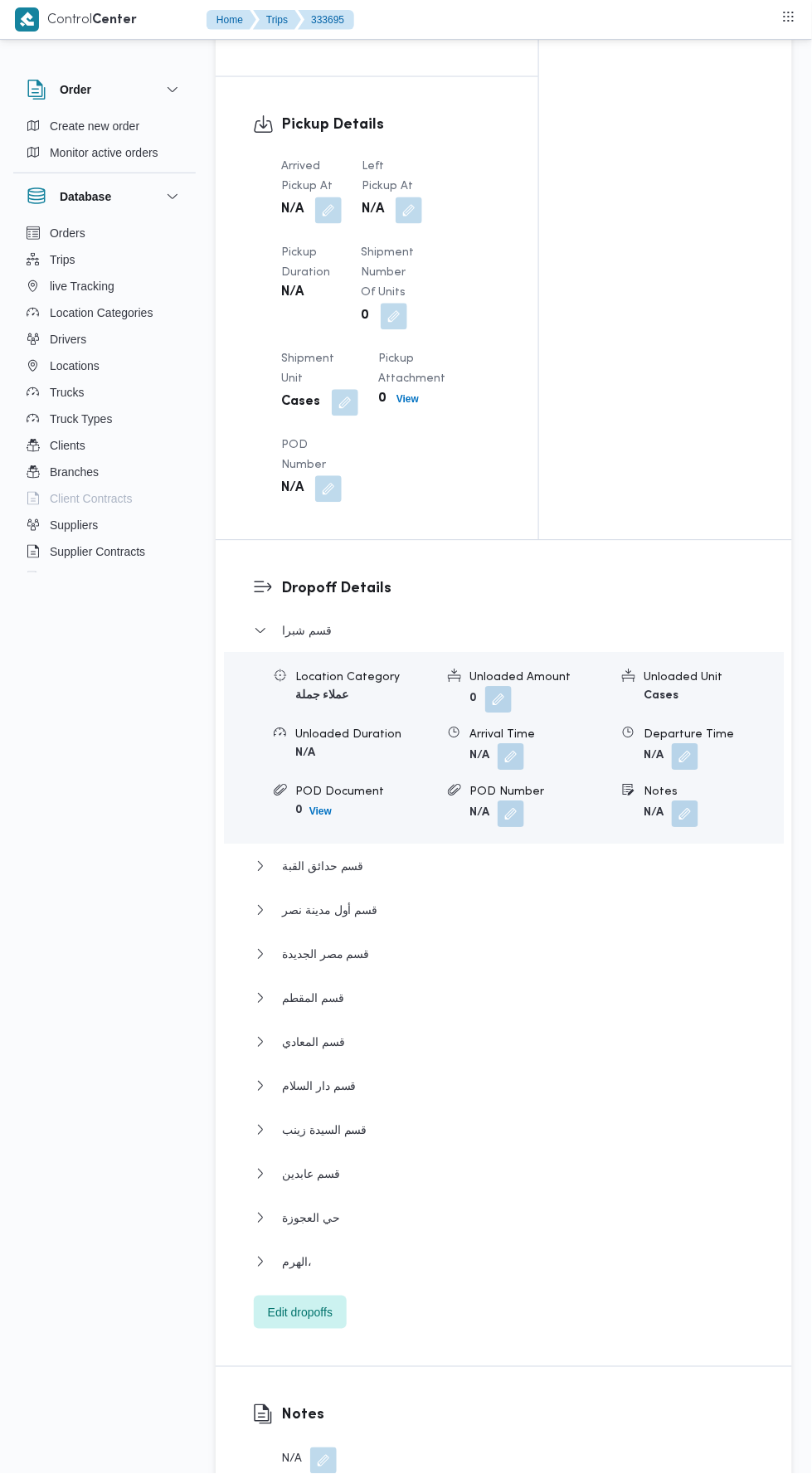
click at [321, 198] on button "button" at bounding box center [328, 211] width 27 height 27
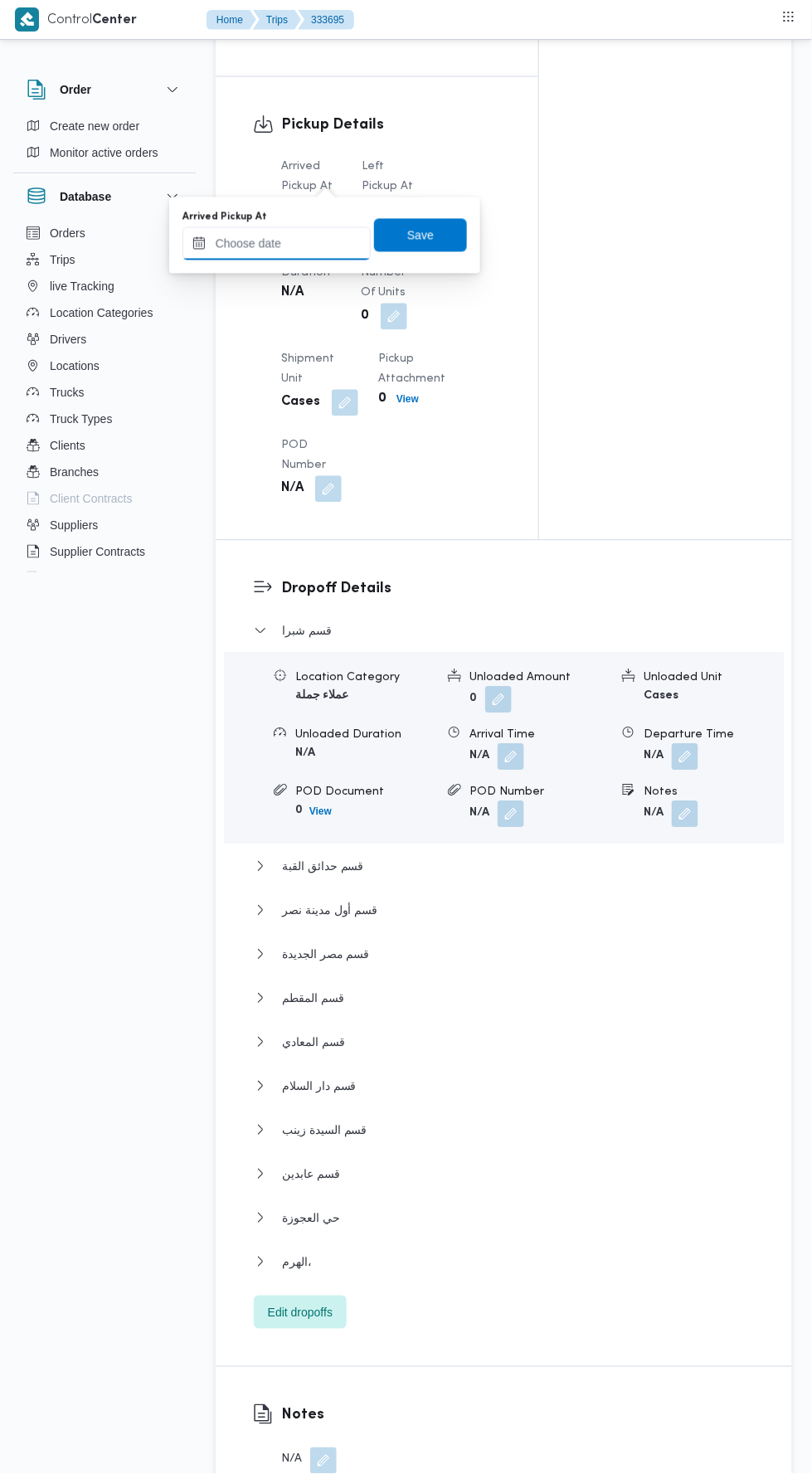
click at [328, 248] on input "Arrived Pickup At" at bounding box center [276, 244] width 188 height 33
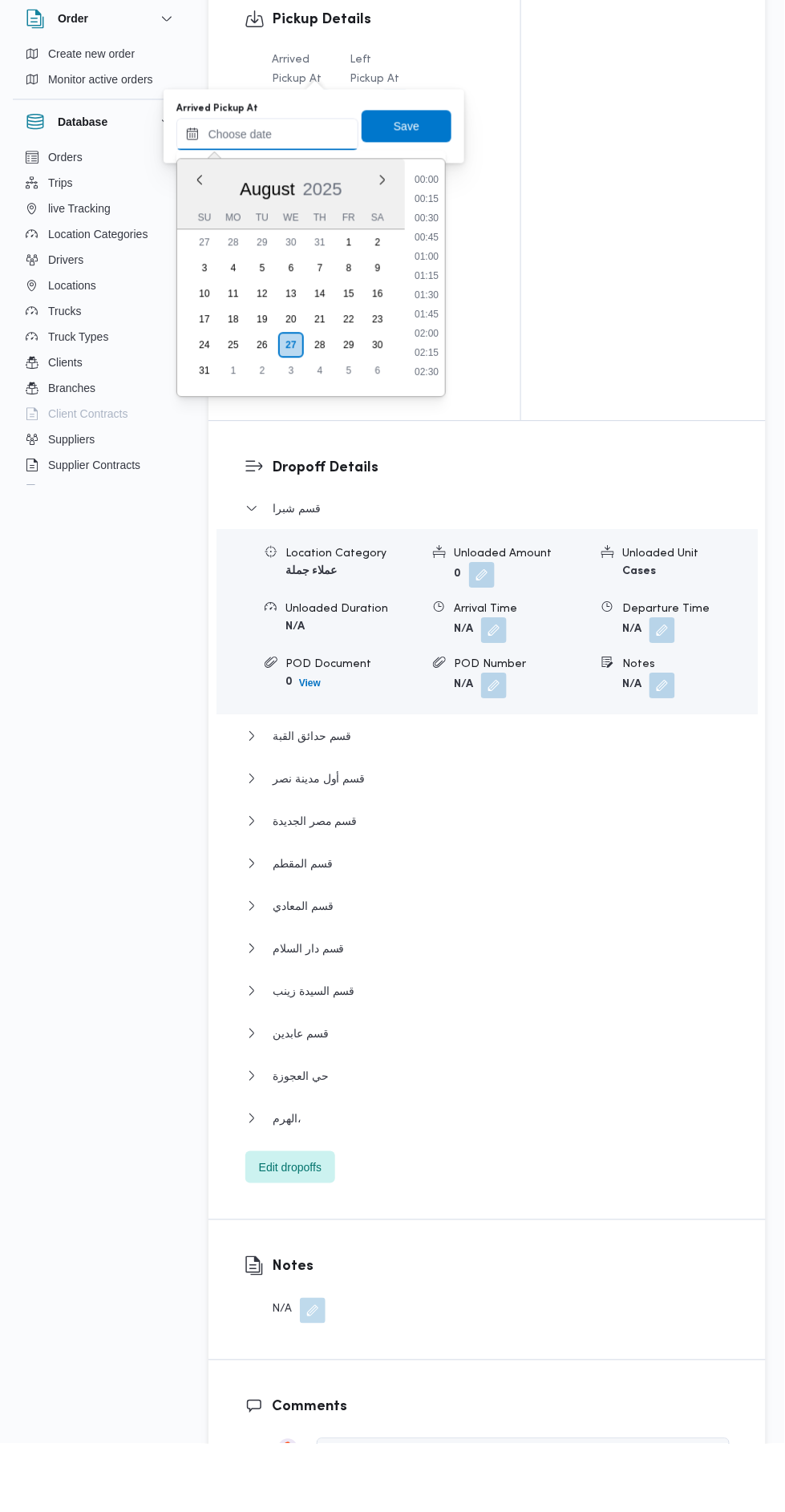
scroll to position [756, 0]
click at [421, 335] on li "11:00" at bounding box center [427, 339] width 37 height 16
type input "27/08/2025 11:00"
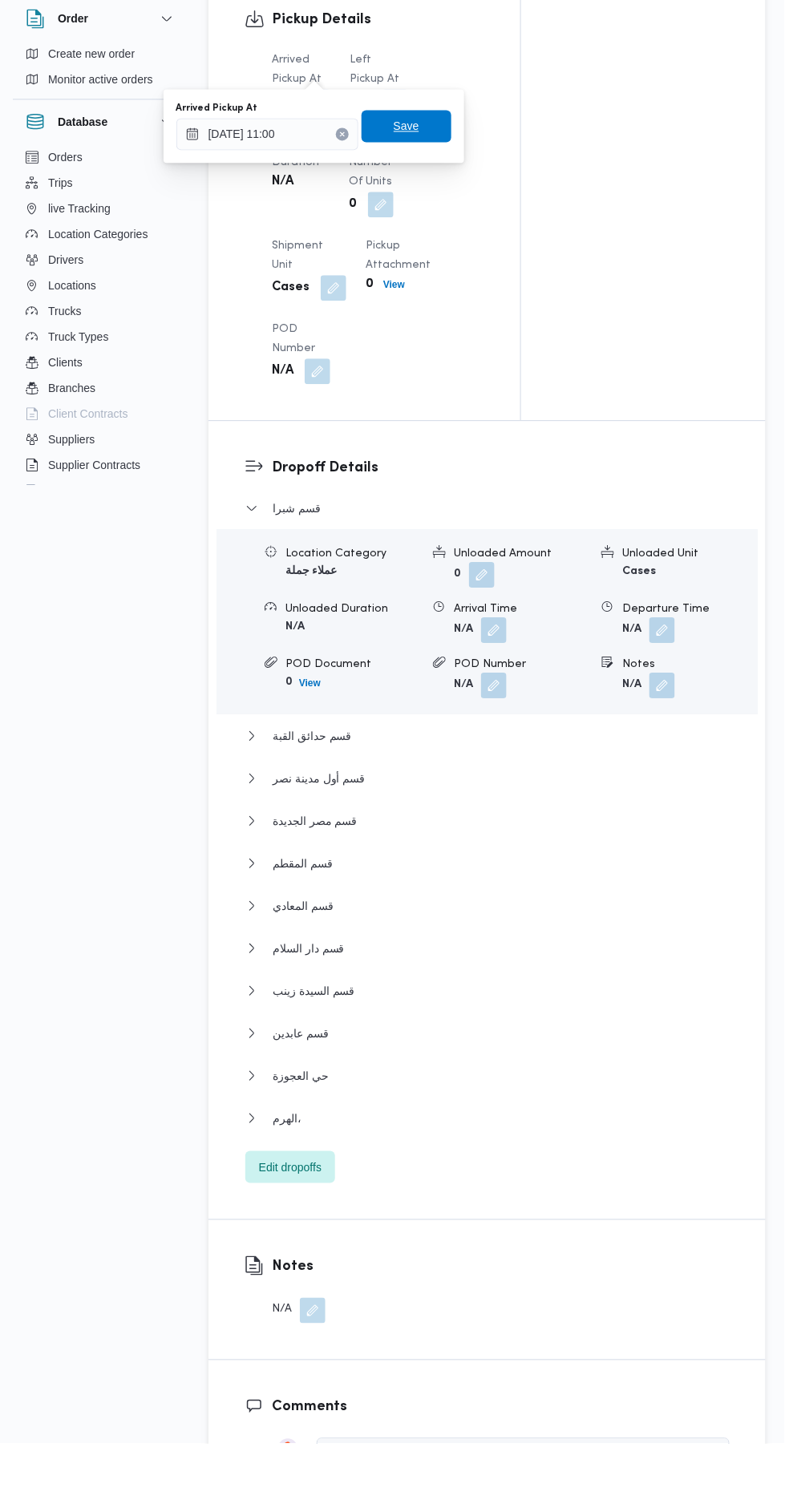
click at [445, 184] on span "Save" at bounding box center [406, 194] width 90 height 32
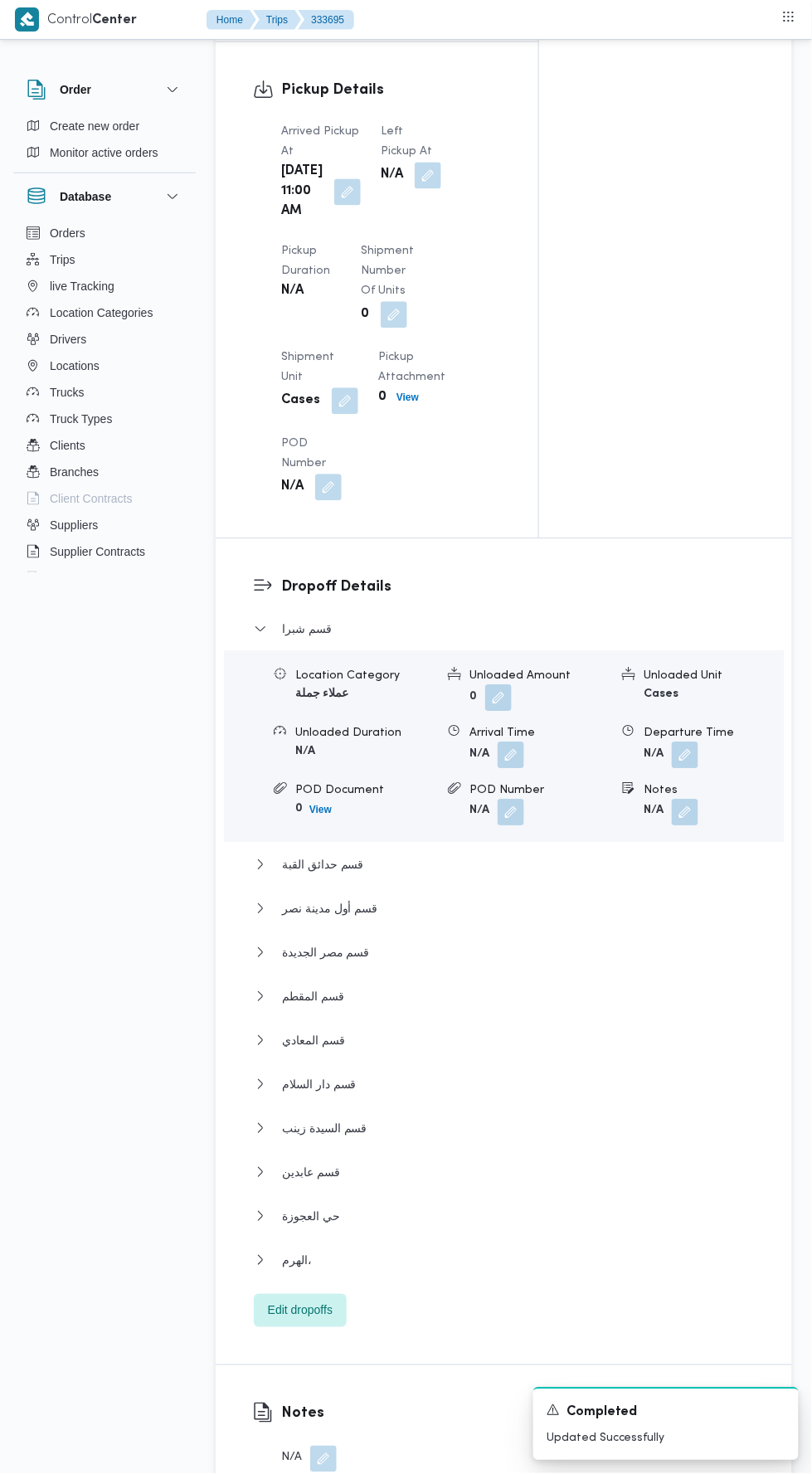
click at [421, 127] on span "Left Pickup At" at bounding box center [406, 141] width 51 height 30
click at [422, 162] on button "button" at bounding box center [428, 175] width 27 height 27
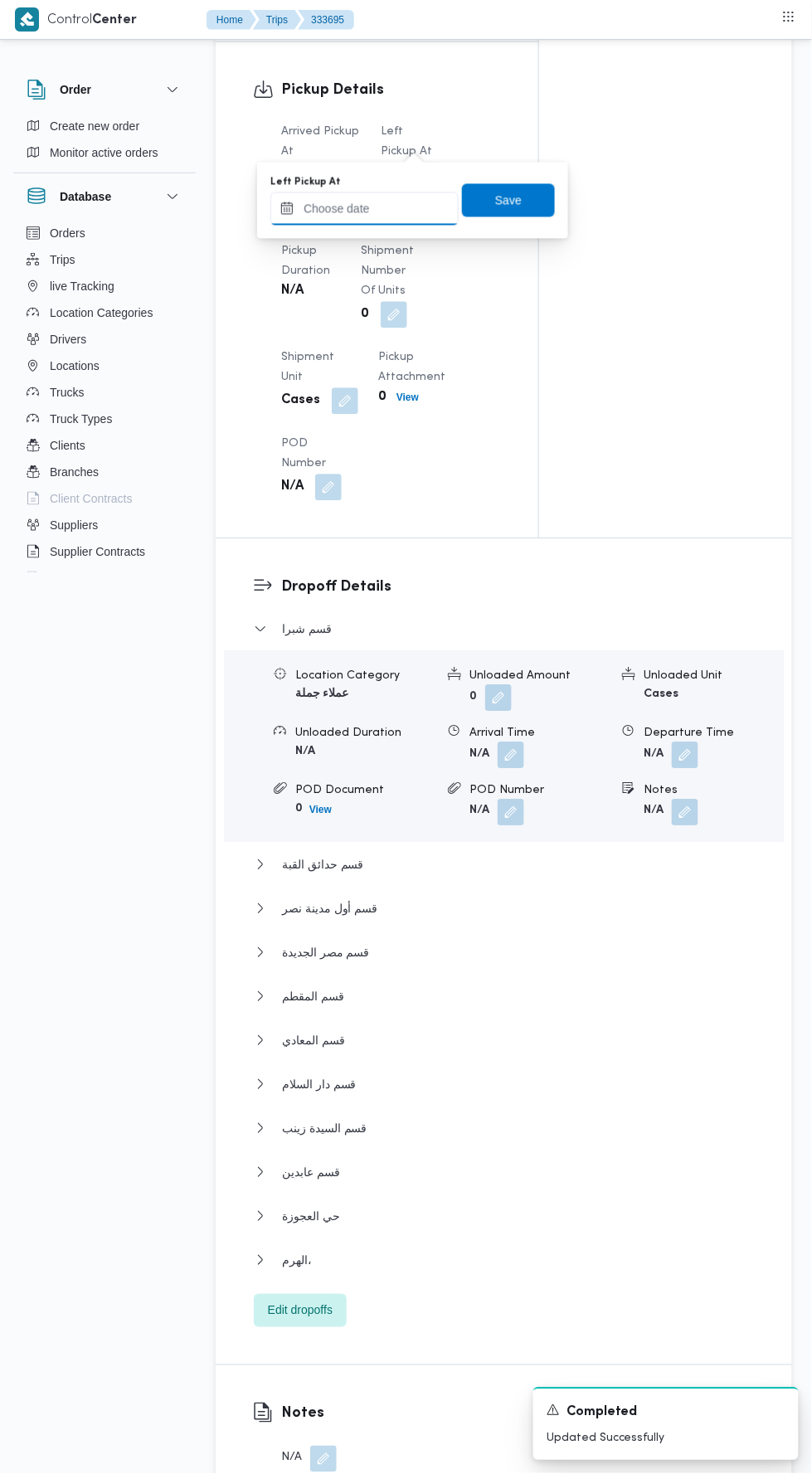
click at [407, 207] on input "Left Pickup At" at bounding box center [364, 209] width 188 height 33
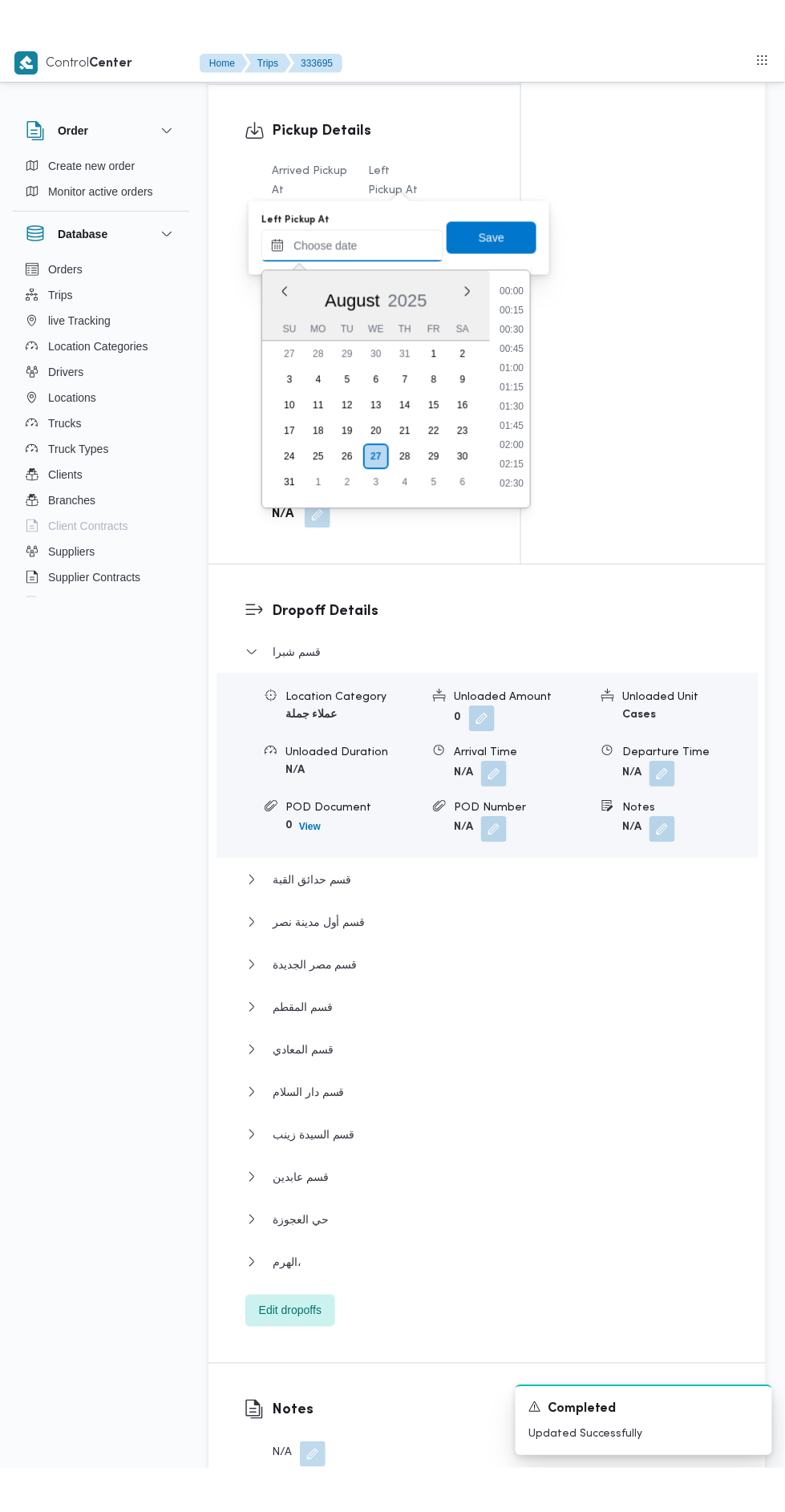
scroll to position [756, 0]
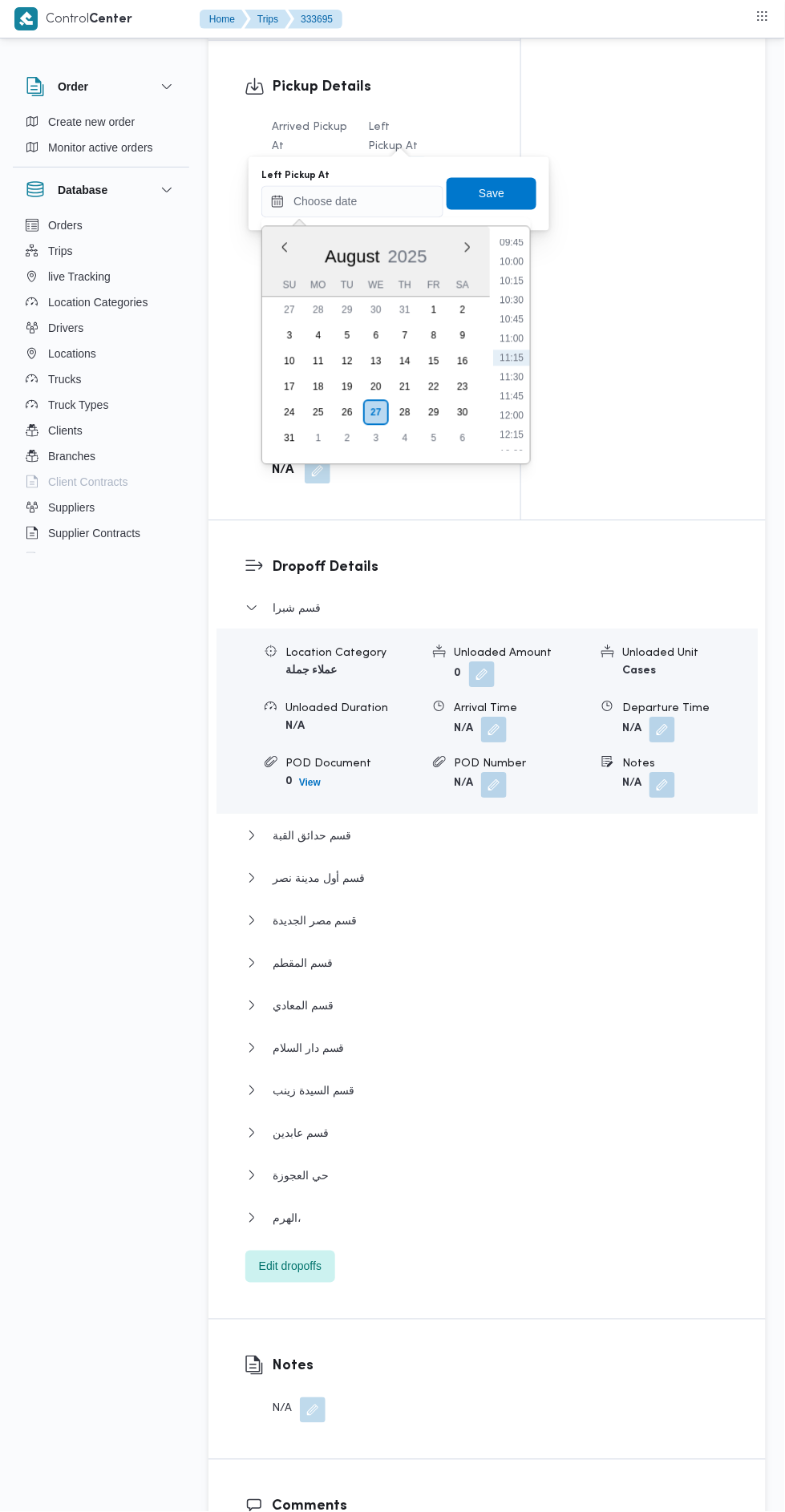
click at [522, 280] on li "10:15" at bounding box center [512, 281] width 37 height 16
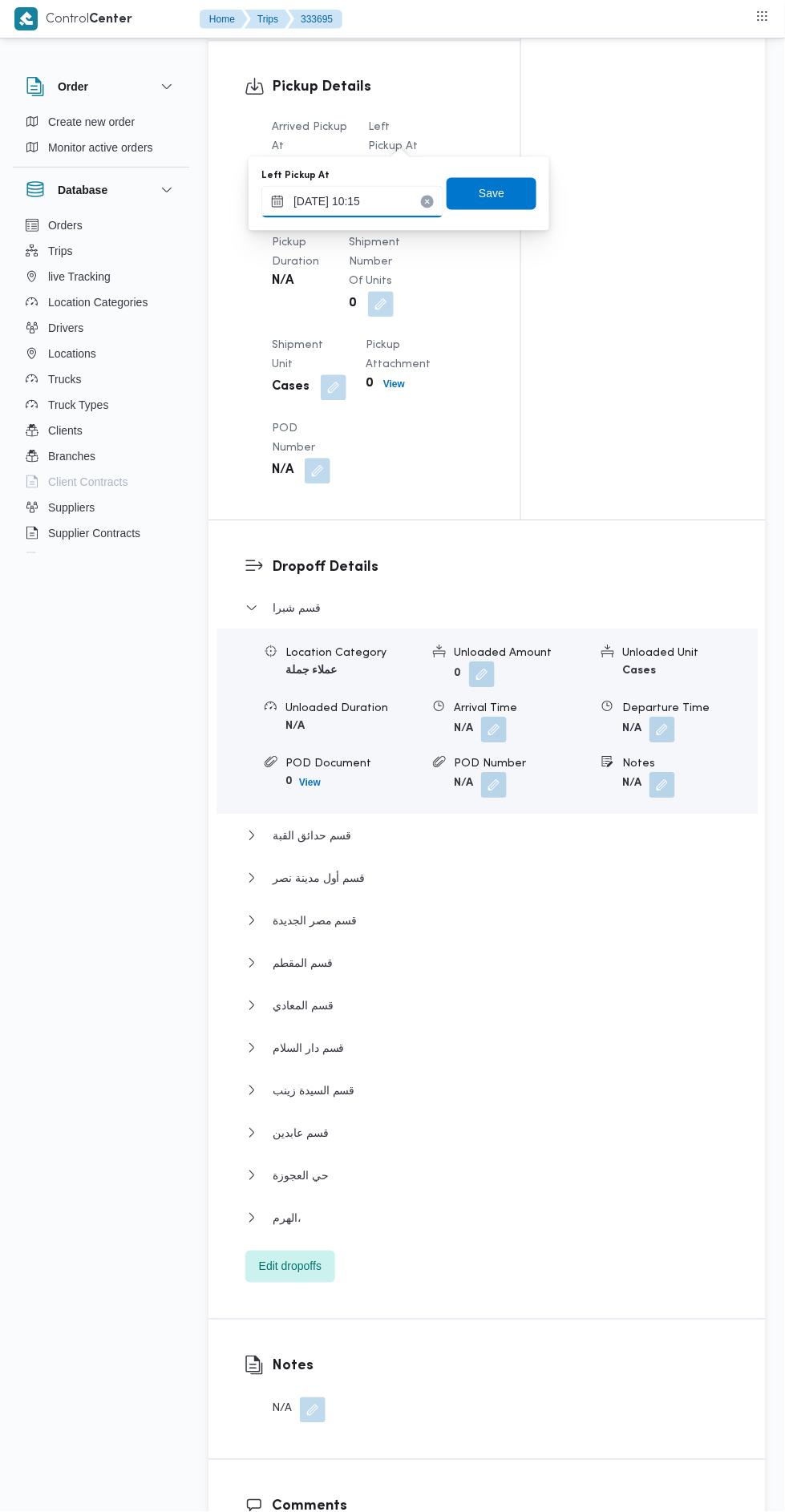
click at [403, 200] on input "[DATE] 10:15" at bounding box center [352, 202] width 182 height 32
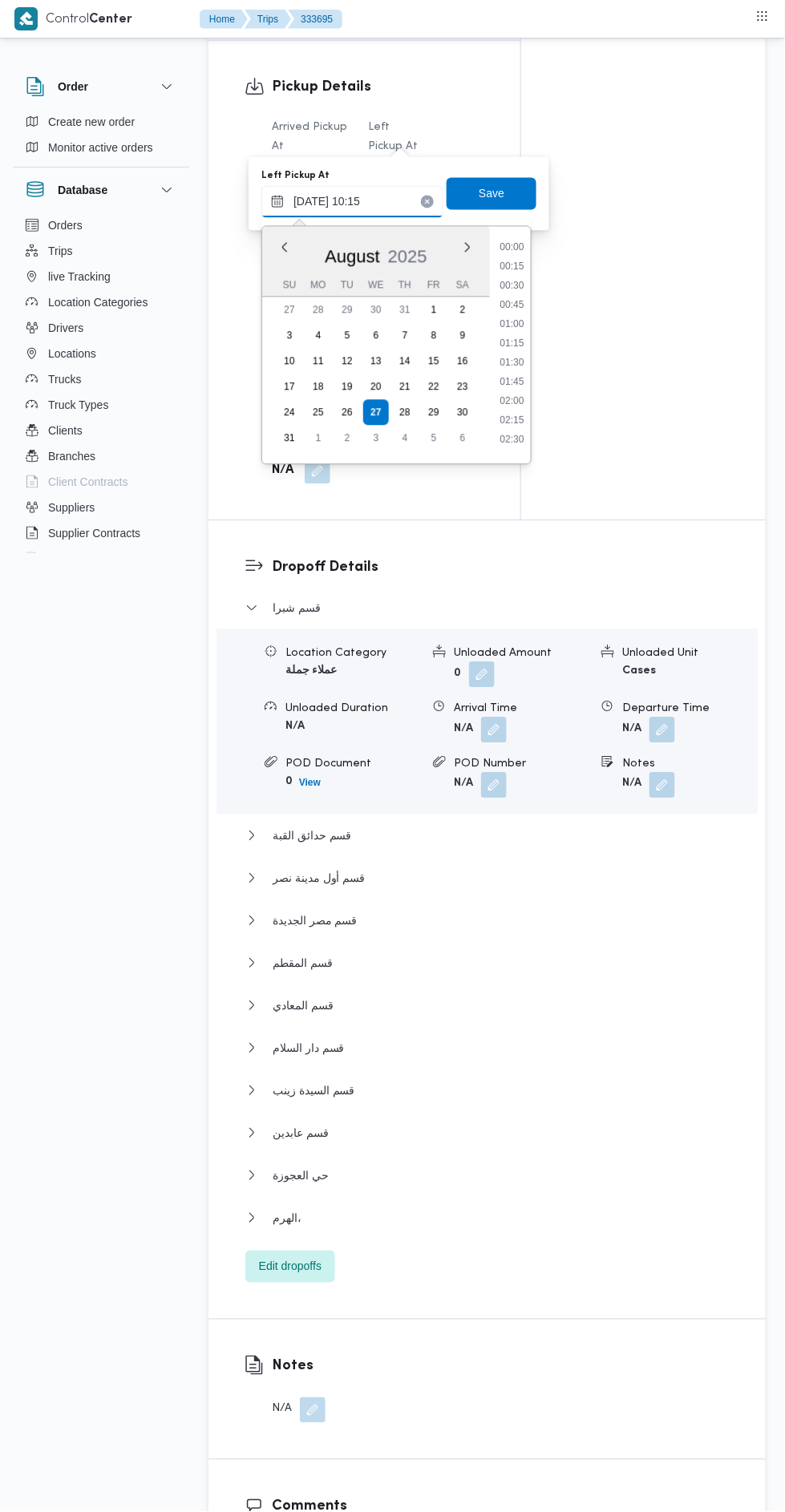
scroll to position [678, 0]
click at [522, 434] on li "11:15" at bounding box center [512, 435] width 37 height 16
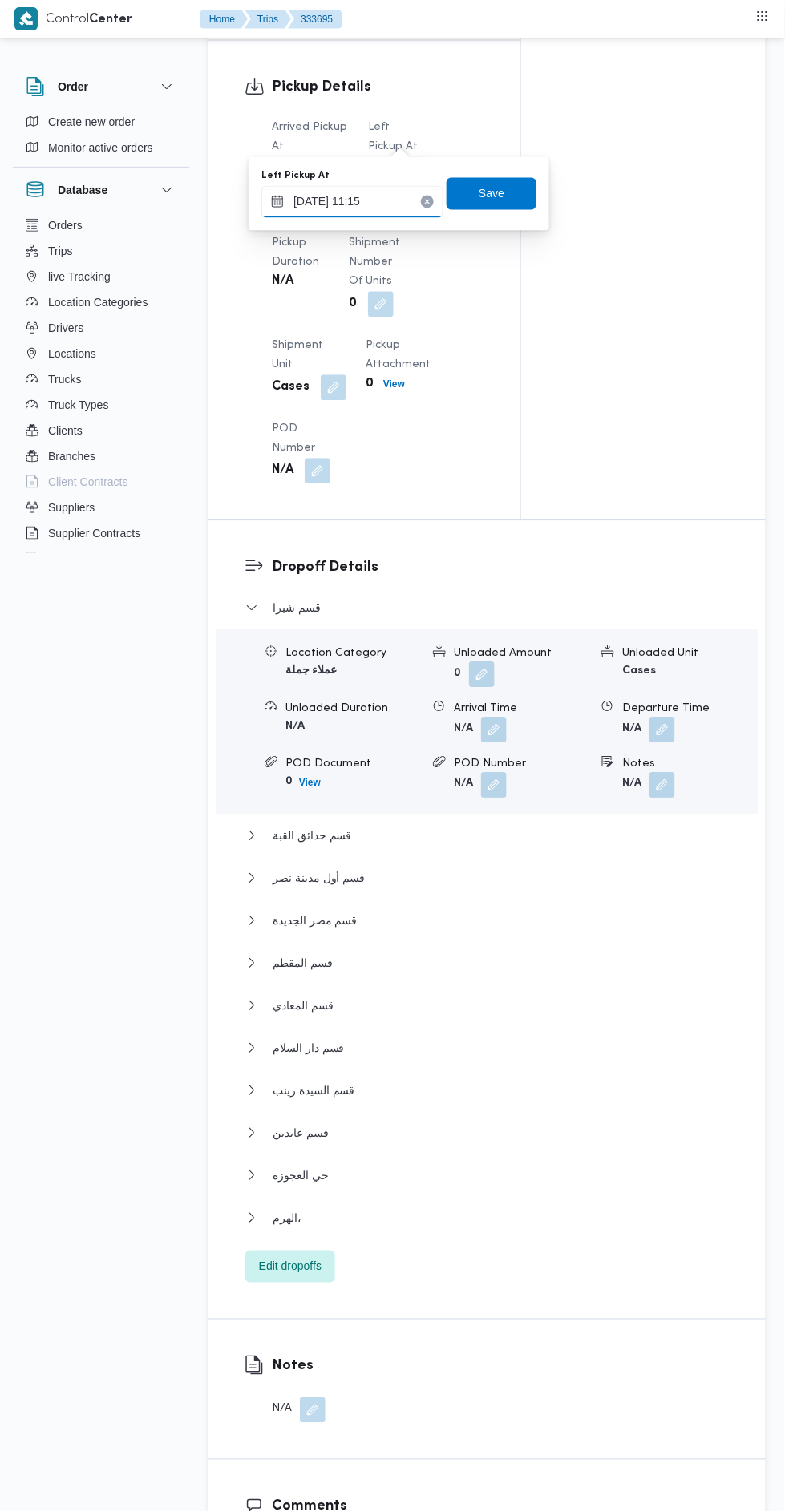
click at [386, 202] on input "27/08/2025 11:15" at bounding box center [352, 202] width 182 height 32
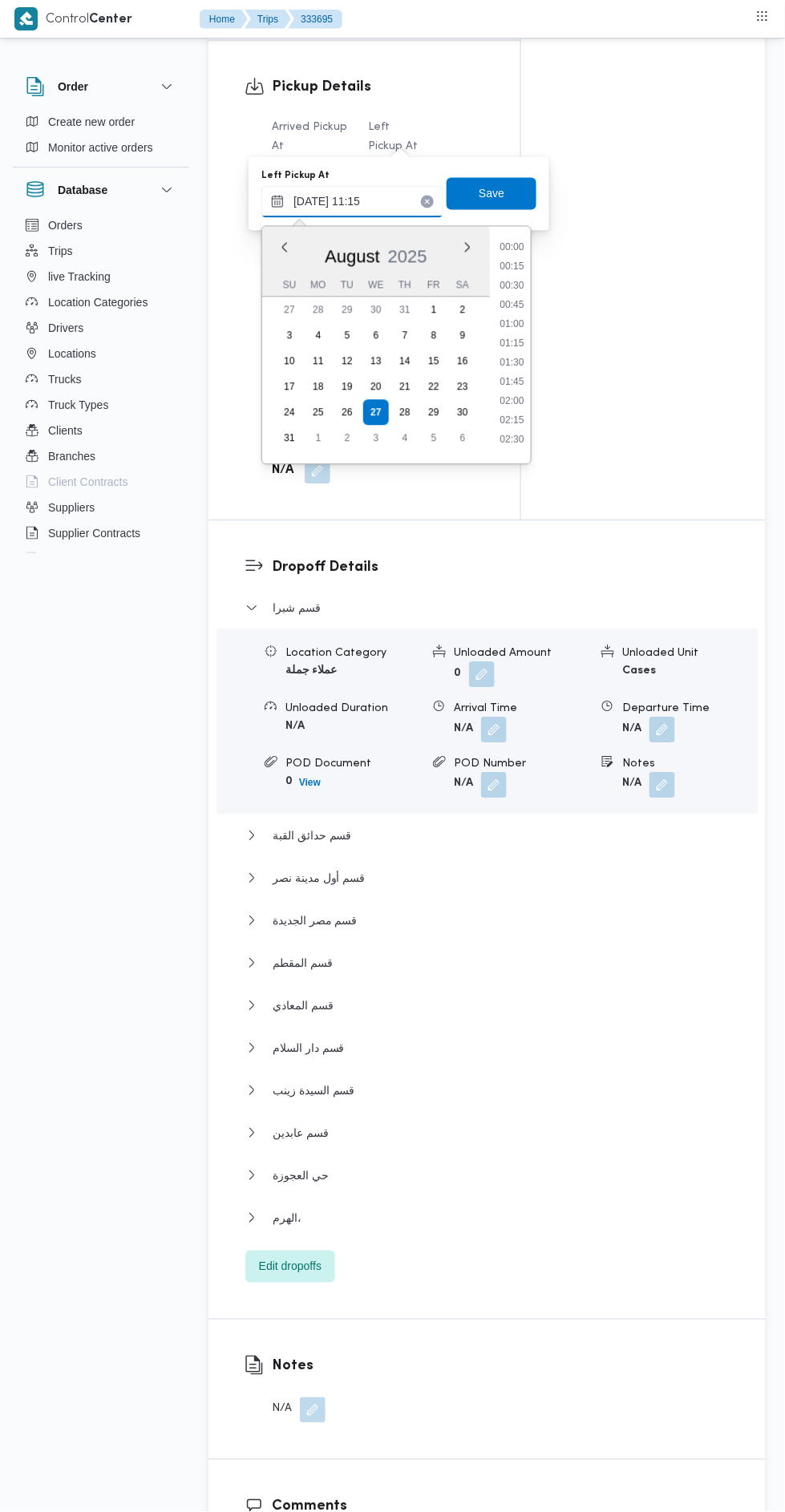
scroll to position [756, 0]
click at [520, 360] on li "11:15" at bounding box center [512, 358] width 38 height 16
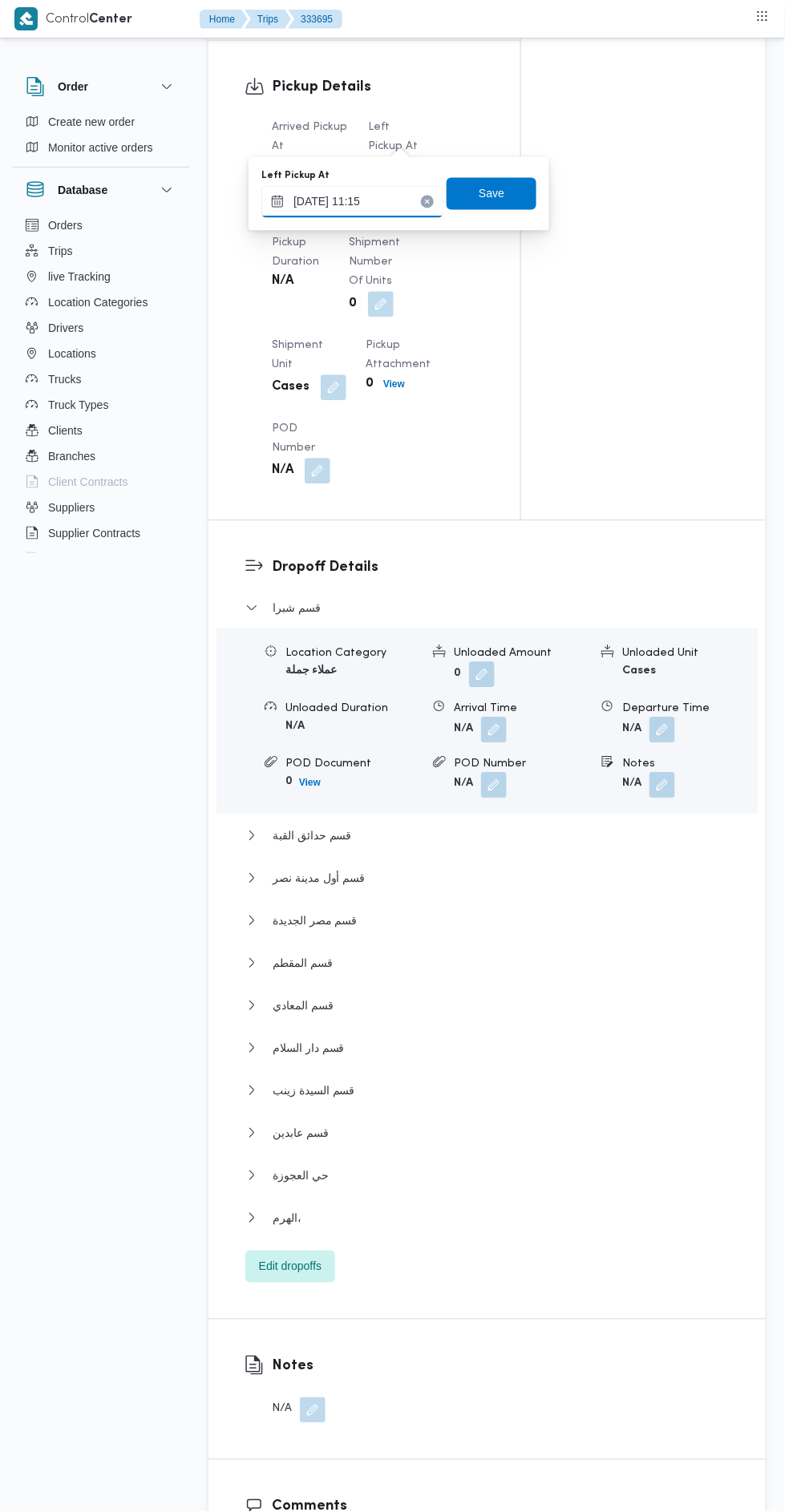
click at [403, 196] on input "27/08/2025 11:15" at bounding box center [352, 202] width 182 height 32
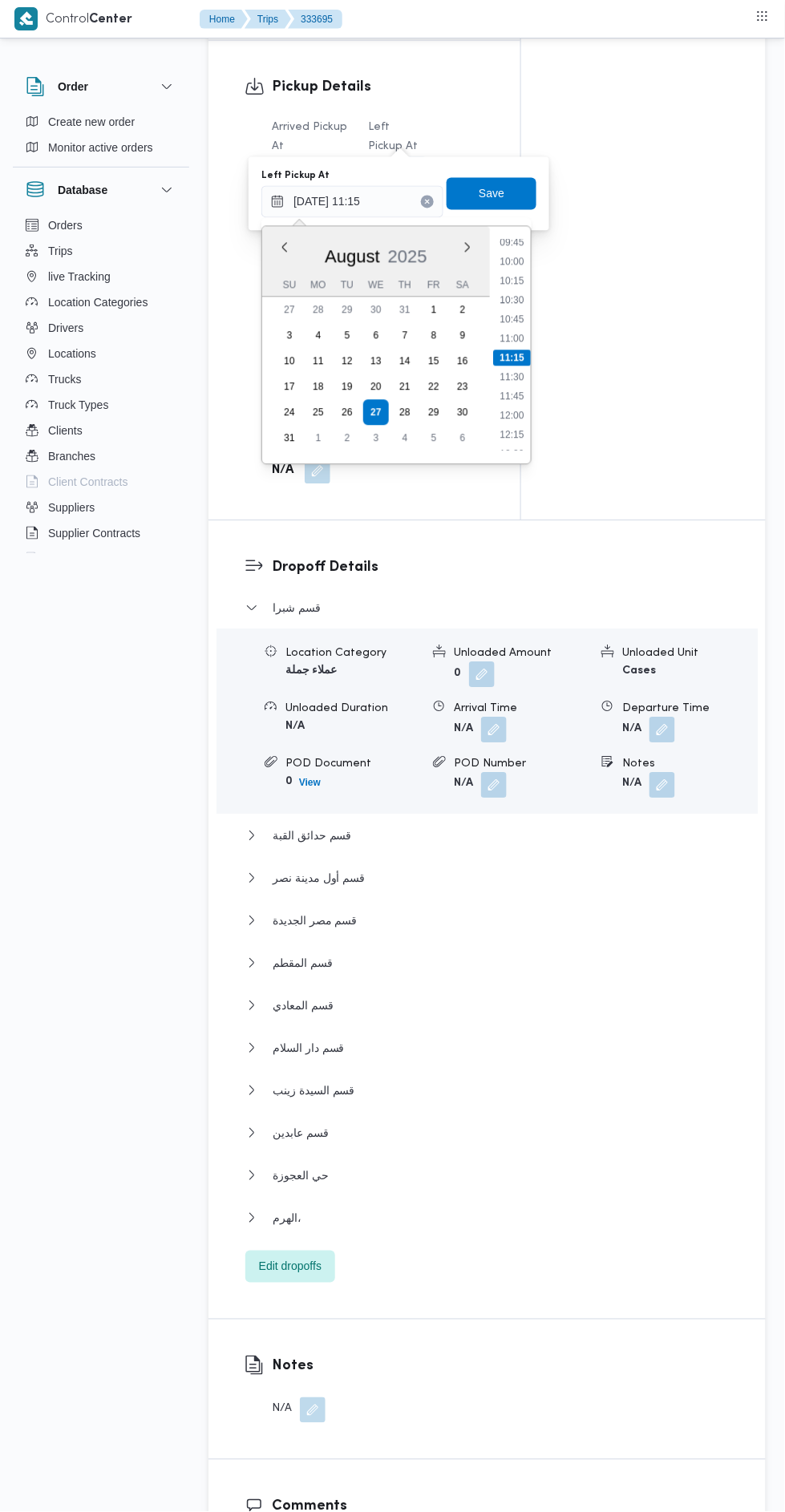
click at [523, 376] on li "11:30" at bounding box center [512, 377] width 37 height 16
type input "27/08/2025 11:30"
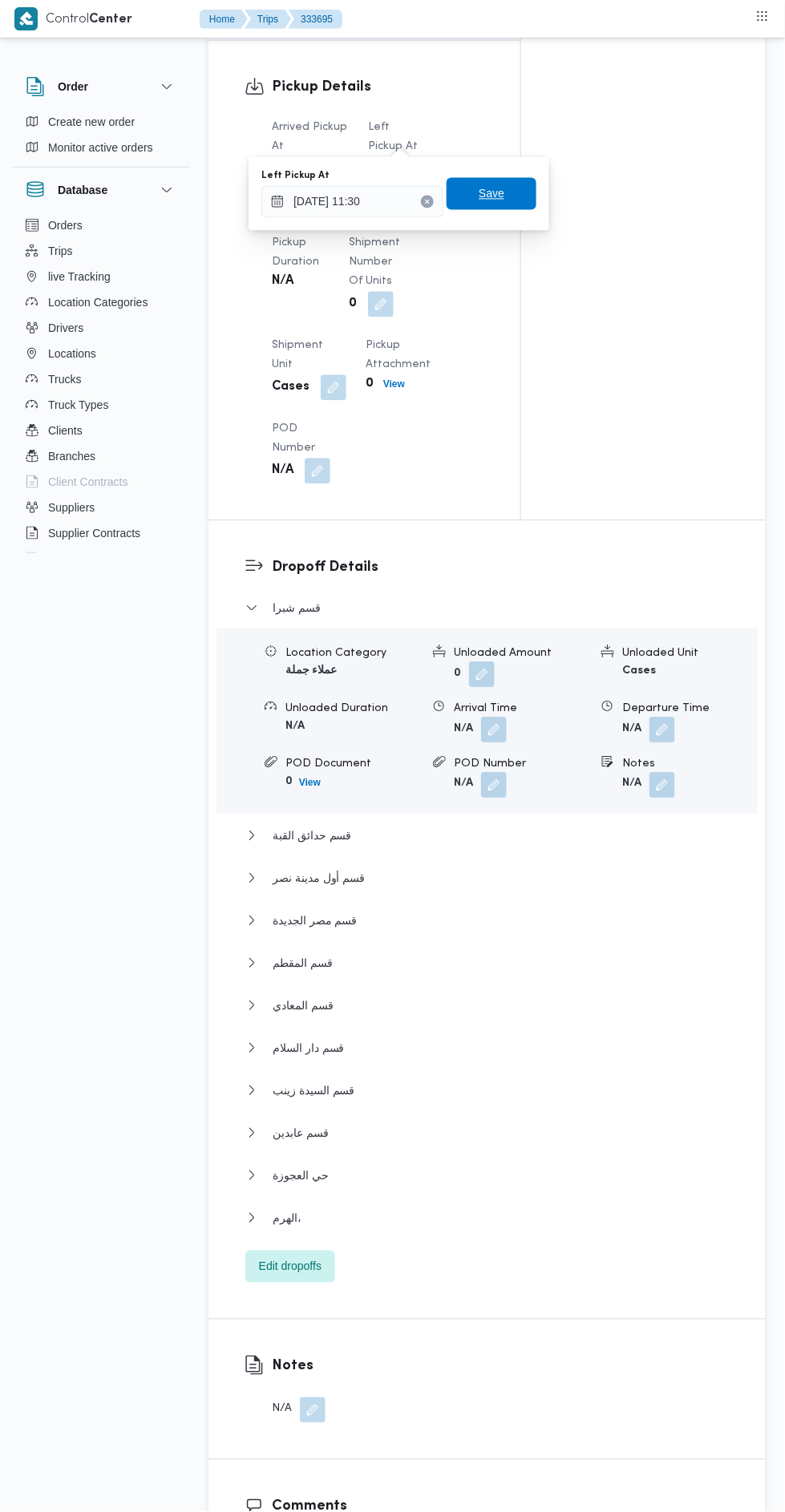
click at [523, 178] on span "Save" at bounding box center [491, 194] width 90 height 32
